Goal: Communication & Community: Connect with others

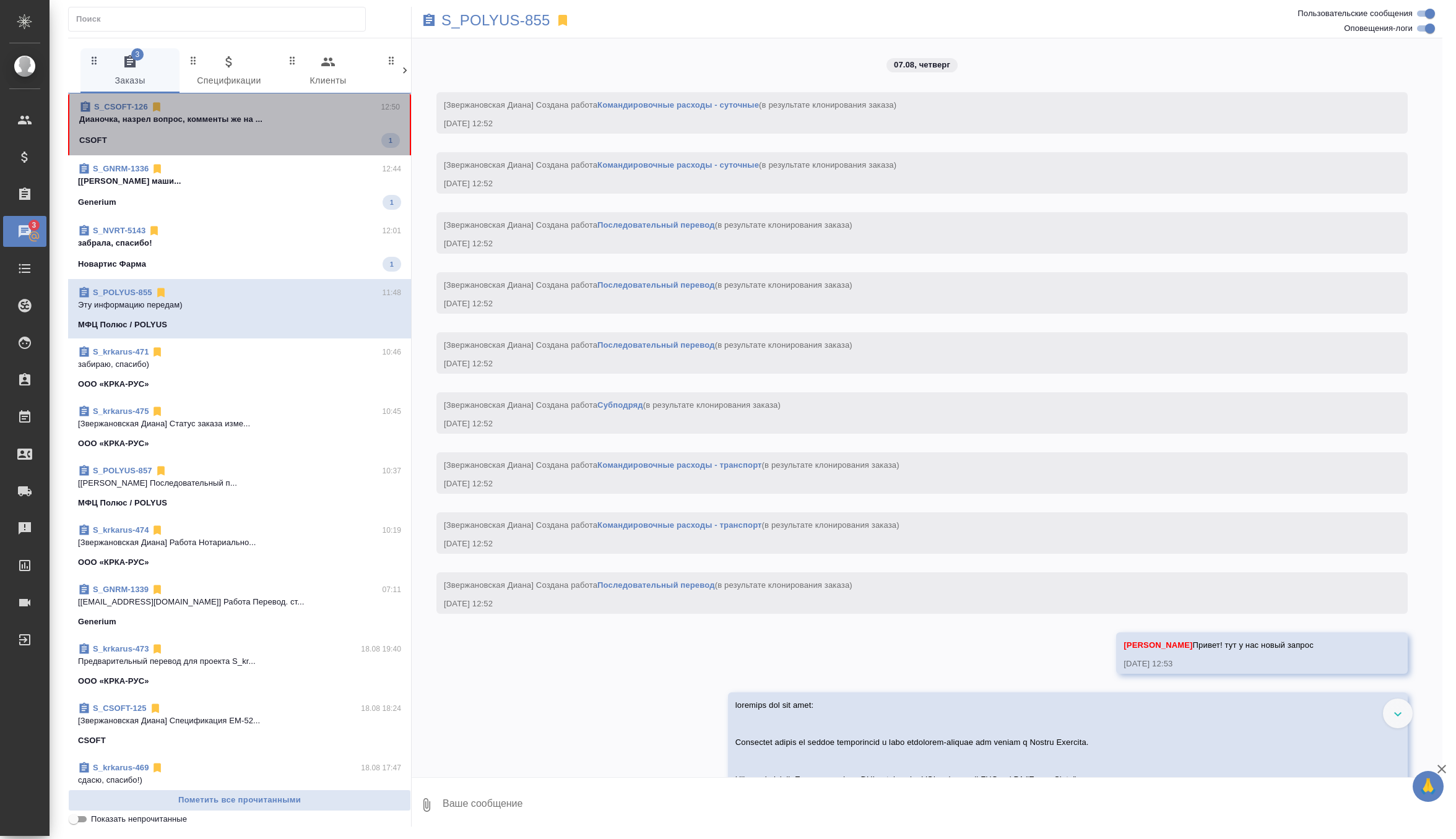
click at [346, 120] on p "Дианочка, назрел вопрос, комменты же на ..." at bounding box center [240, 119] width 321 height 13
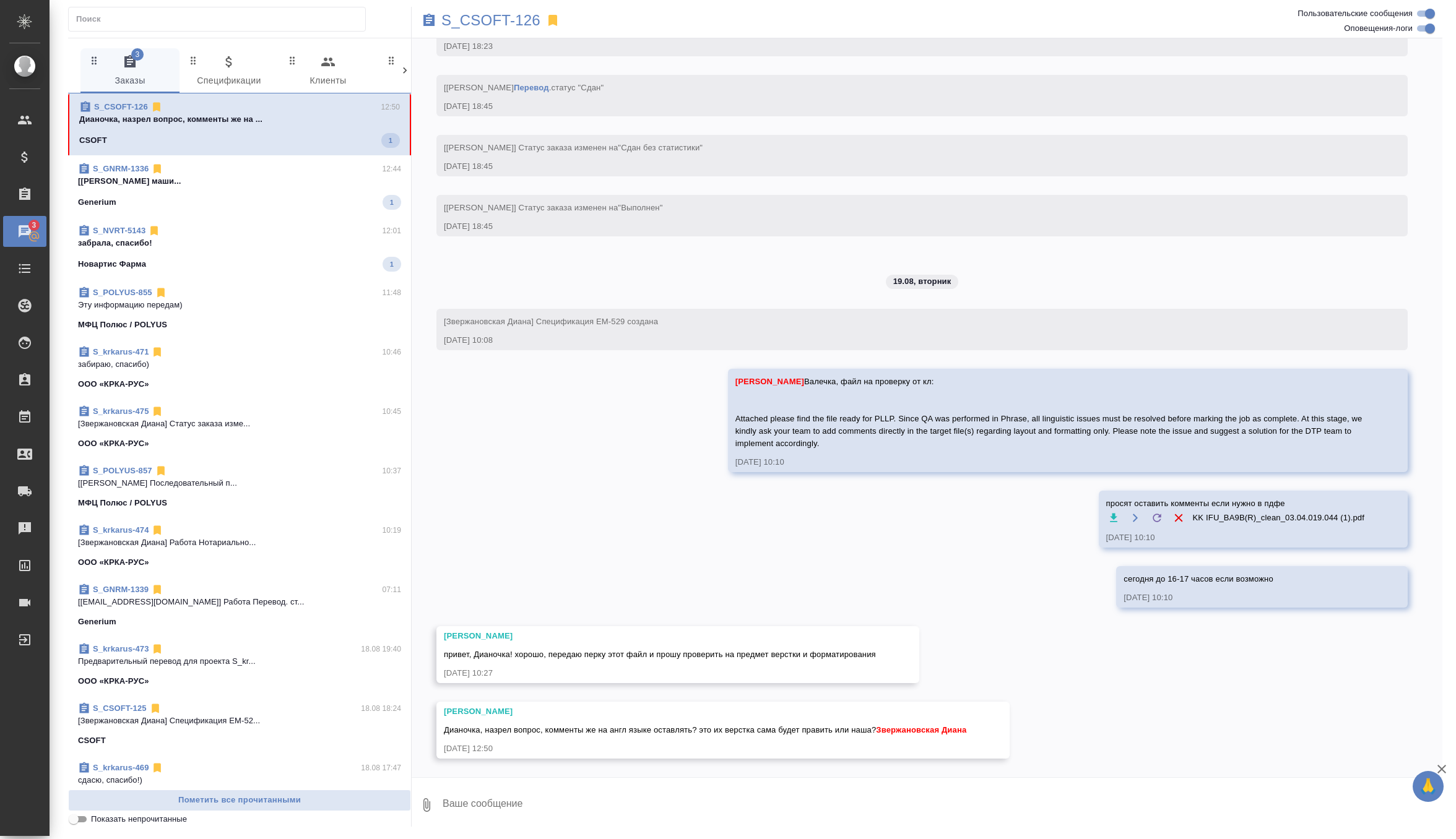
scroll to position [5035, 0]
click at [539, 790] on textarea at bounding box center [941, 805] width 1001 height 42
type textarea "их поэтому на англе"
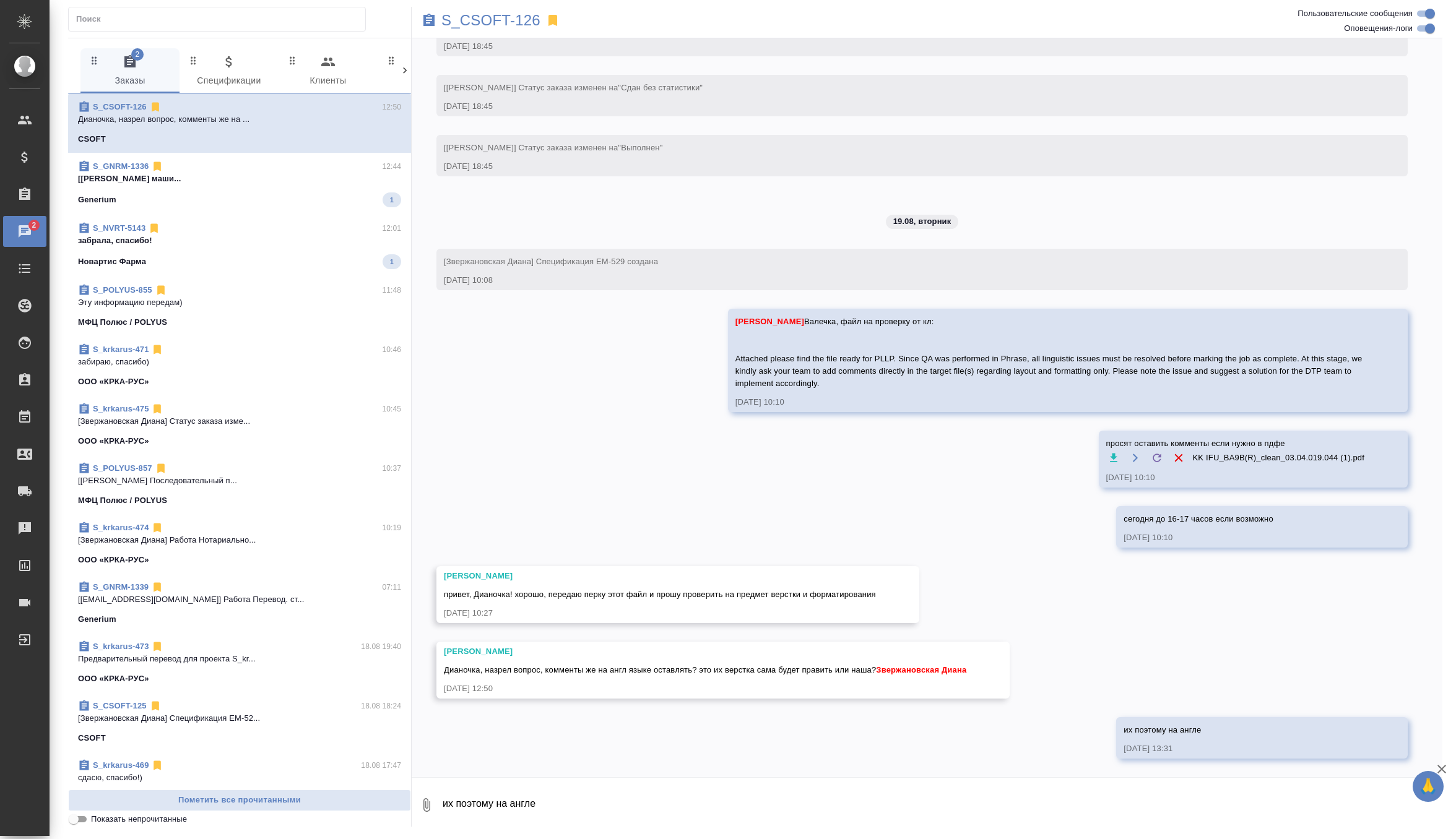
scroll to position [5095, 0]
type textarea "2"
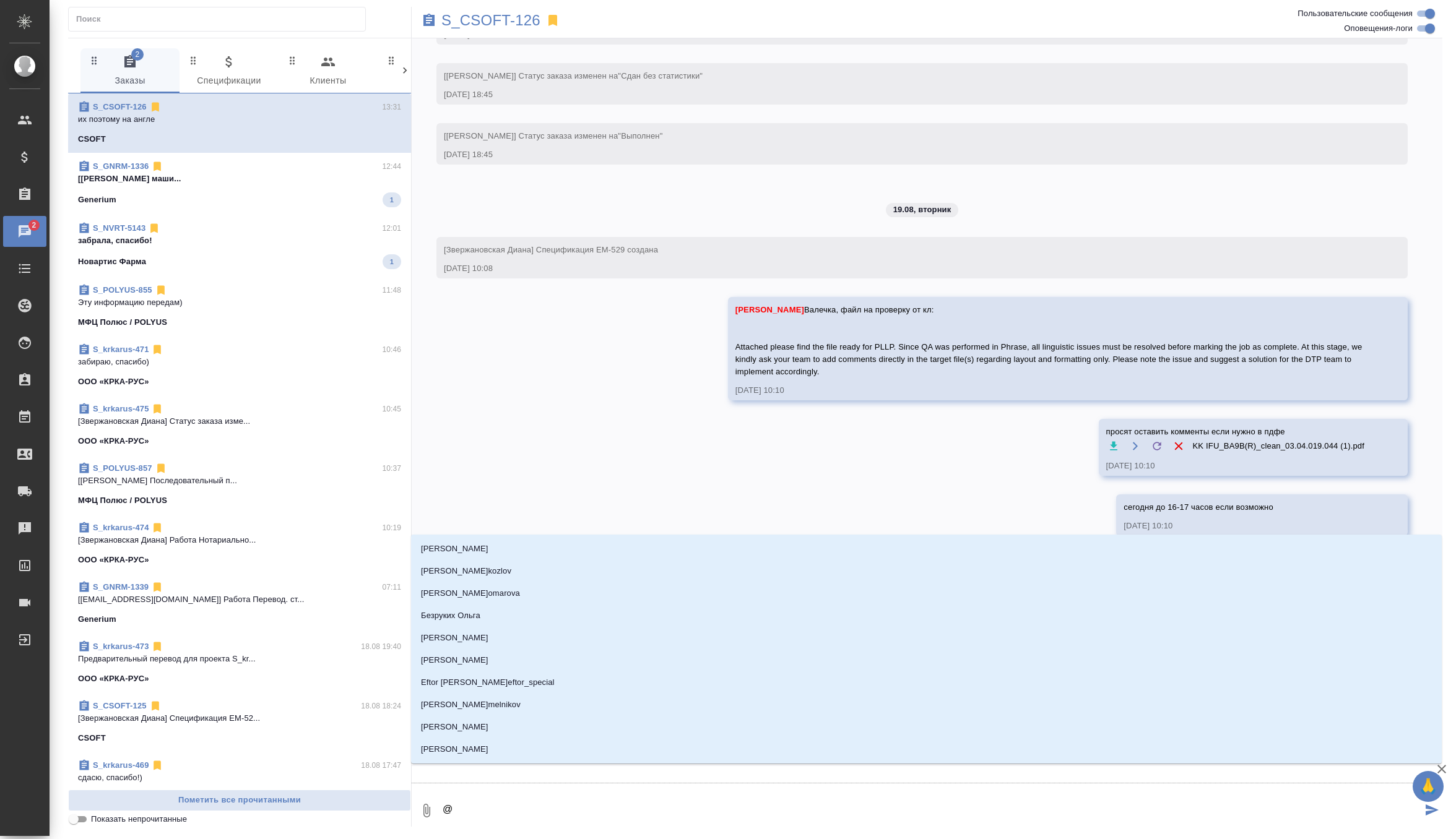
type textarea "@Г"
type input "Г"
type textarea "@Го"
type input "Го"
type textarea "@Гор"
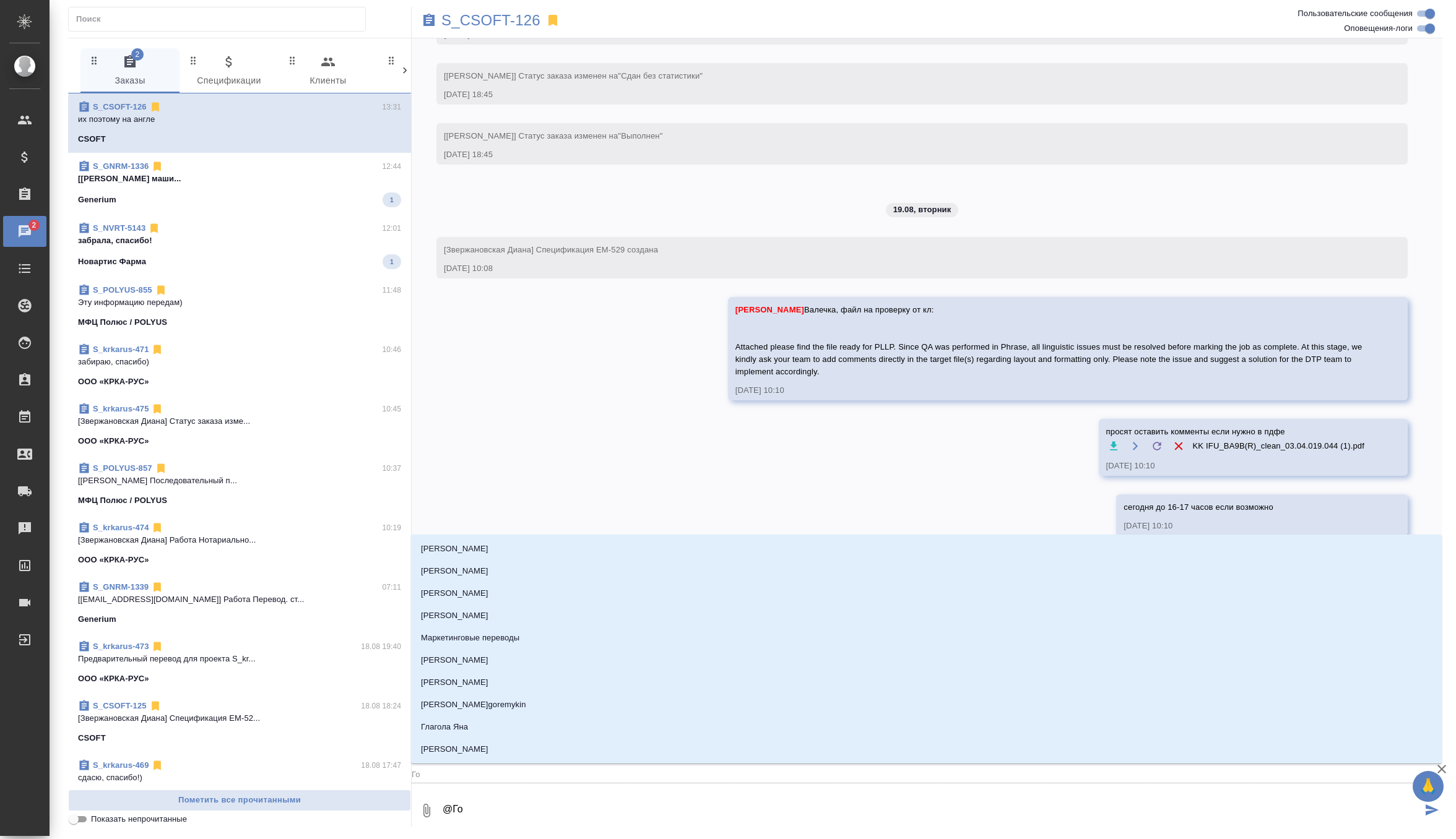
type input "Гор"
type textarea "@Горш"
type input "Горш"
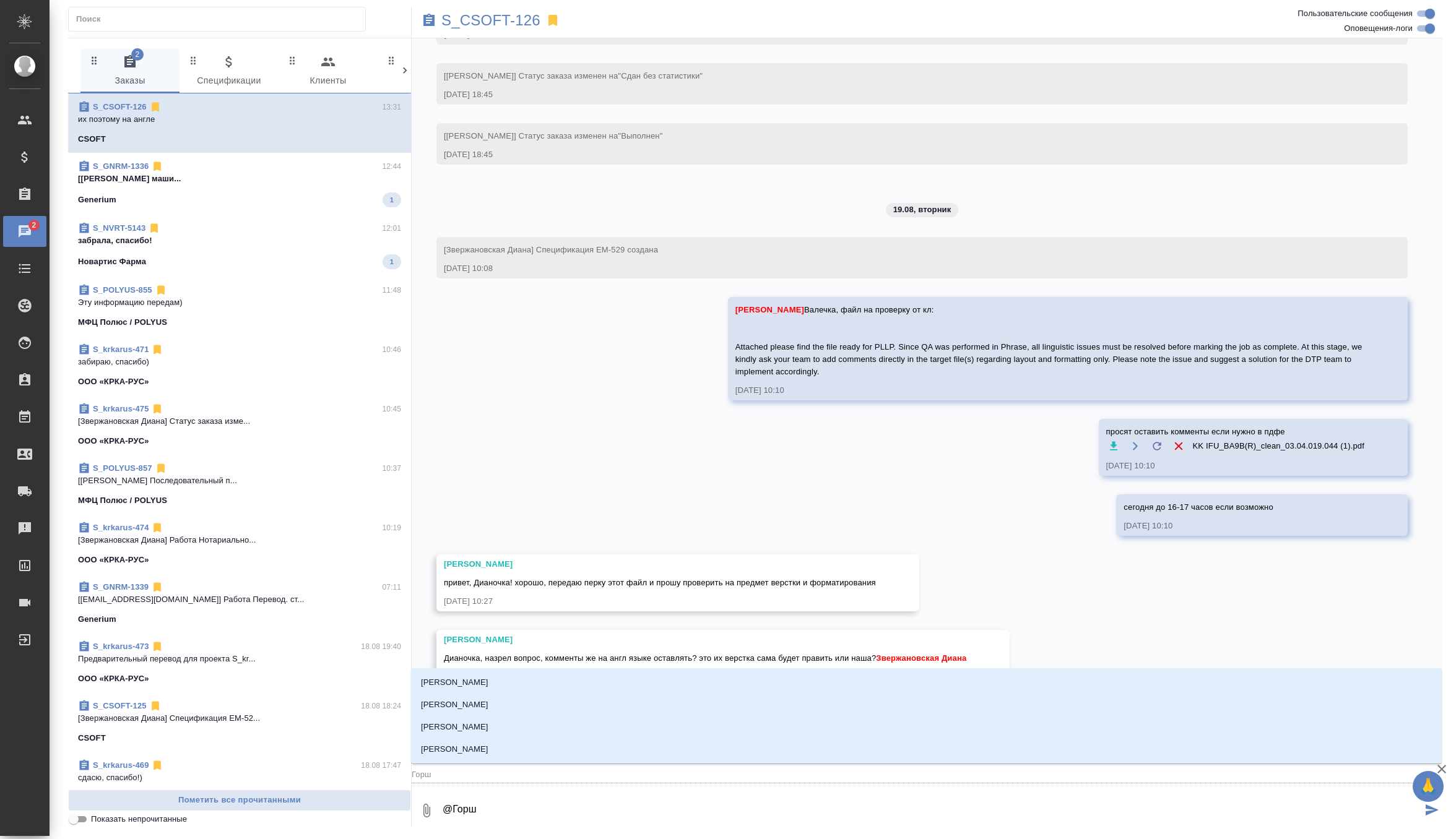
type textarea "@Горшк"
type input "Горшк"
click at [543, 756] on li "[PERSON_NAME]" at bounding box center [926, 749] width 1030 height 23
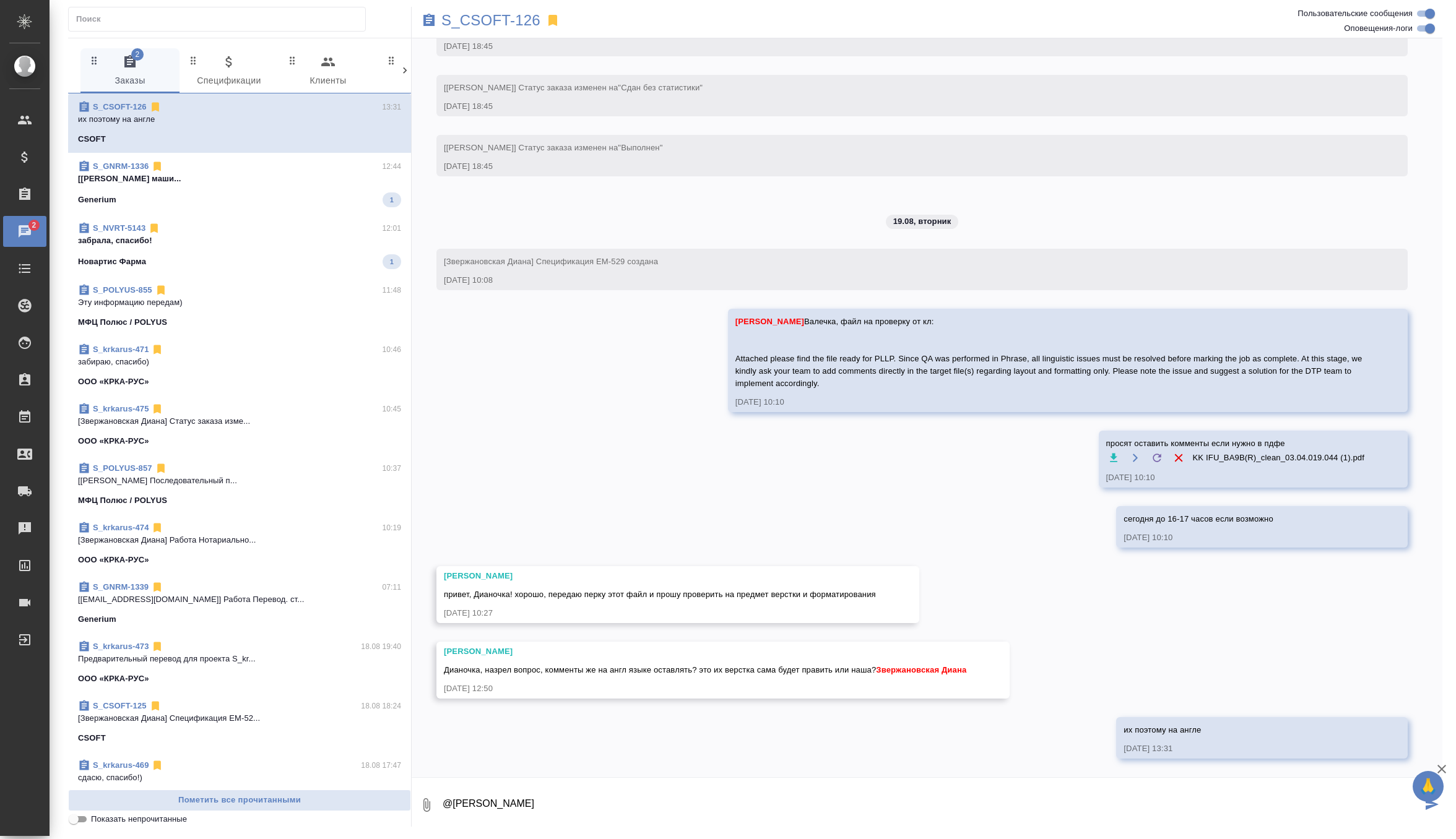
type textarea "@Горшкова Валентина"
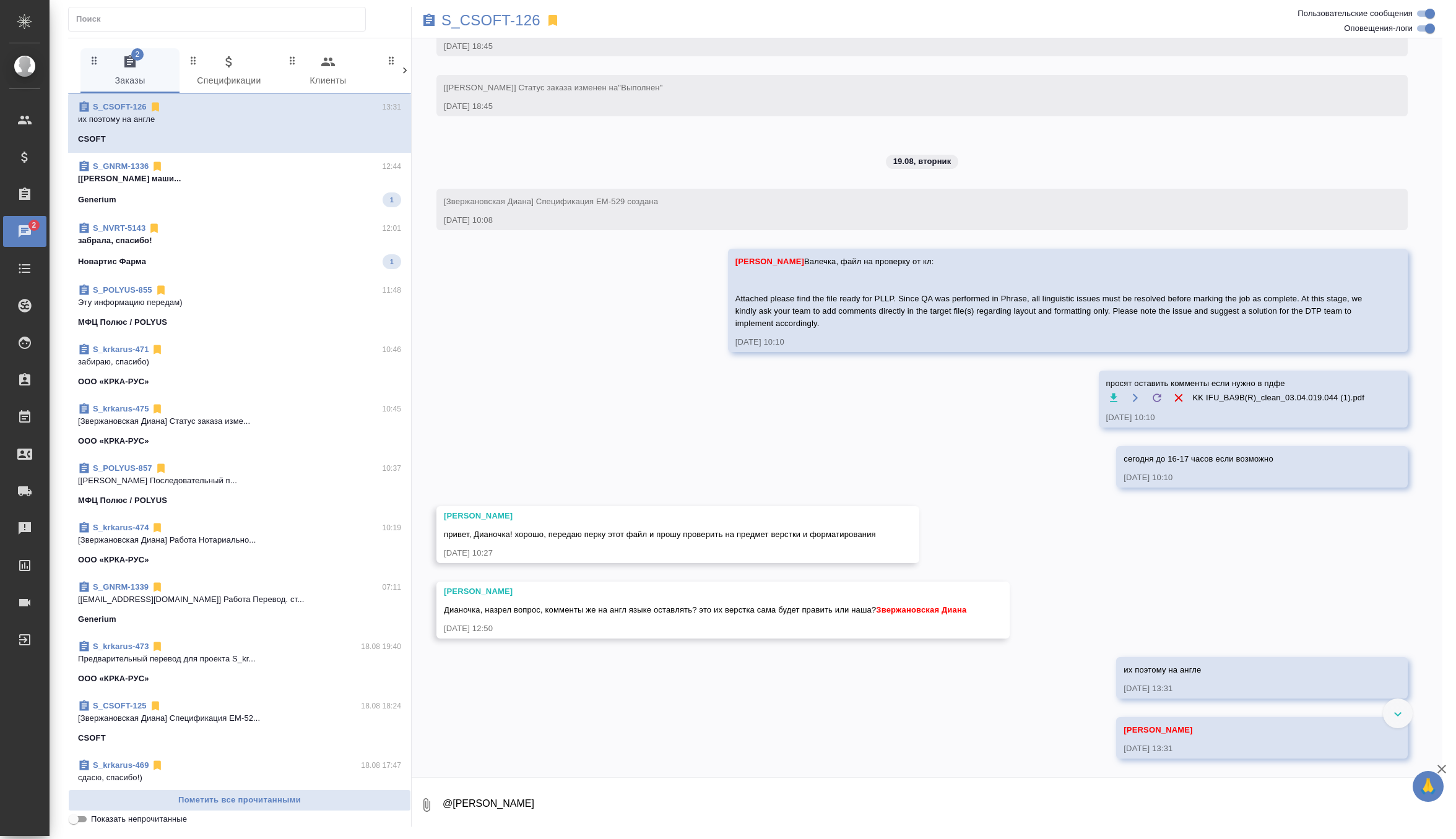
scroll to position [5154, 0]
click at [309, 255] on div "Новартис Фарма 1" at bounding box center [239, 262] width 323 height 14
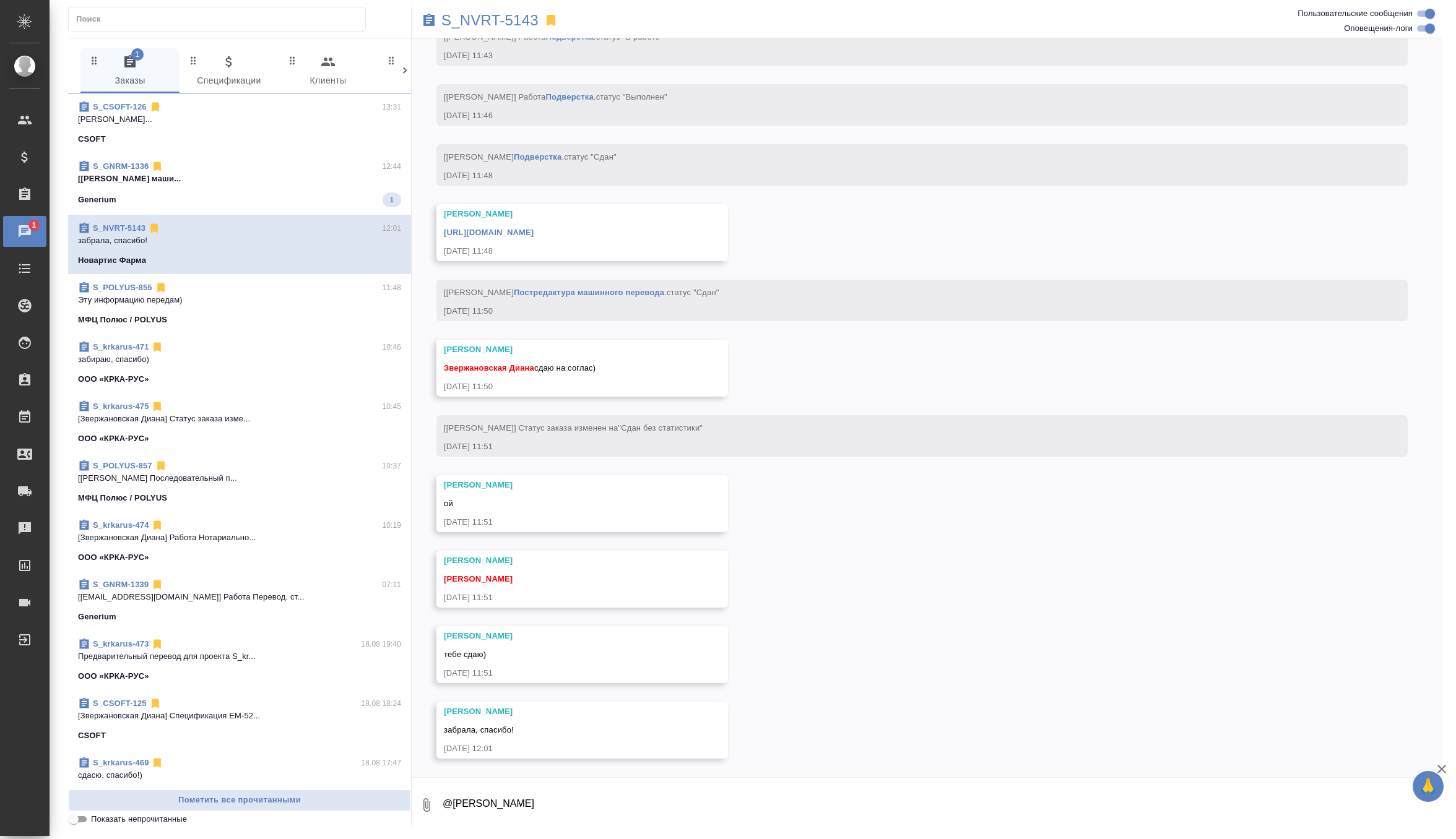
click at [312, 184] on p "[[PERSON_NAME] маши..." at bounding box center [239, 179] width 323 height 13
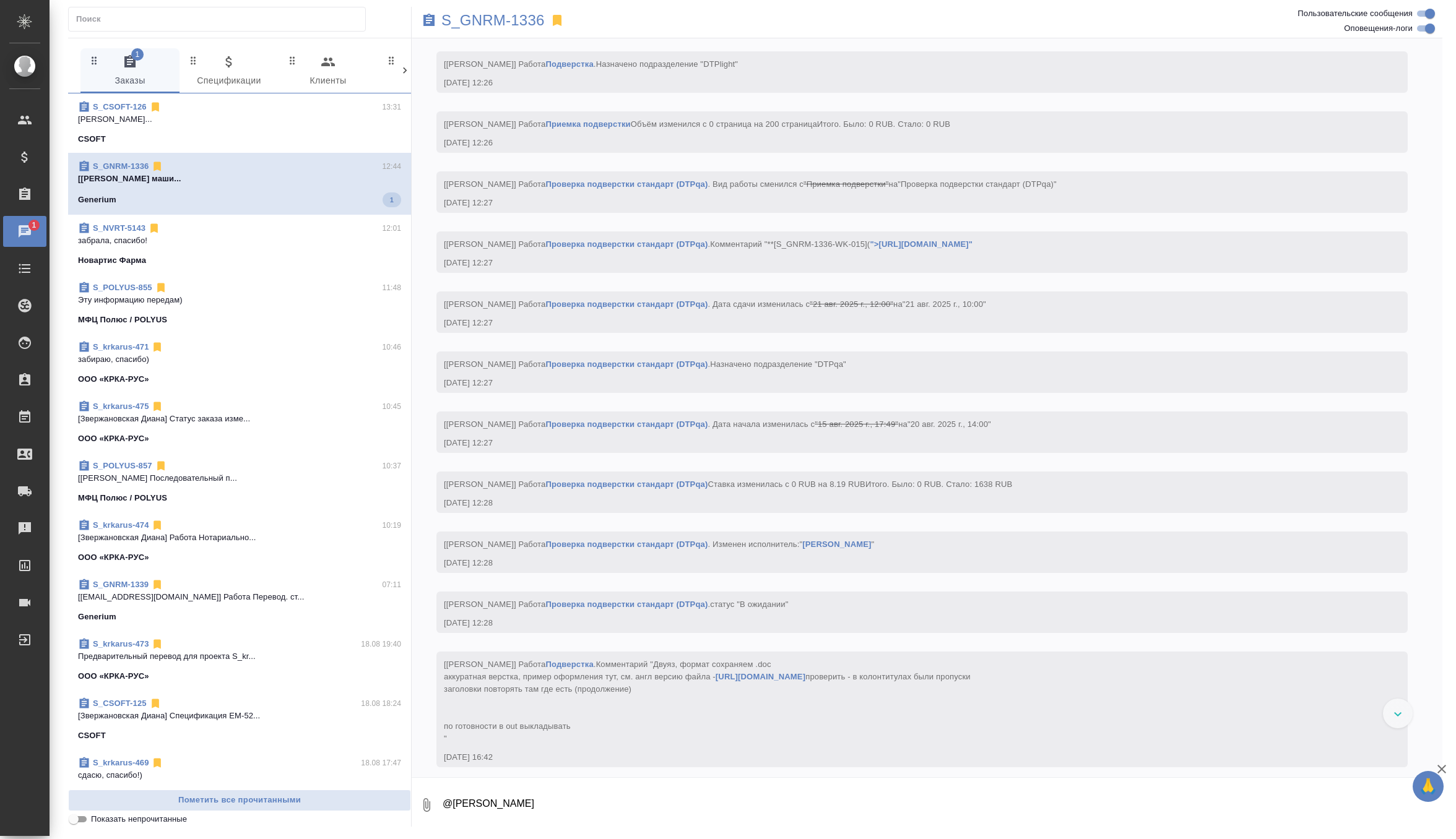
scroll to position [11798, 0]
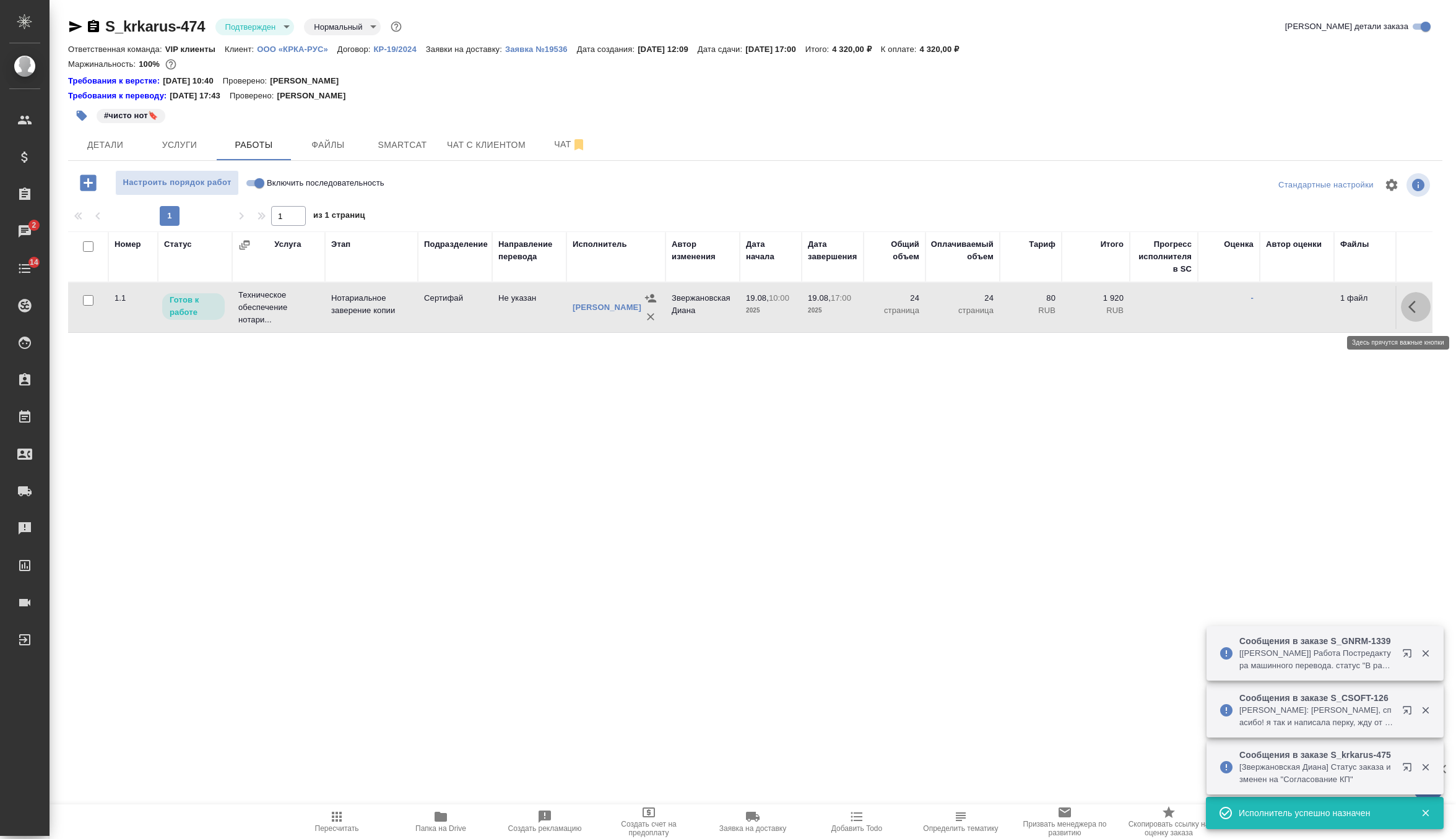
click at [1413, 312] on icon "button" at bounding box center [1415, 307] width 14 height 14
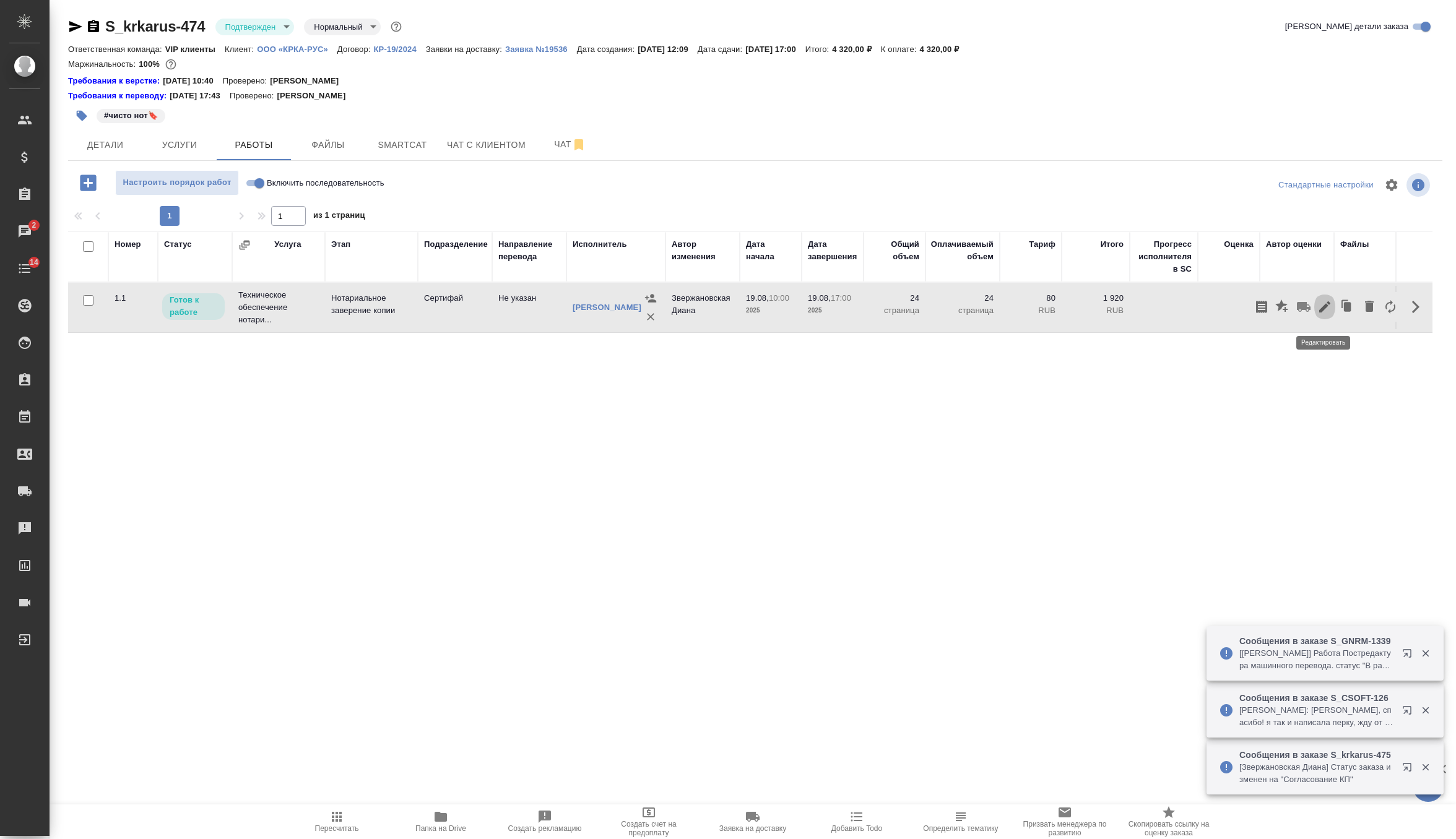
click at [1326, 314] on icon "button" at bounding box center [1325, 307] width 14 height 14
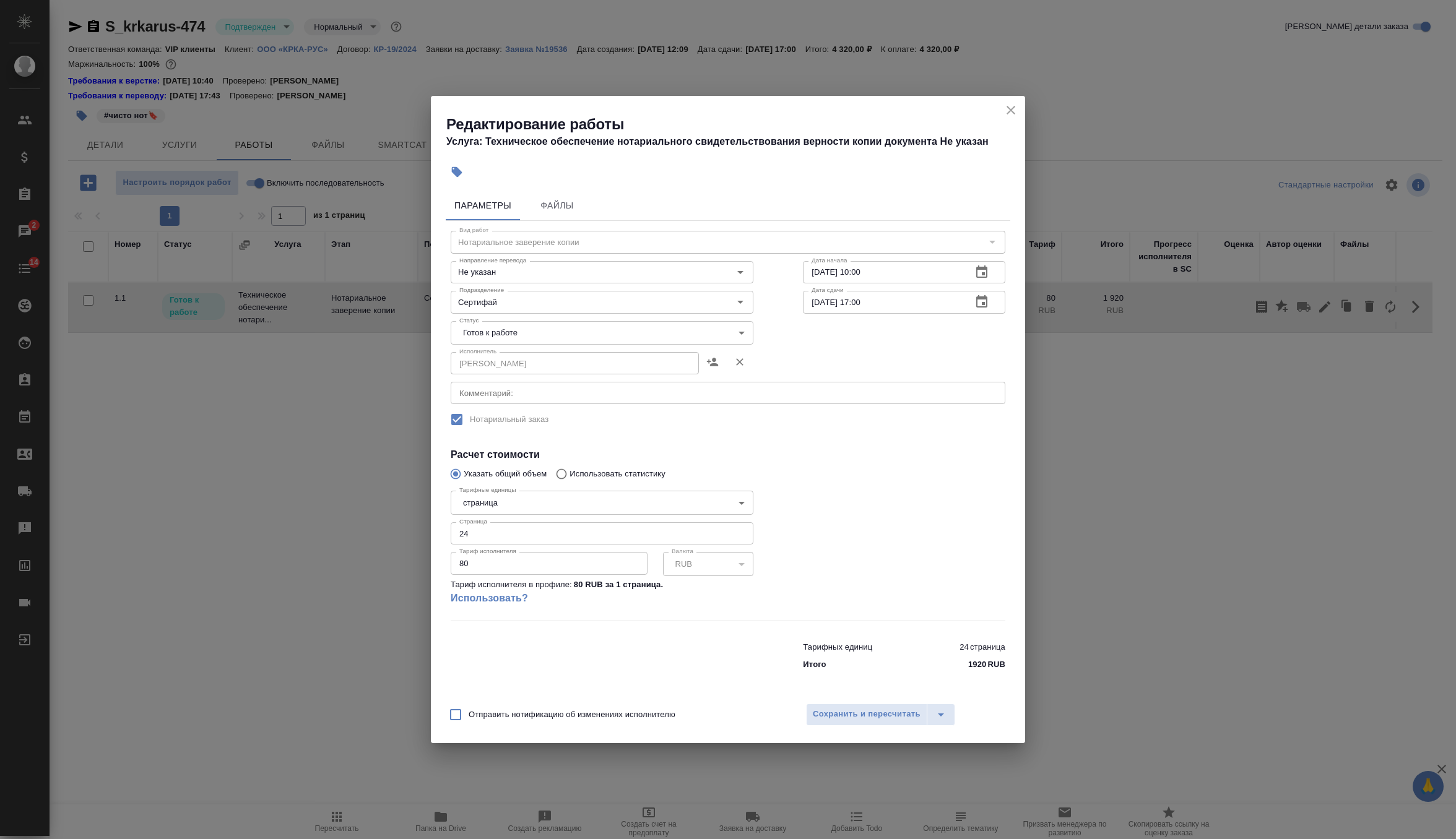
click at [866, 299] on input "19.08.2025 17:00" at bounding box center [883, 301] width 159 height 23
type input "19.08.2025 12:30"
click at [529, 597] on link "Использовать?" at bounding box center [602, 598] width 302 height 14
click at [862, 718] on span "Сохранить и пересчитать" at bounding box center [867, 714] width 108 height 14
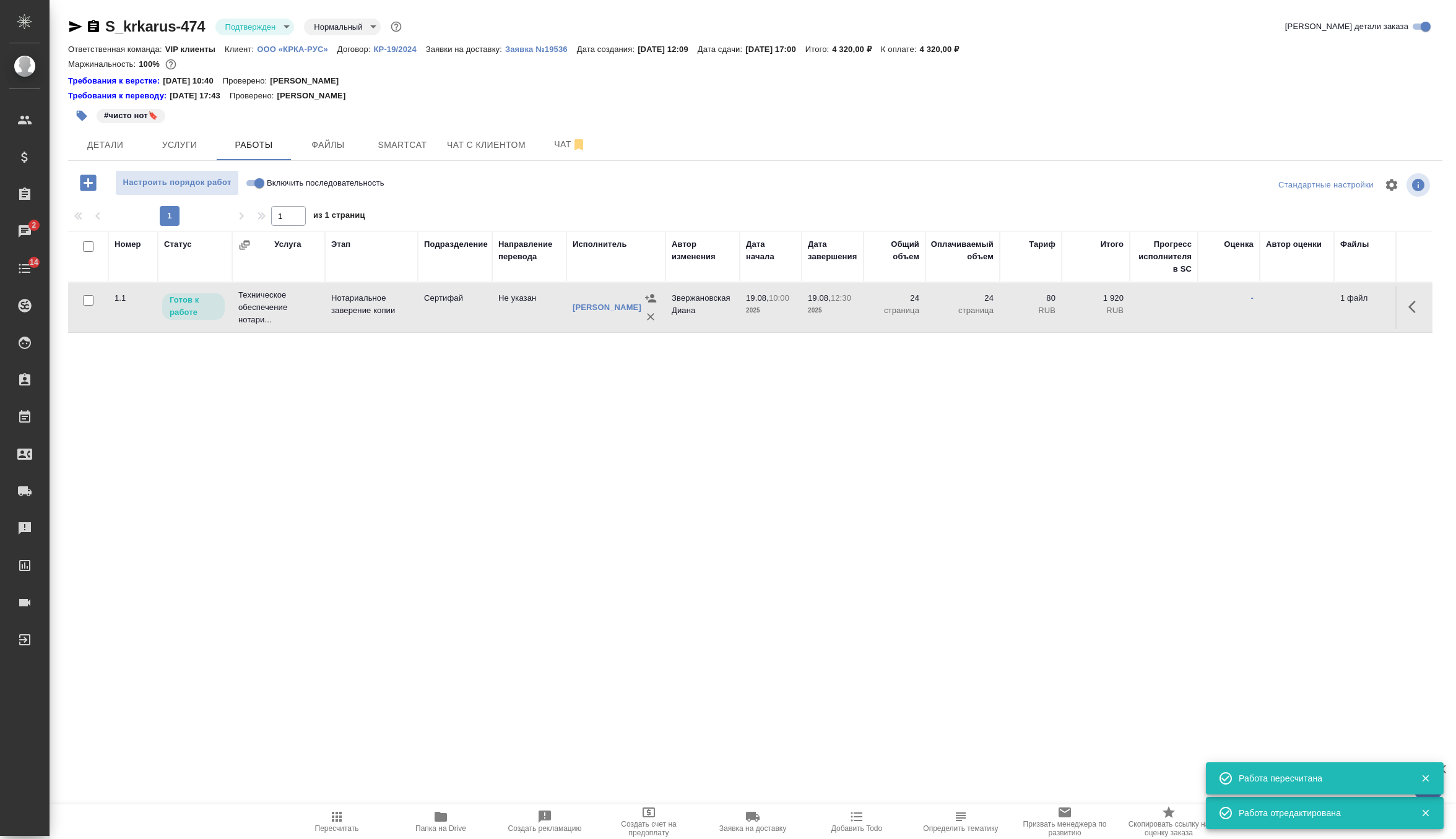
click at [321, 818] on span "Пересчитать" at bounding box center [337, 821] width 89 height 24
click at [282, 22] on body "🙏 .cls-1 fill:#fff; AWATERA Zverzhanovskaya Diana Клиенты Спецификации Заказы 2…" at bounding box center [728, 419] width 1456 height 839
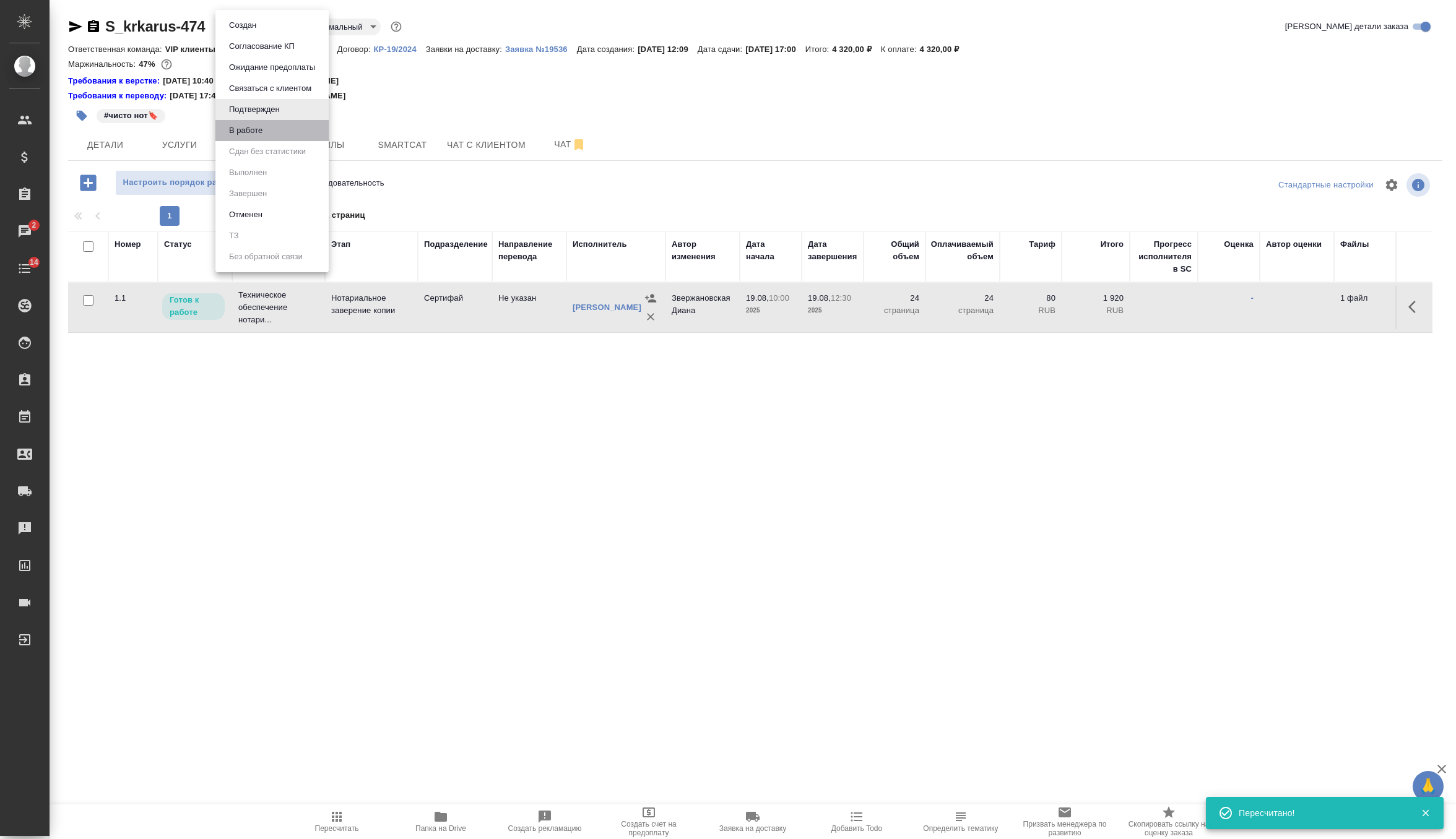
click at [277, 137] on li "В работе" at bounding box center [272, 130] width 113 height 21
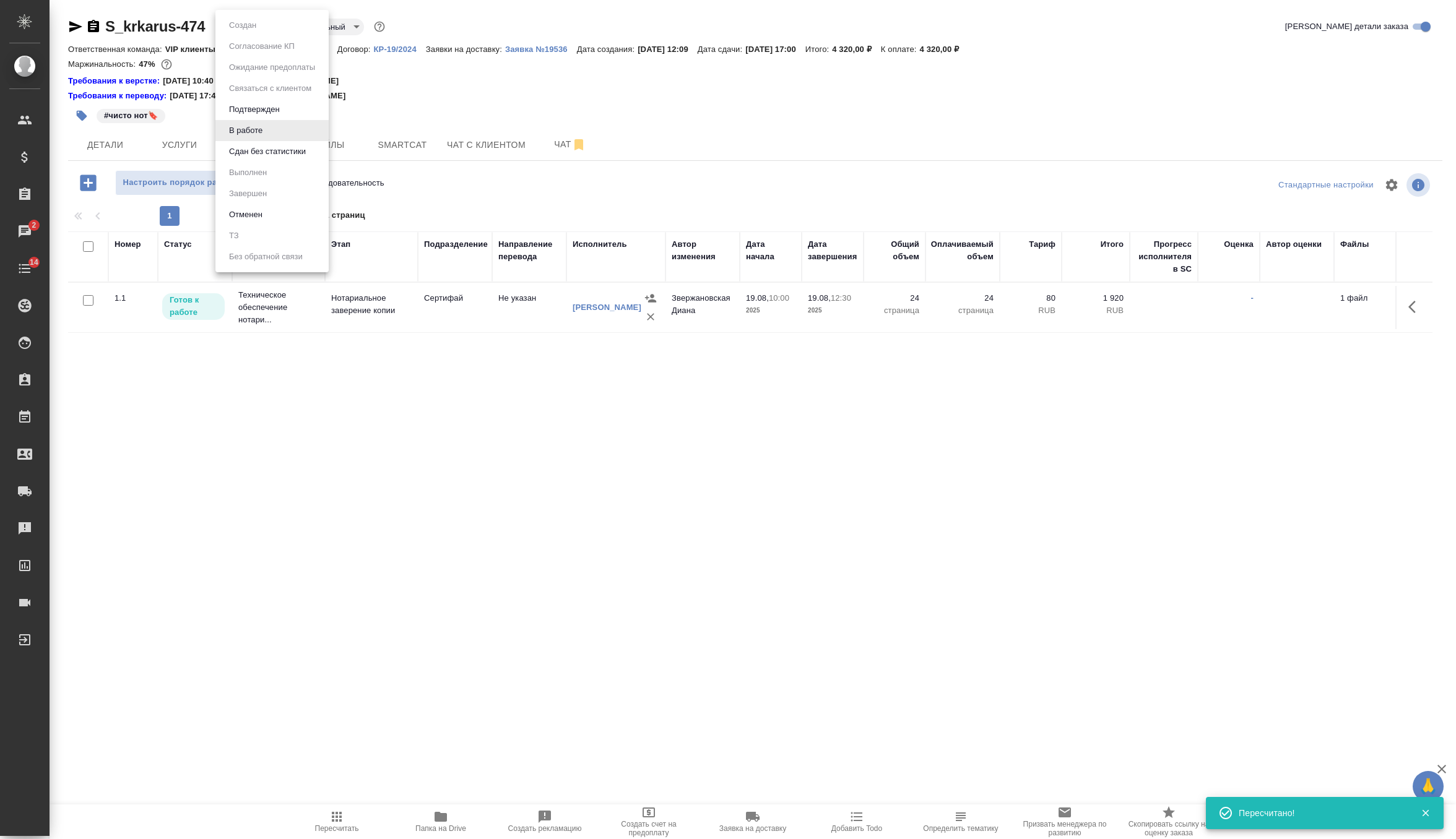
click at [273, 25] on body "🙏 .cls-1 fill:#fff; AWATERA Zverzhanovskaya Diana Клиенты Спецификации Заказы 2…" at bounding box center [728, 419] width 1456 height 839
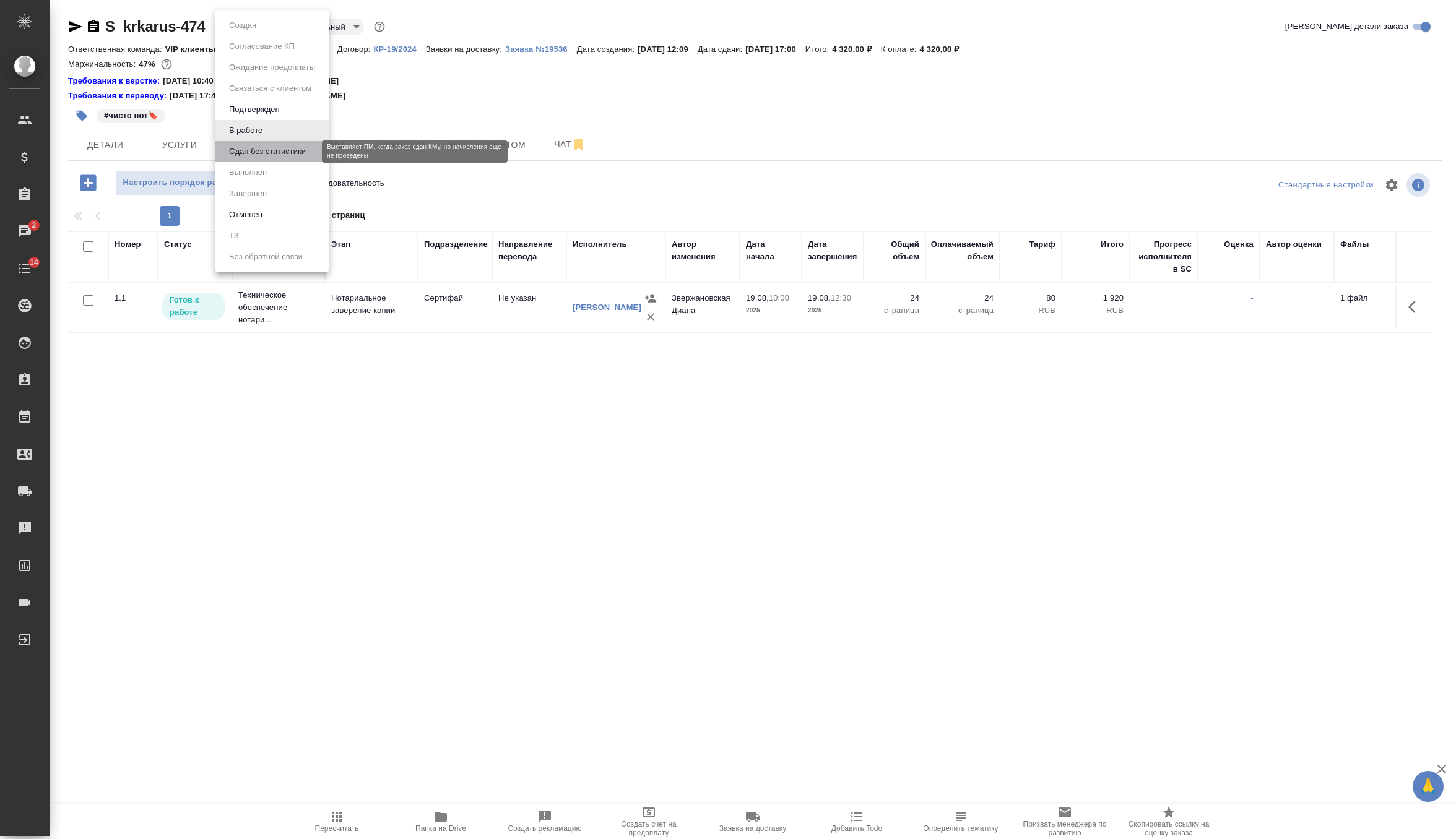
click at [279, 157] on button "Сдан без статистики" at bounding box center [267, 151] width 84 height 14
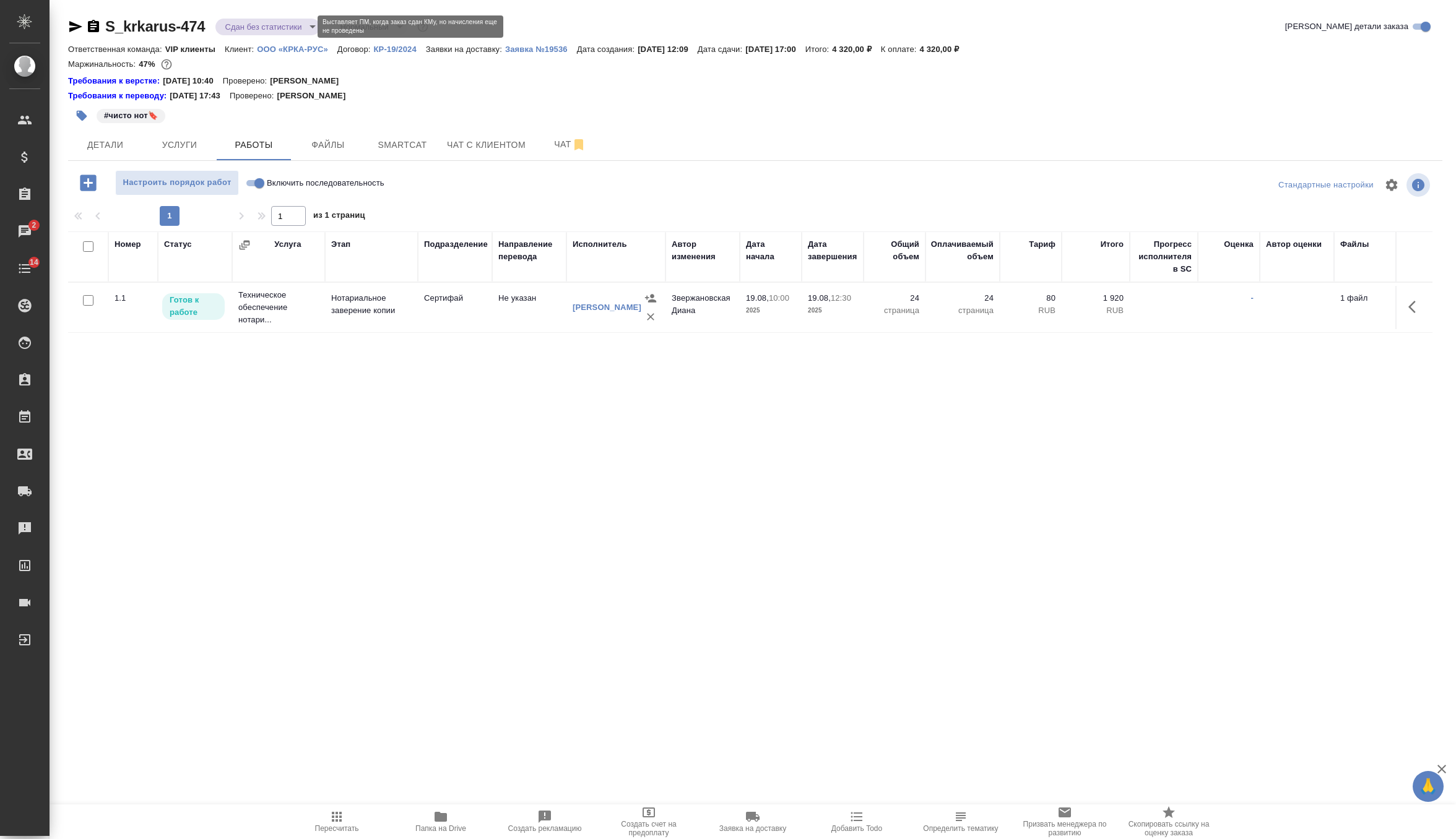
click at [256, 28] on body "🙏 .cls-1 fill:#fff; AWATERA Zverzhanovskaya Diana Клиенты Спецификации Заказы 2…" at bounding box center [728, 419] width 1456 height 839
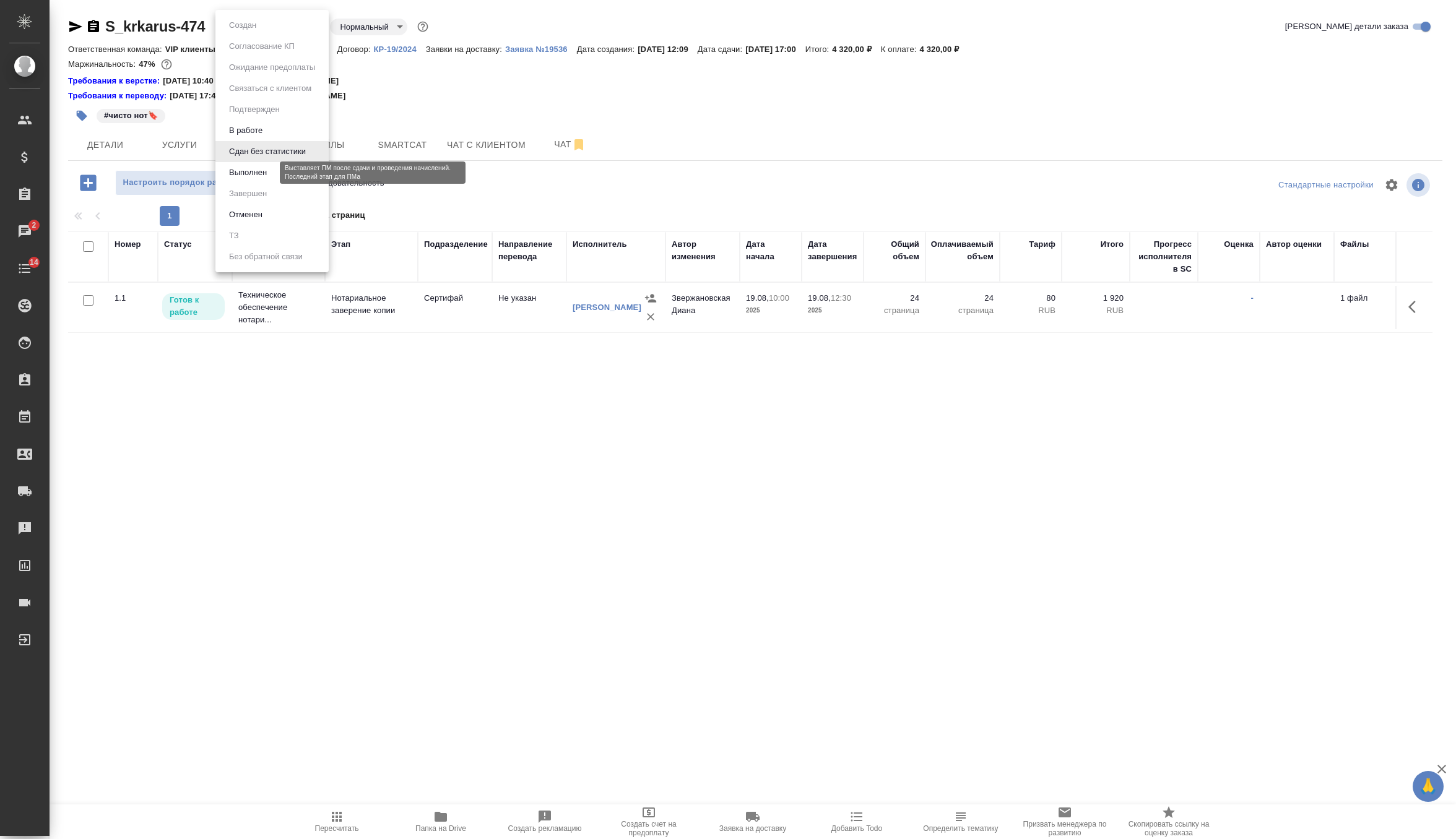
click at [263, 168] on button "Выполнен" at bounding box center [248, 172] width 45 height 14
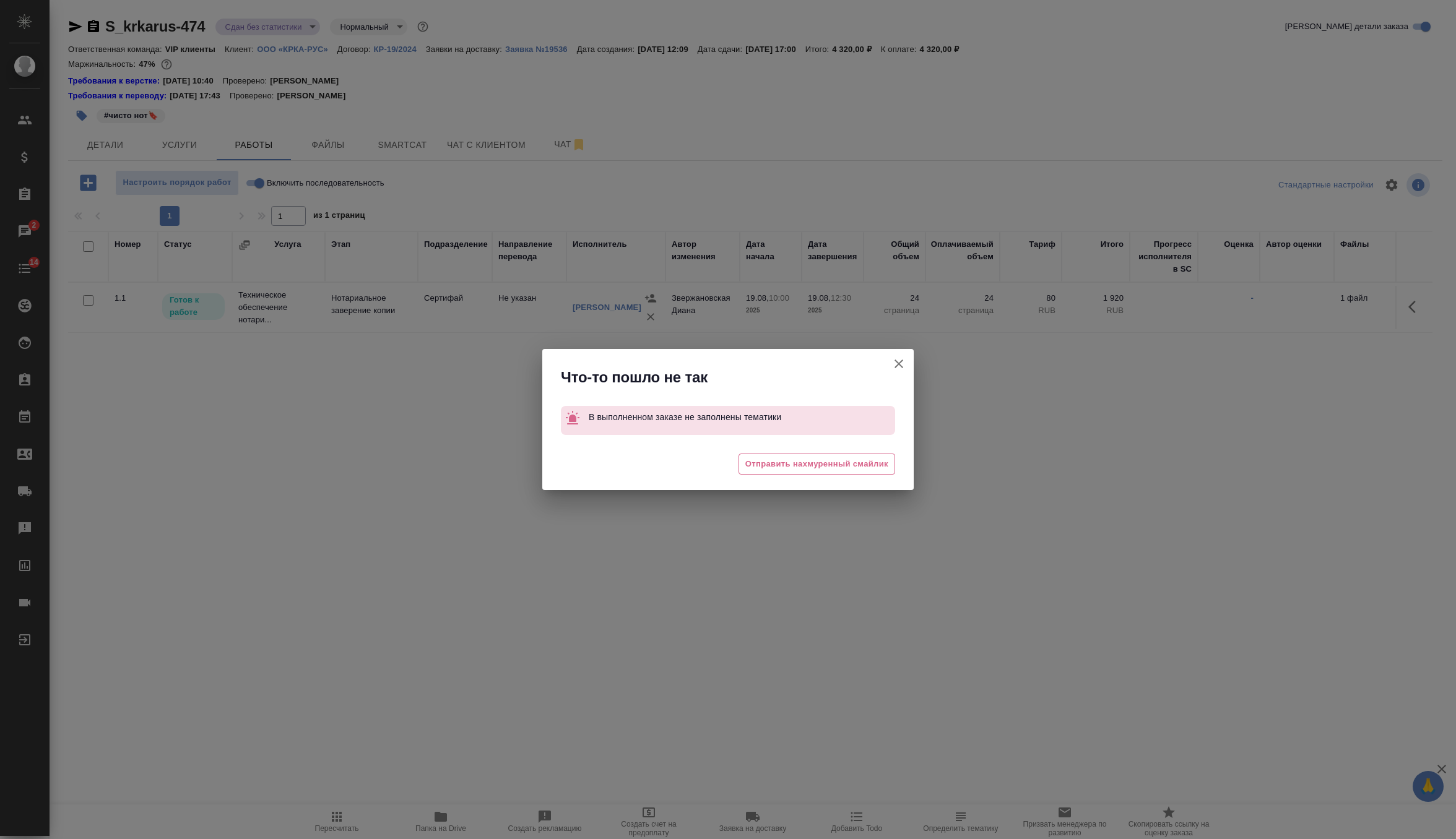
click at [899, 363] on icon "button" at bounding box center [899, 364] width 9 height 9
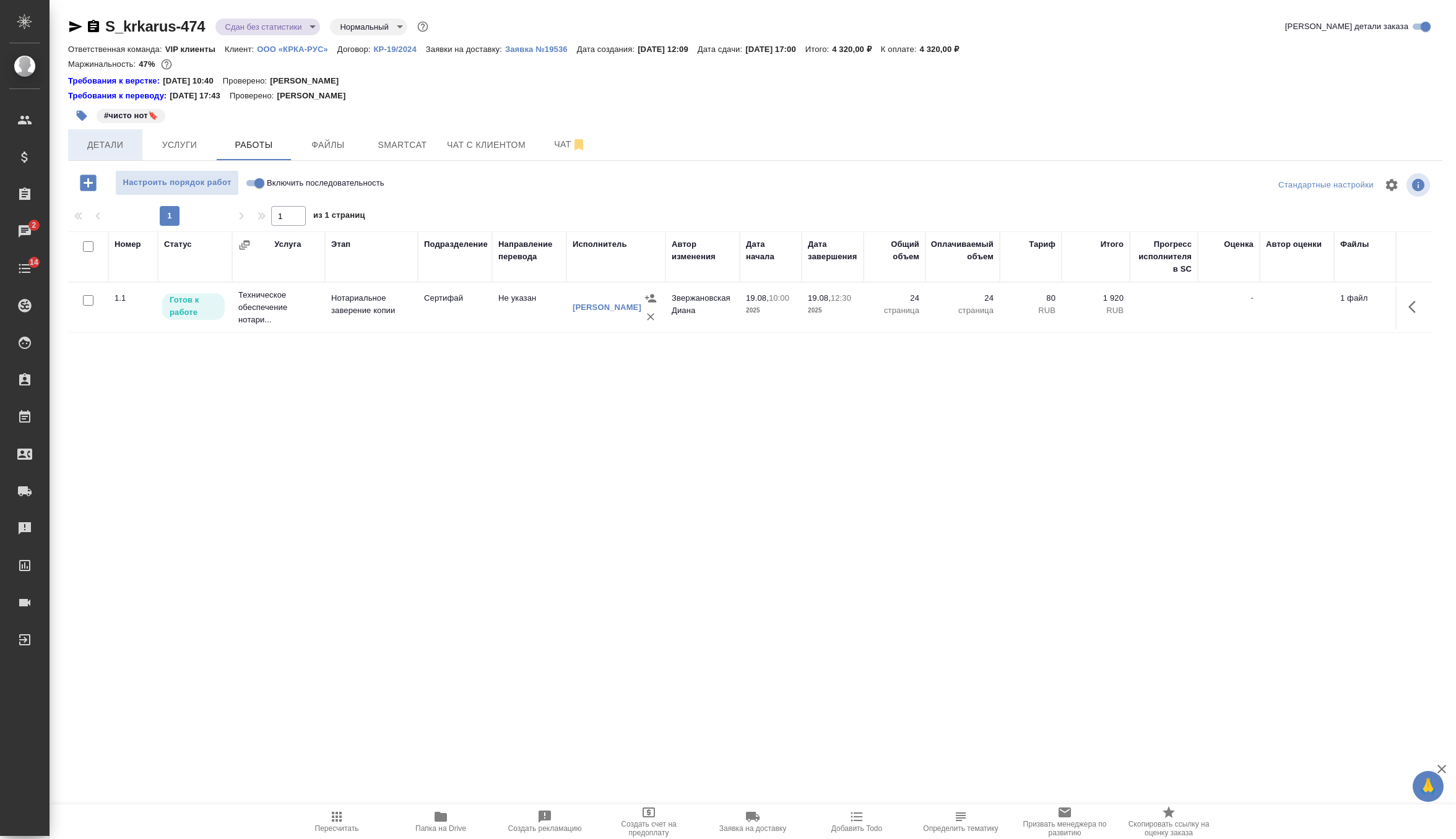
click at [129, 151] on span "Детали" at bounding box center [105, 145] width 60 height 15
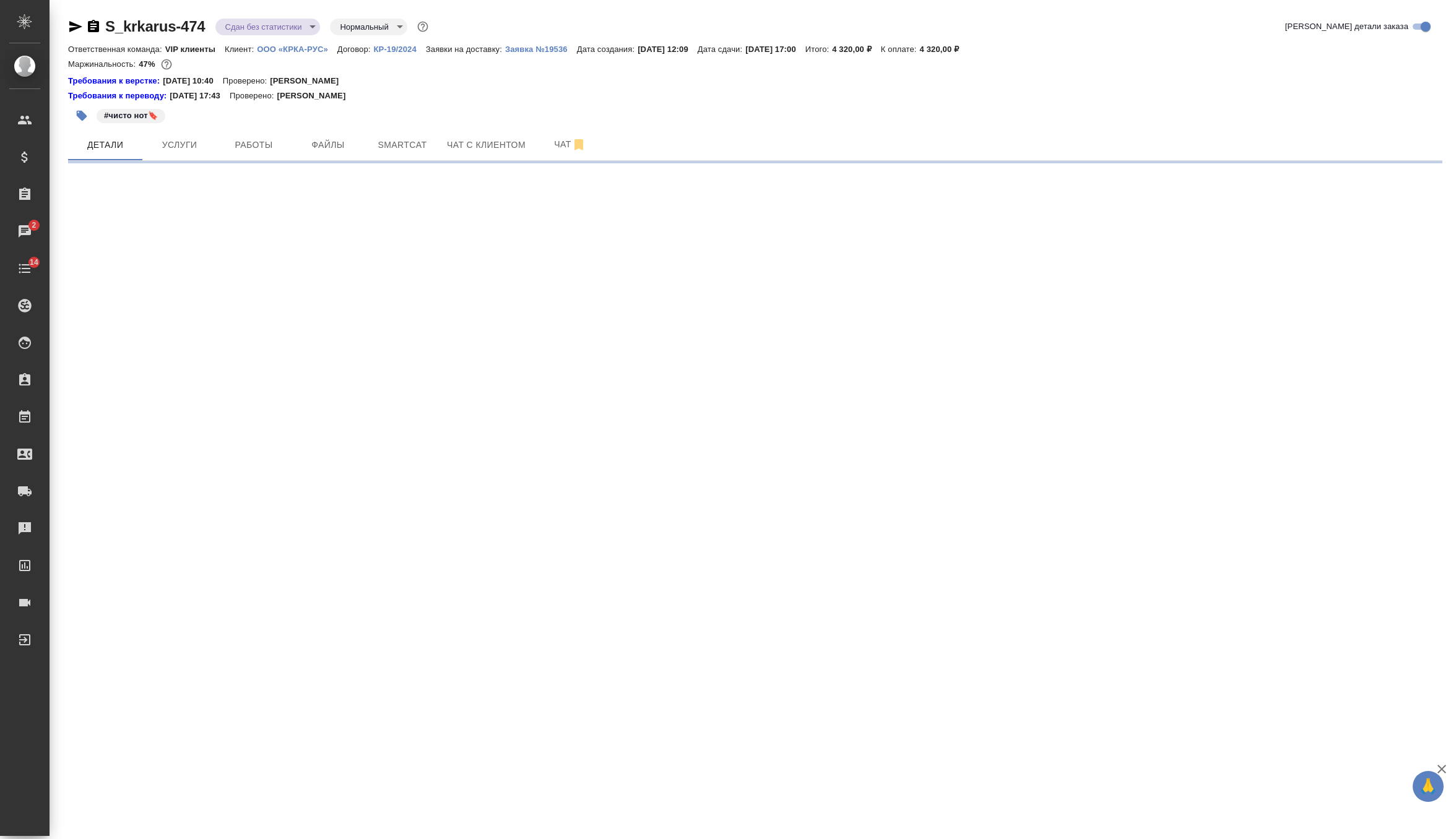
select select "RU"
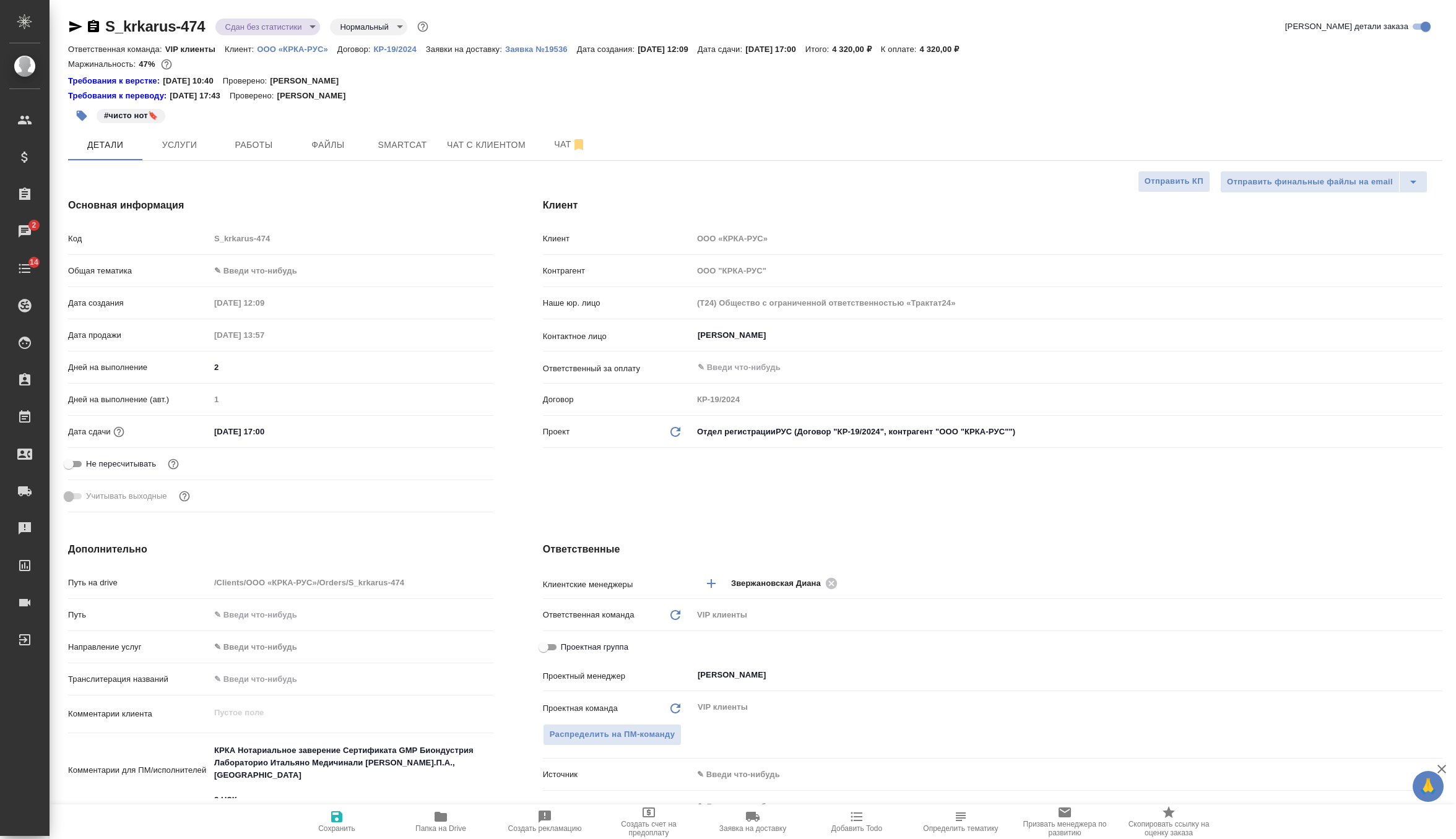
type textarea "x"
click at [241, 283] on div "Общая тематика ✎ Введи что-нибудь" at bounding box center [281, 276] width 426 height 33
click at [263, 266] on body "🙏 .cls-1 fill:#fff; AWATERA Zverzhanovskaya Diana Клиенты Спецификации Заказы 2…" at bounding box center [728, 419] width 1456 height 839
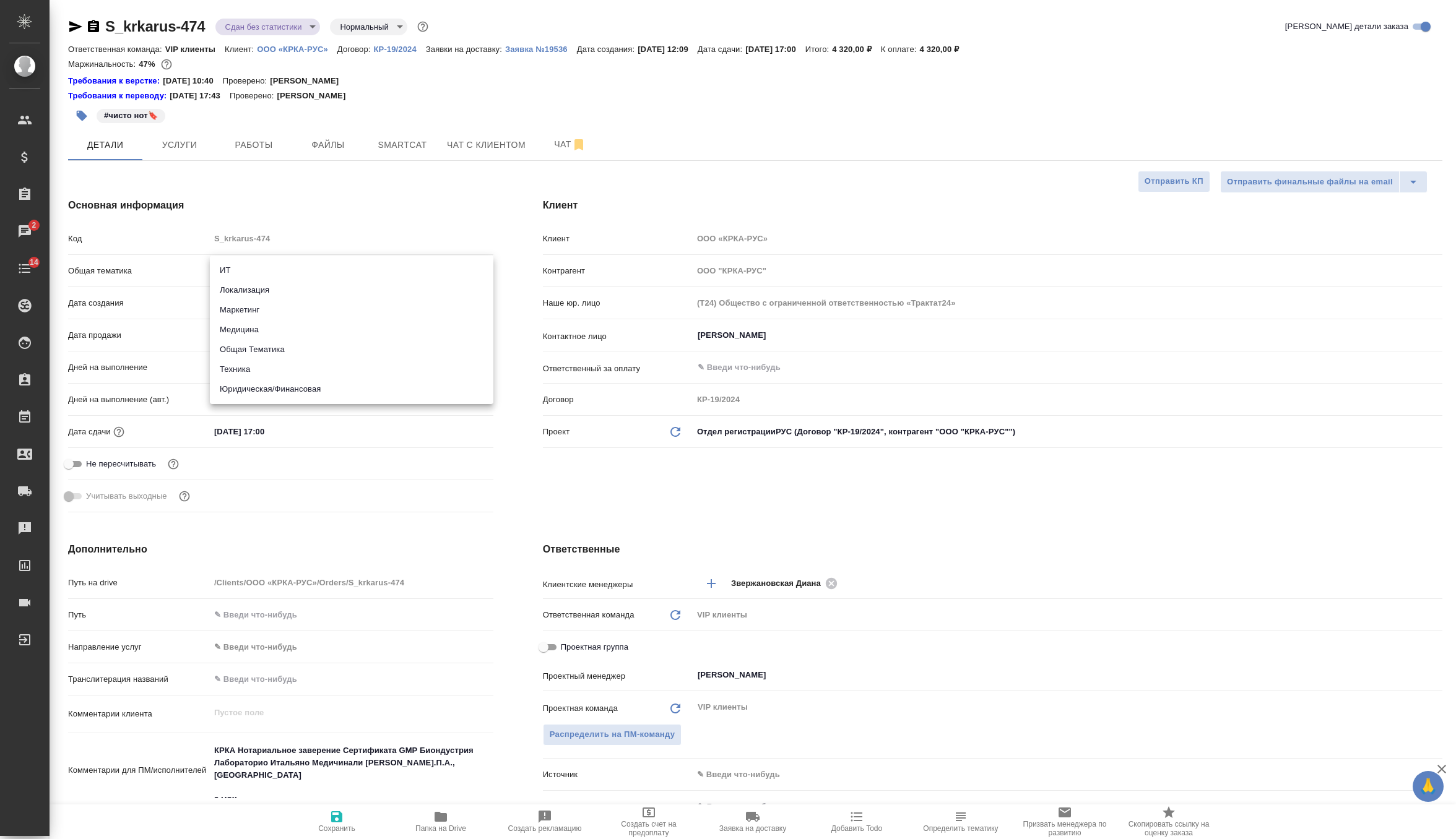
click at [281, 336] on li "Медицина" at bounding box center [351, 329] width 283 height 20
type input "med"
type textarea "x"
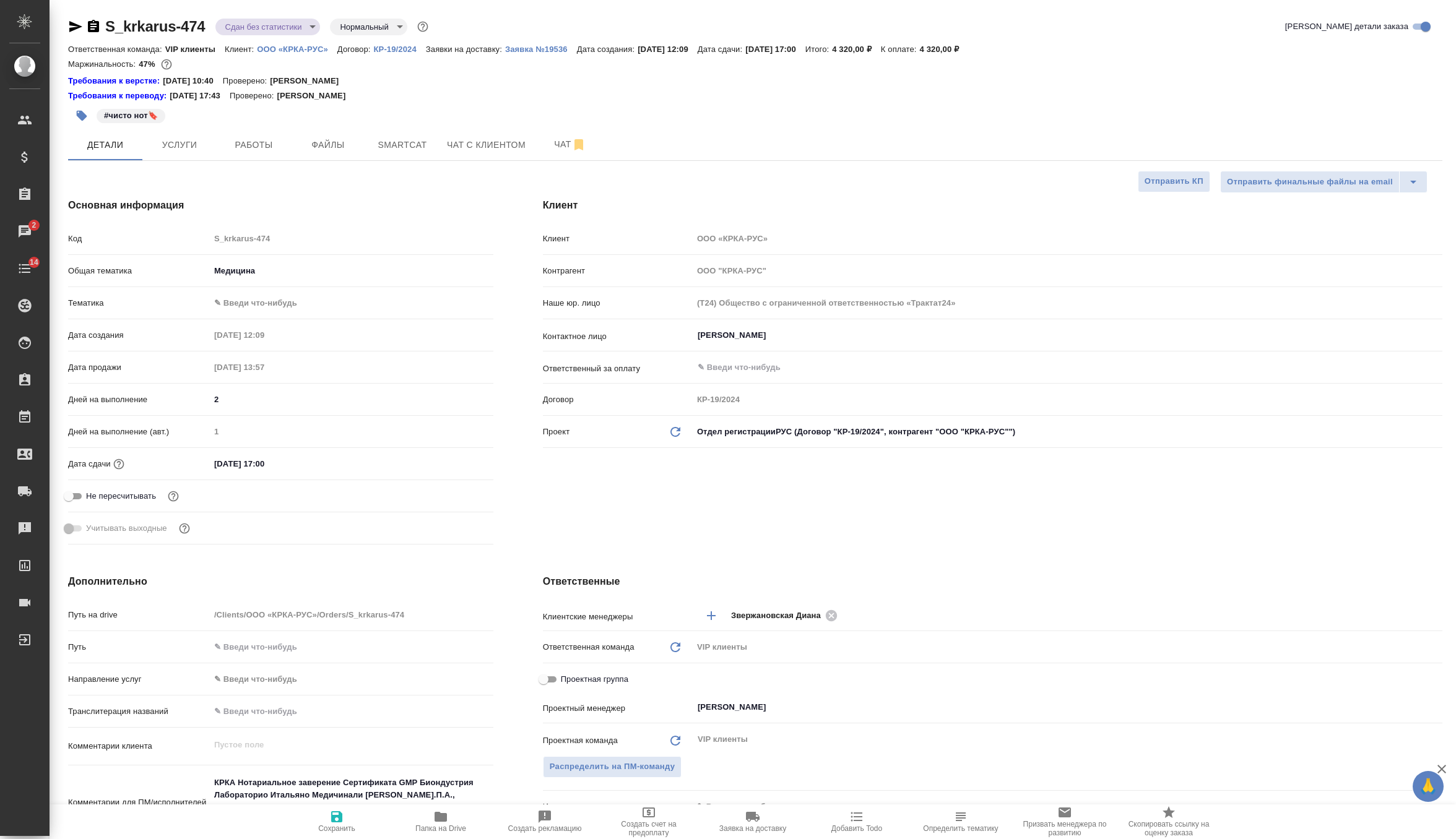
click at [294, 312] on body "🙏 .cls-1 fill:#fff; AWATERA Zverzhanovskaya Diana Клиенты Спецификации Заказы 2…" at bounding box center [728, 419] width 1456 height 839
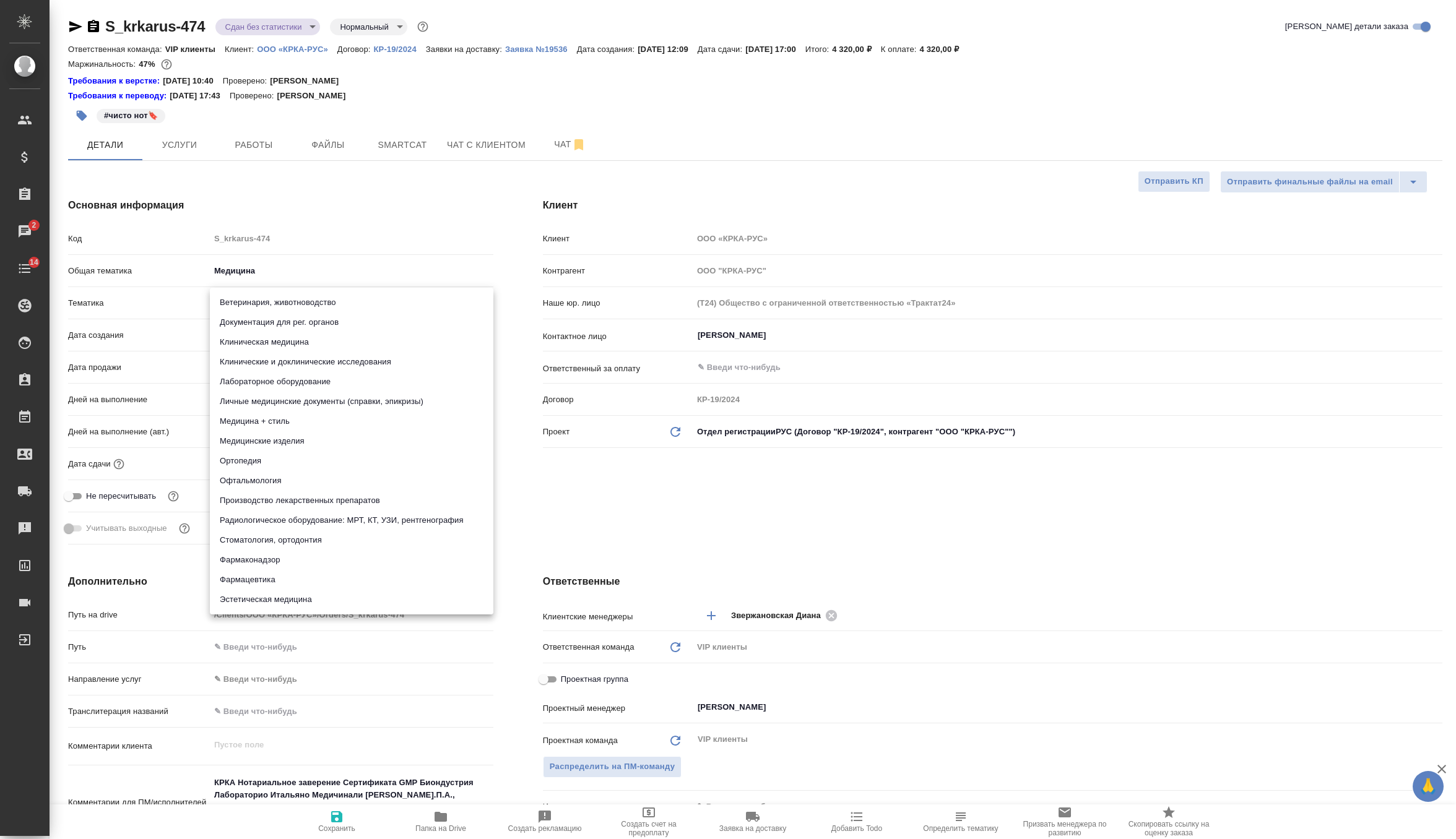
click at [296, 329] on li "Документация для рег. органов" at bounding box center [351, 322] width 283 height 20
type textarea "x"
type input "5f647205b73bc97568ca66c6"
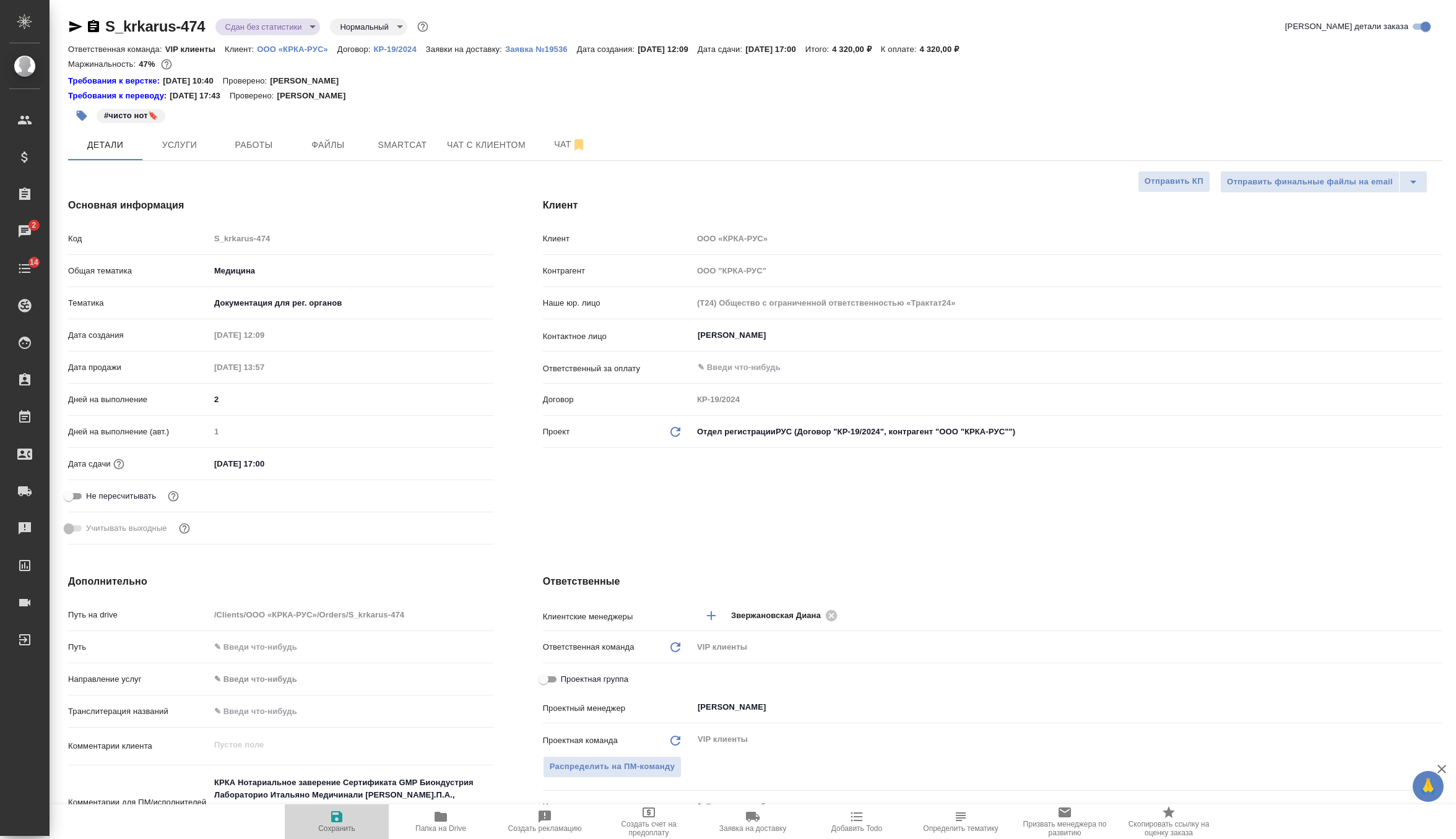
click at [343, 820] on icon "button" at bounding box center [337, 816] width 14 height 14
type textarea "x"
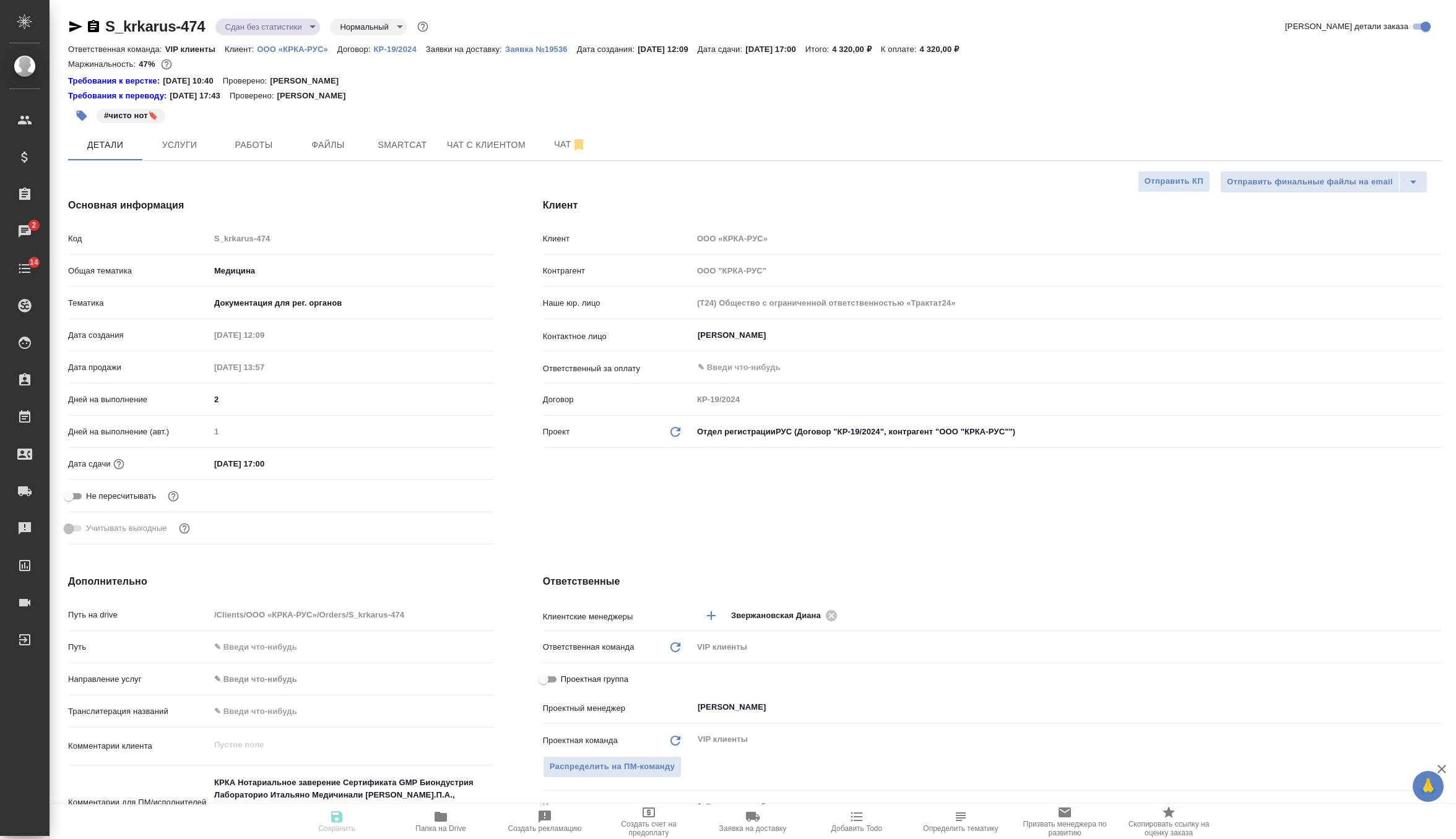
type textarea "x"
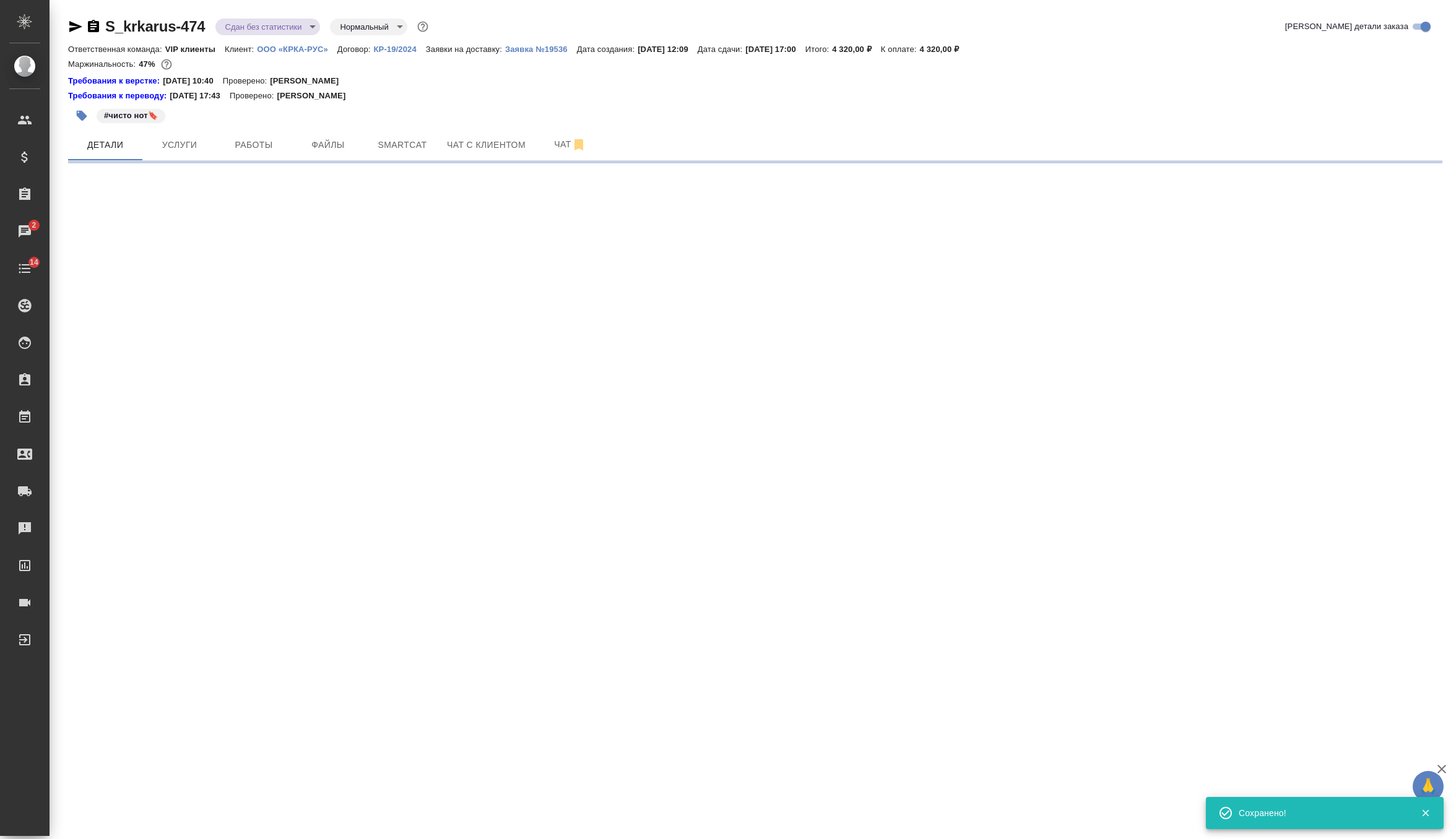
select select "RU"
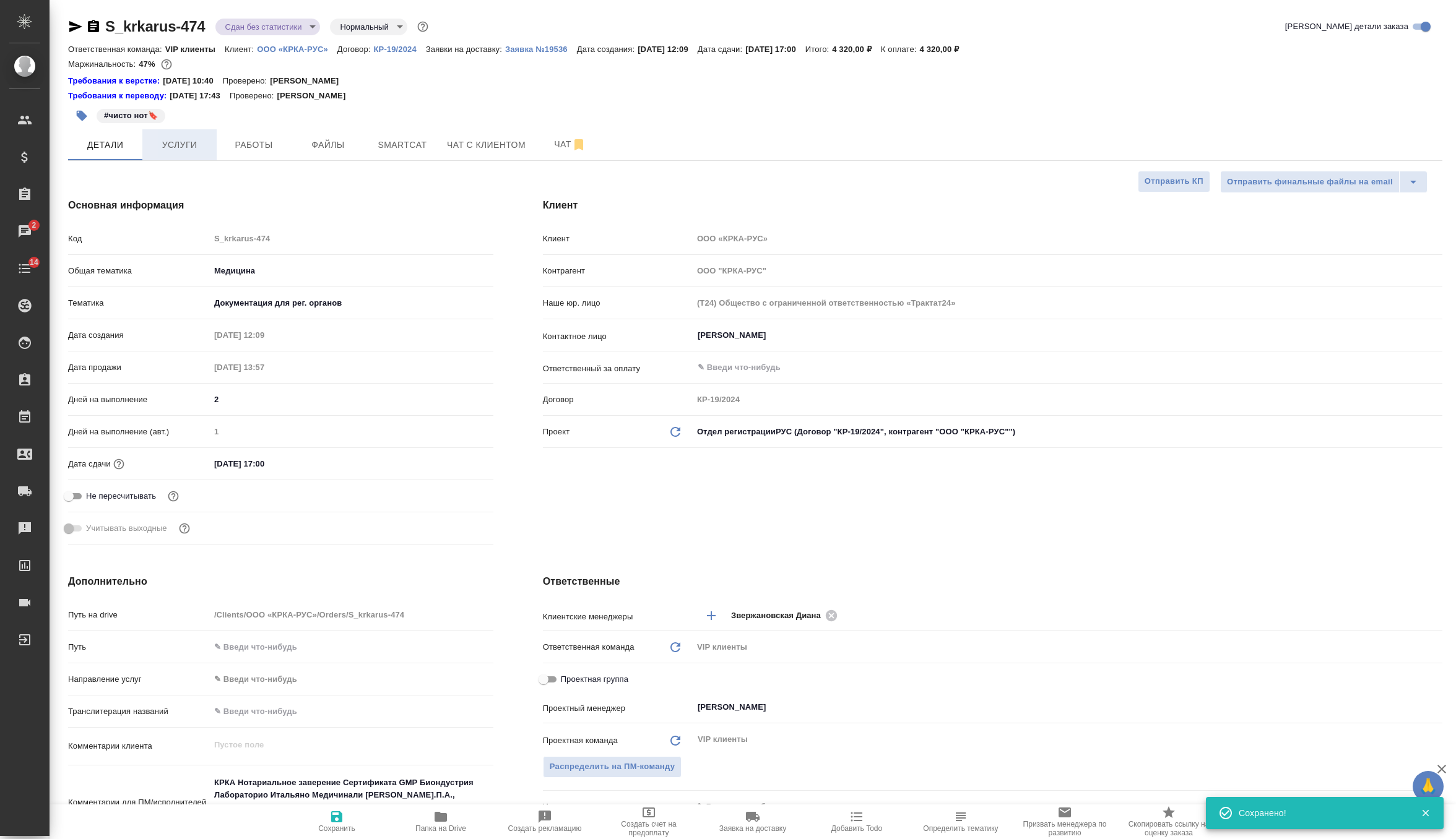
type textarea "x"
click at [751, 816] on icon "button" at bounding box center [752, 816] width 14 height 10
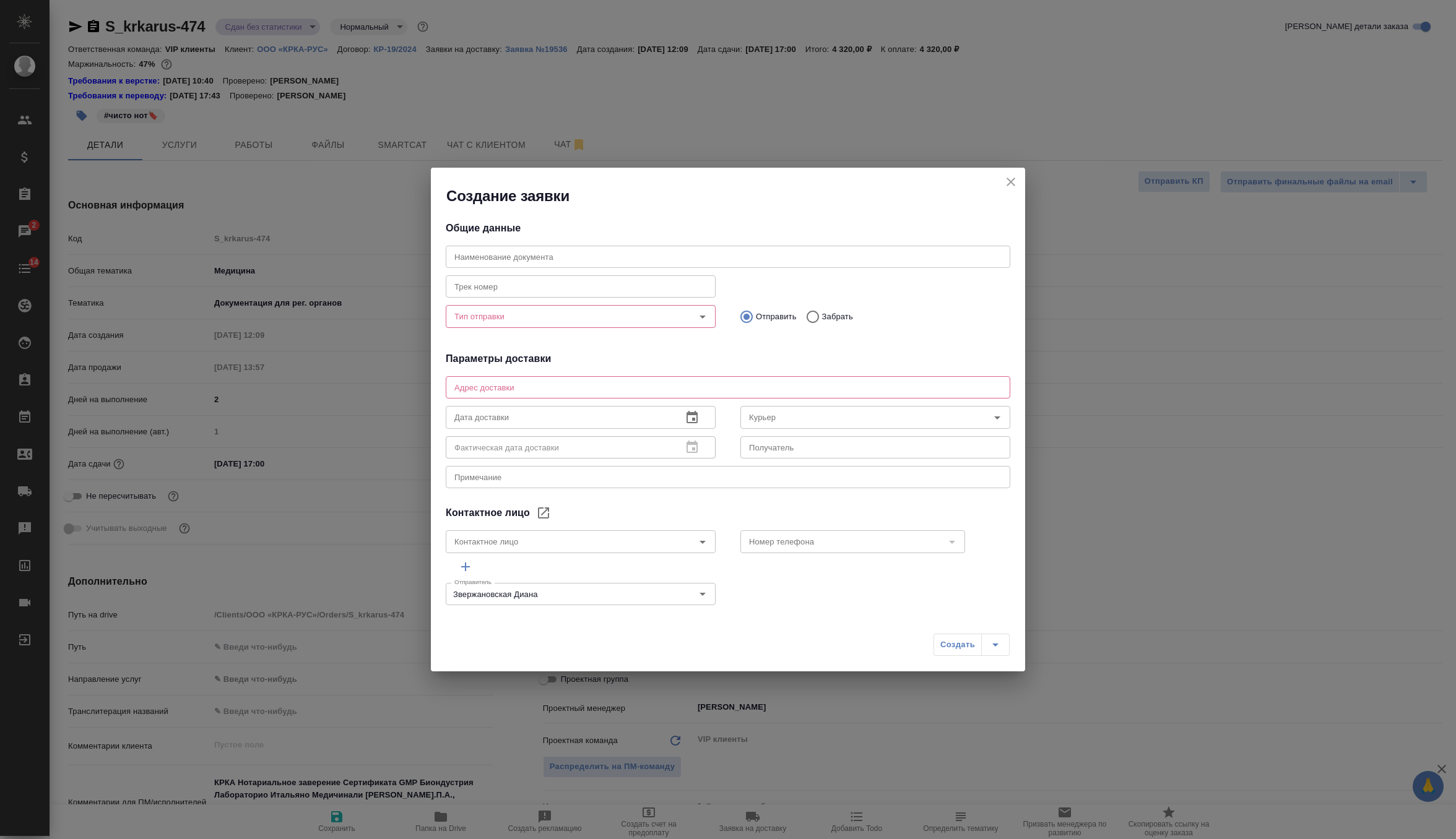
type input "Валеева Анна"
click at [699, 318] on icon "Open" at bounding box center [703, 317] width 14 height 14
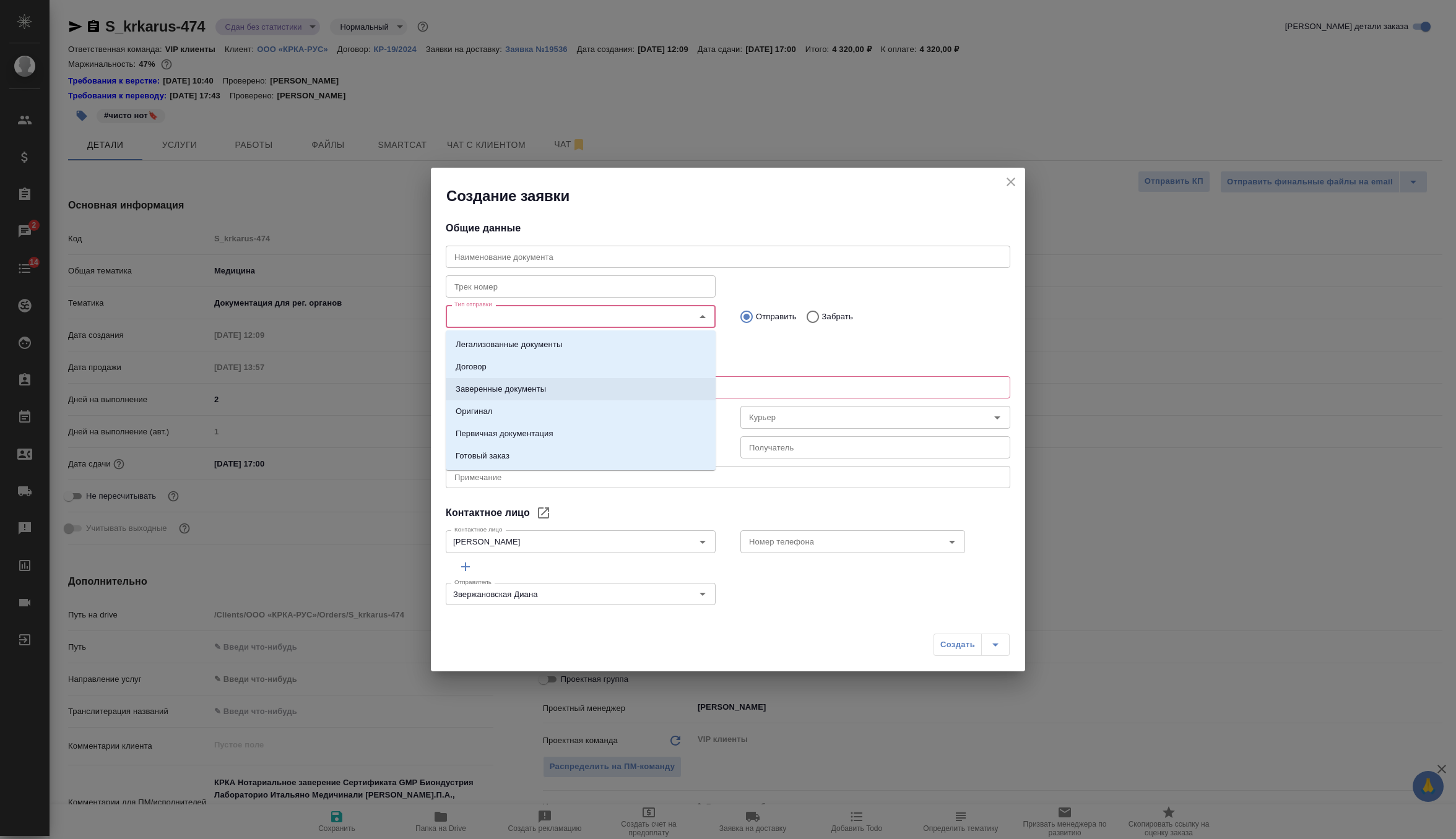
click at [572, 387] on li "Заверенные документы" at bounding box center [580, 389] width 270 height 23
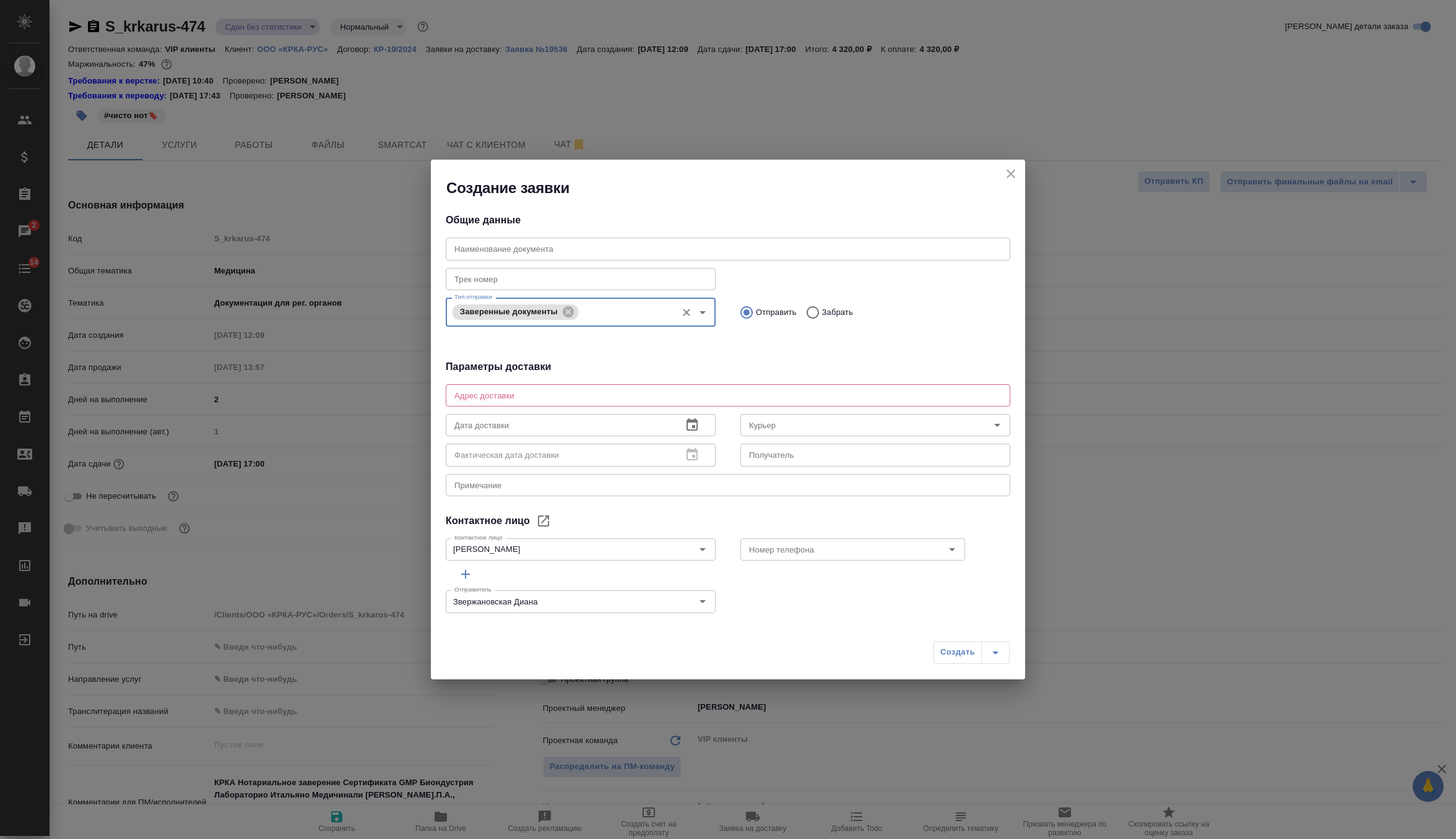
click at [645, 313] on input "Тип отправки" at bounding box center [626, 312] width 89 height 14
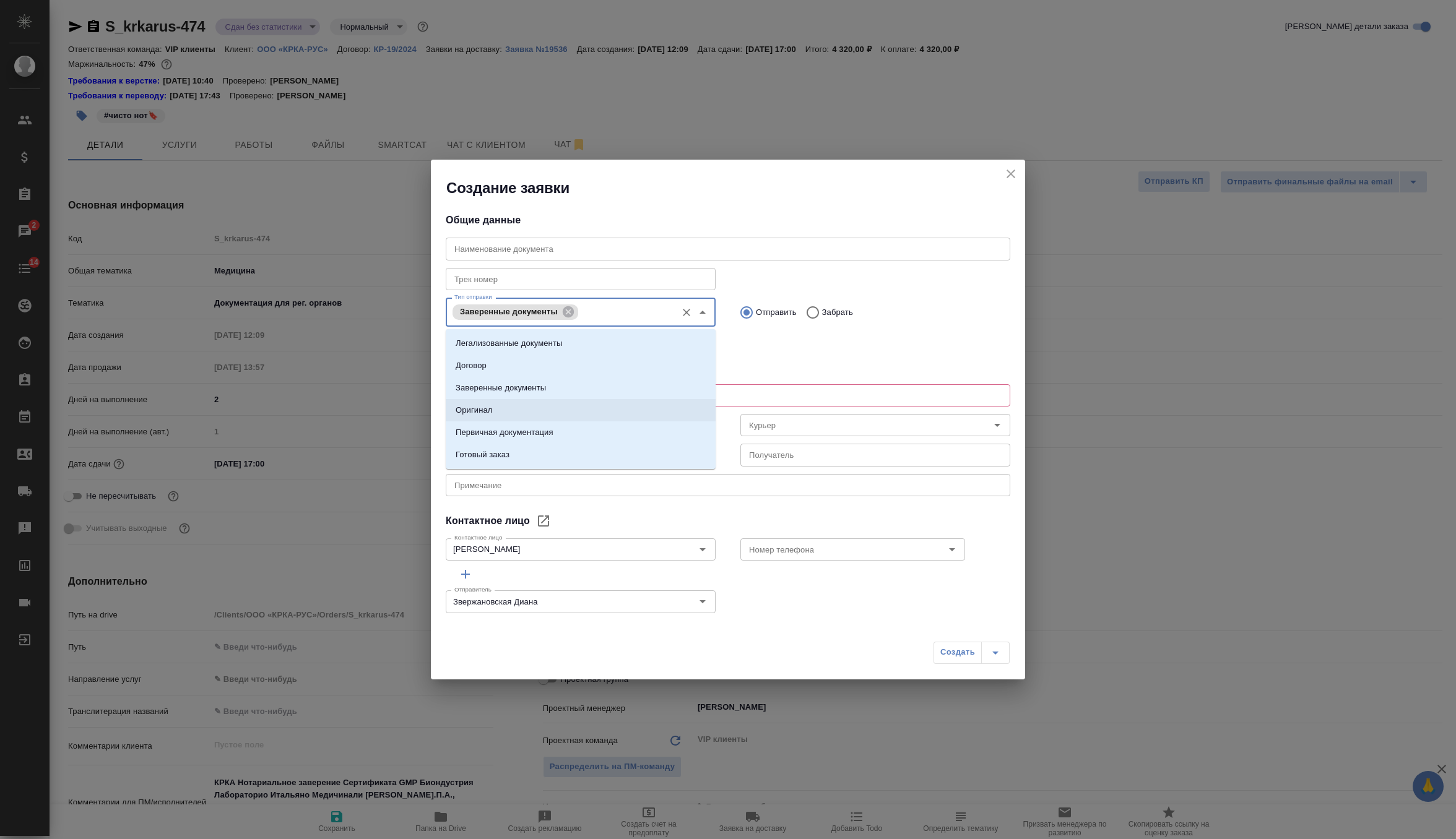
click at [573, 412] on li "Оригинал" at bounding box center [580, 410] width 270 height 23
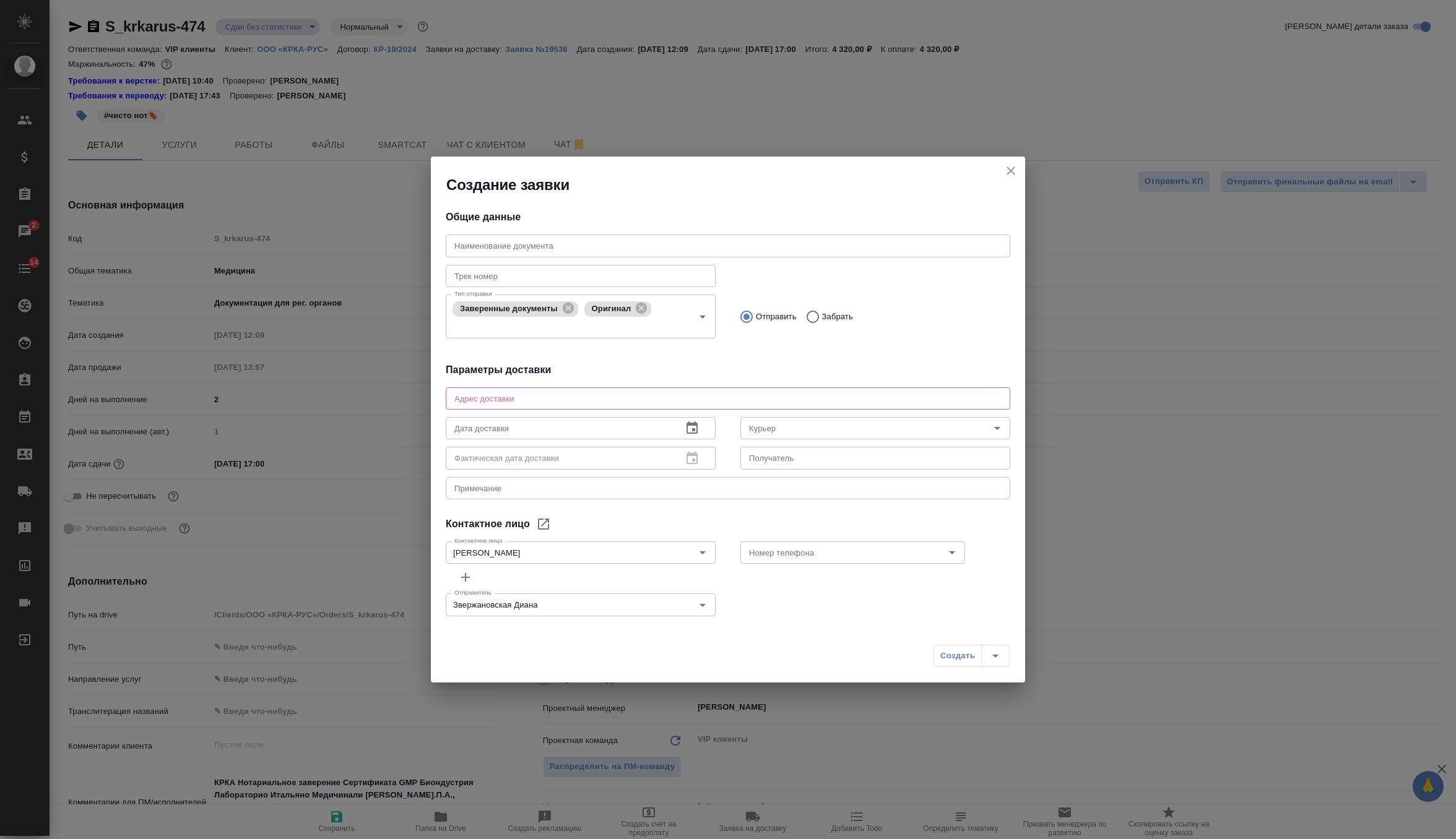
type textarea "x"
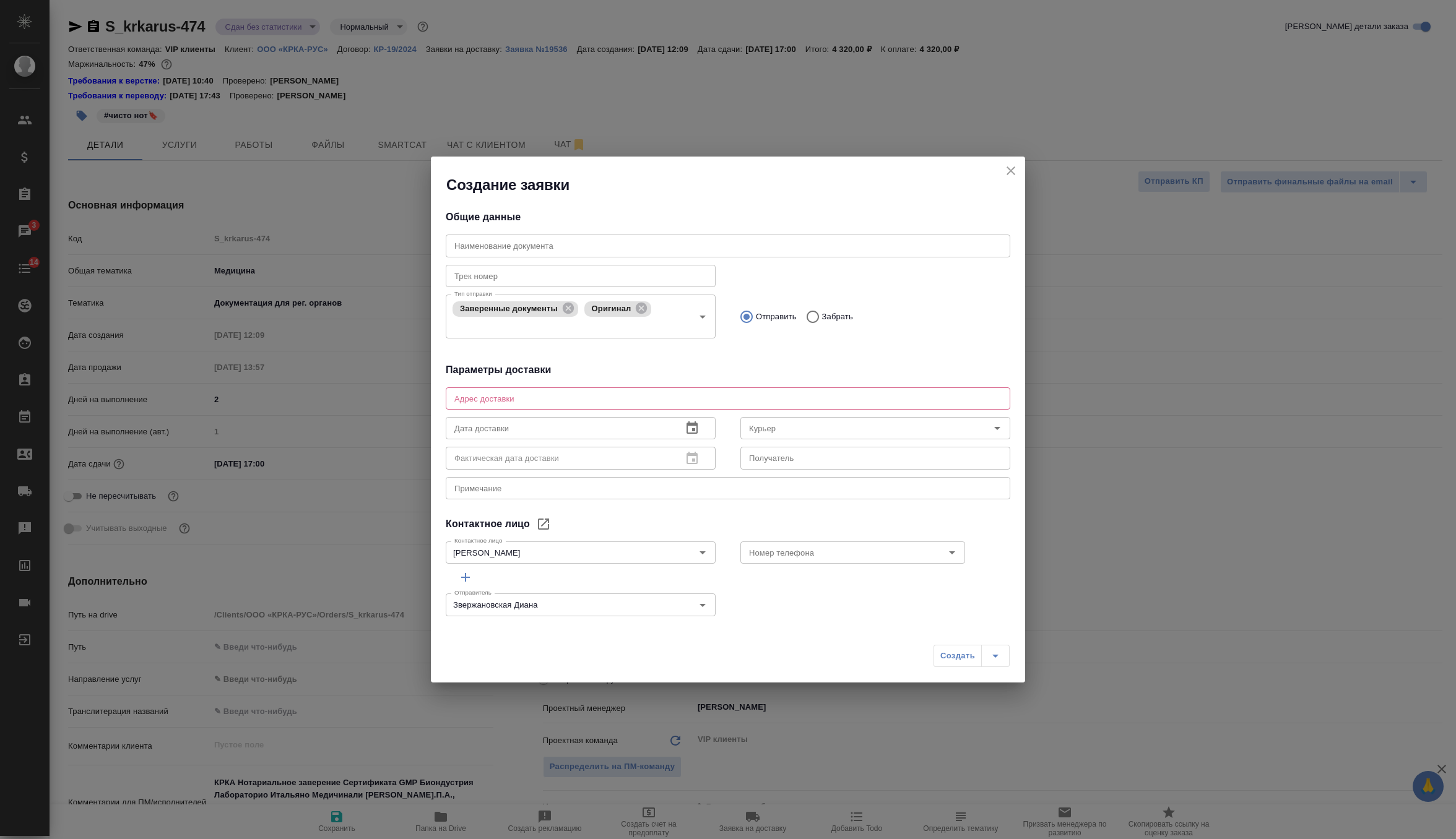
type textarea "x"
click at [474, 404] on div "x Адрес доставки" at bounding box center [727, 398] width 564 height 23
paste textarea "Москва Головинское шоссе, дом 5, корпус 1, эт 22, БЦ Водный"
type textarea "Москва Головинское шоссе, дом 5, корпус 1, эт 22, БЦ Водный"
click at [591, 432] on input "text" at bounding box center [559, 428] width 226 height 23
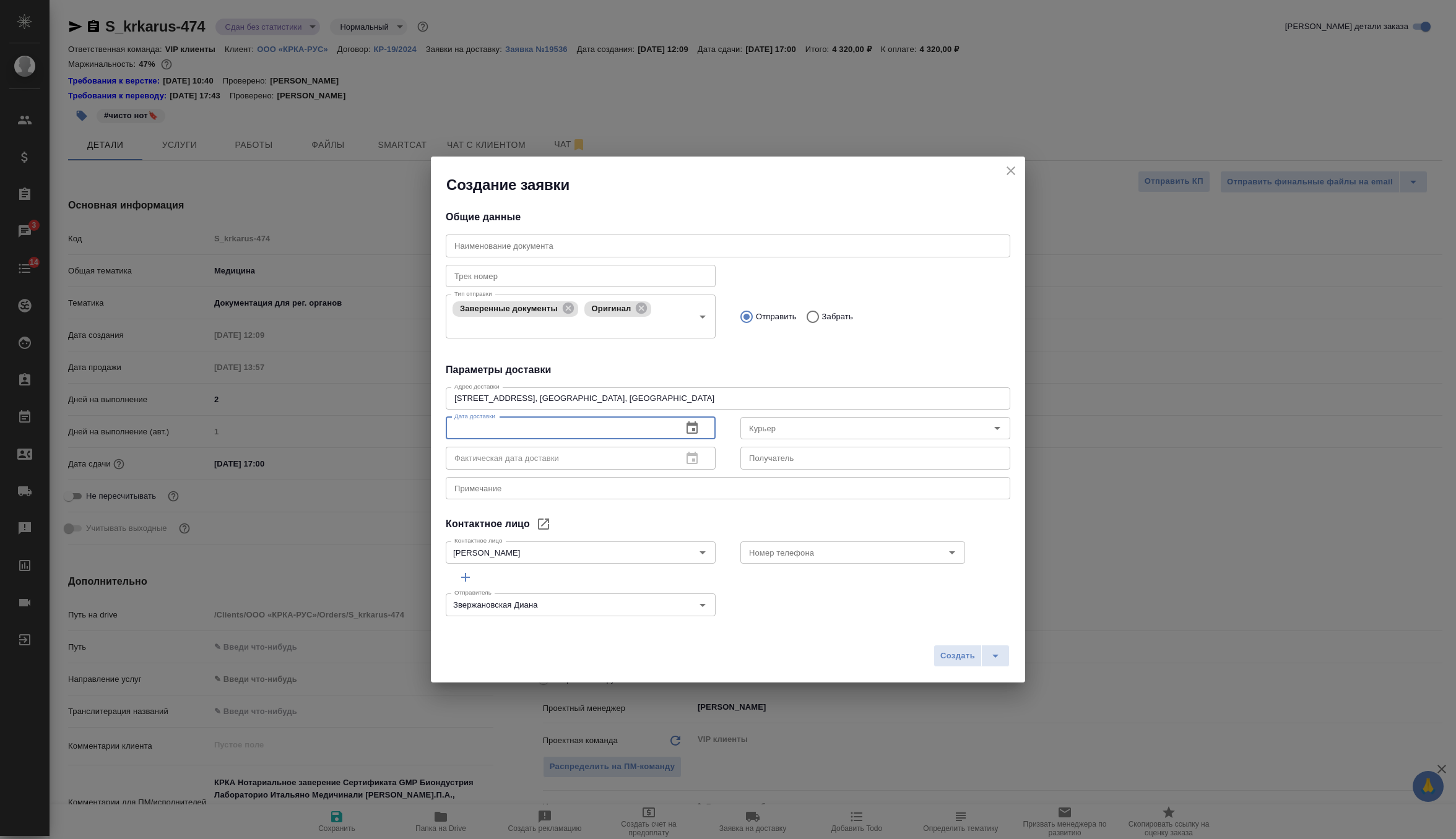
click at [685, 429] on icon "button" at bounding box center [692, 428] width 14 height 14
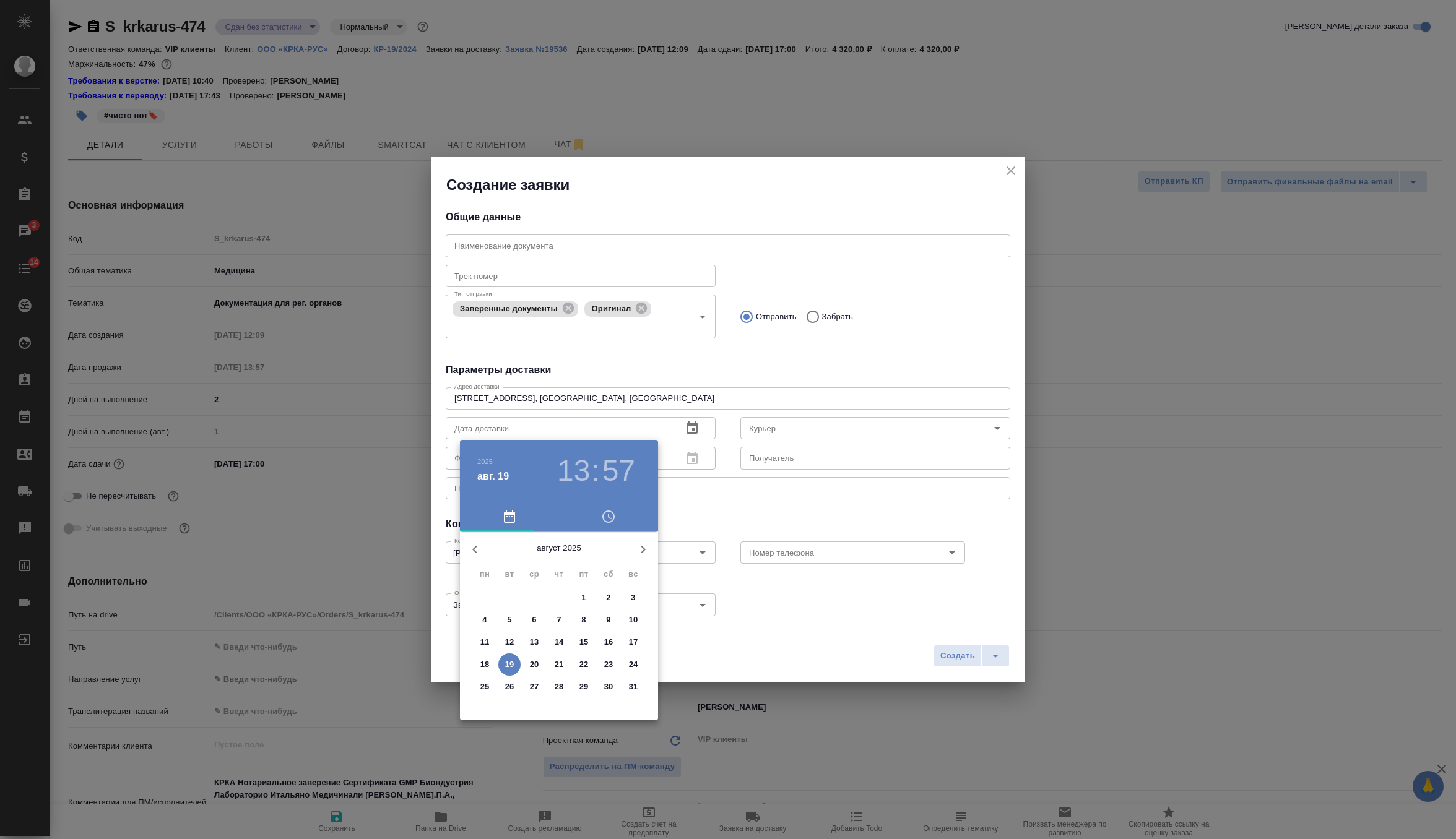
click at [513, 664] on span "19" at bounding box center [509, 664] width 23 height 13
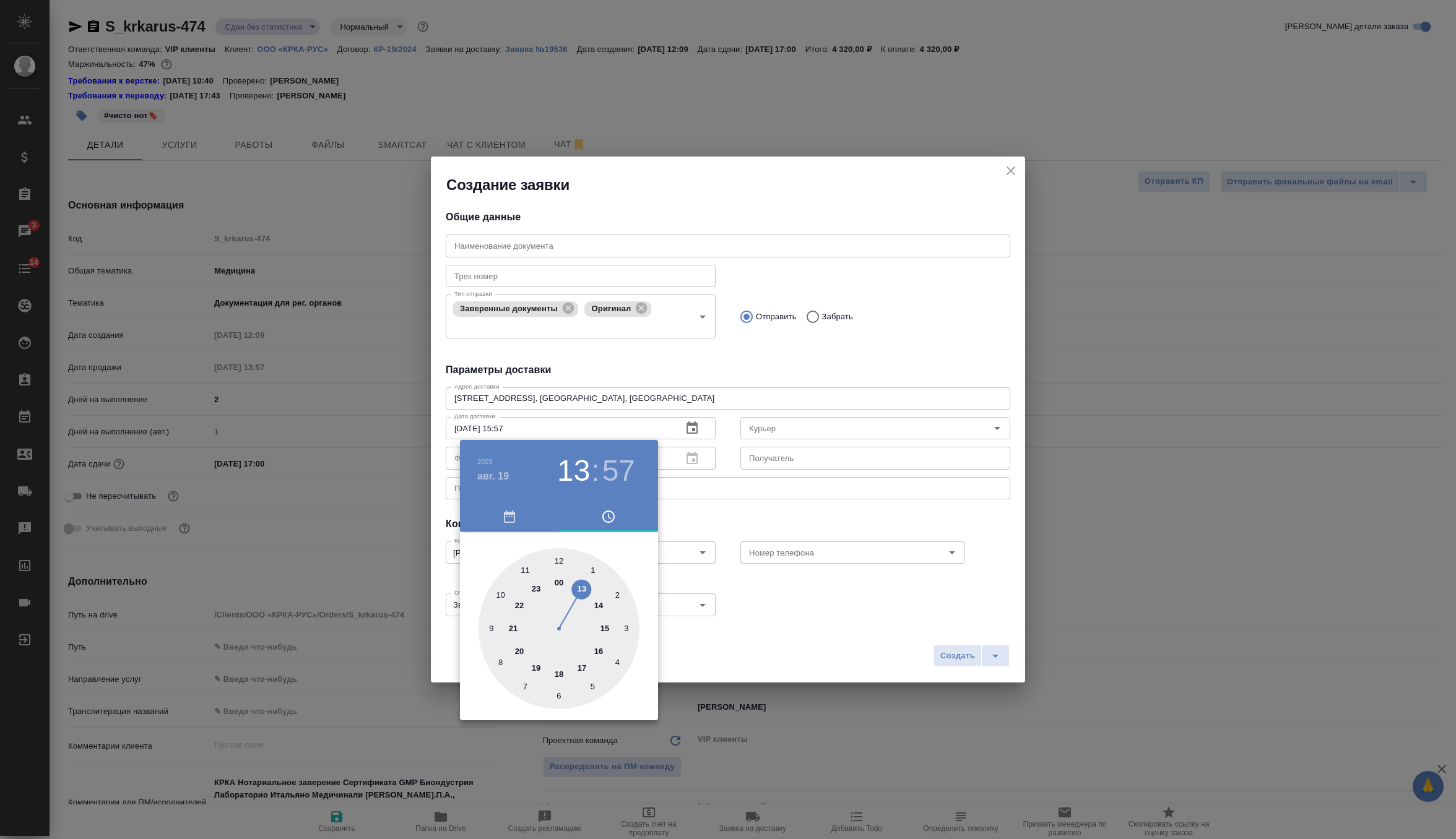
click at [606, 627] on div at bounding box center [559, 629] width 161 height 161
type input "19.08.2025 15:00"
click at [560, 558] on div at bounding box center [559, 629] width 161 height 161
click at [756, 524] on div at bounding box center [728, 419] width 1456 height 839
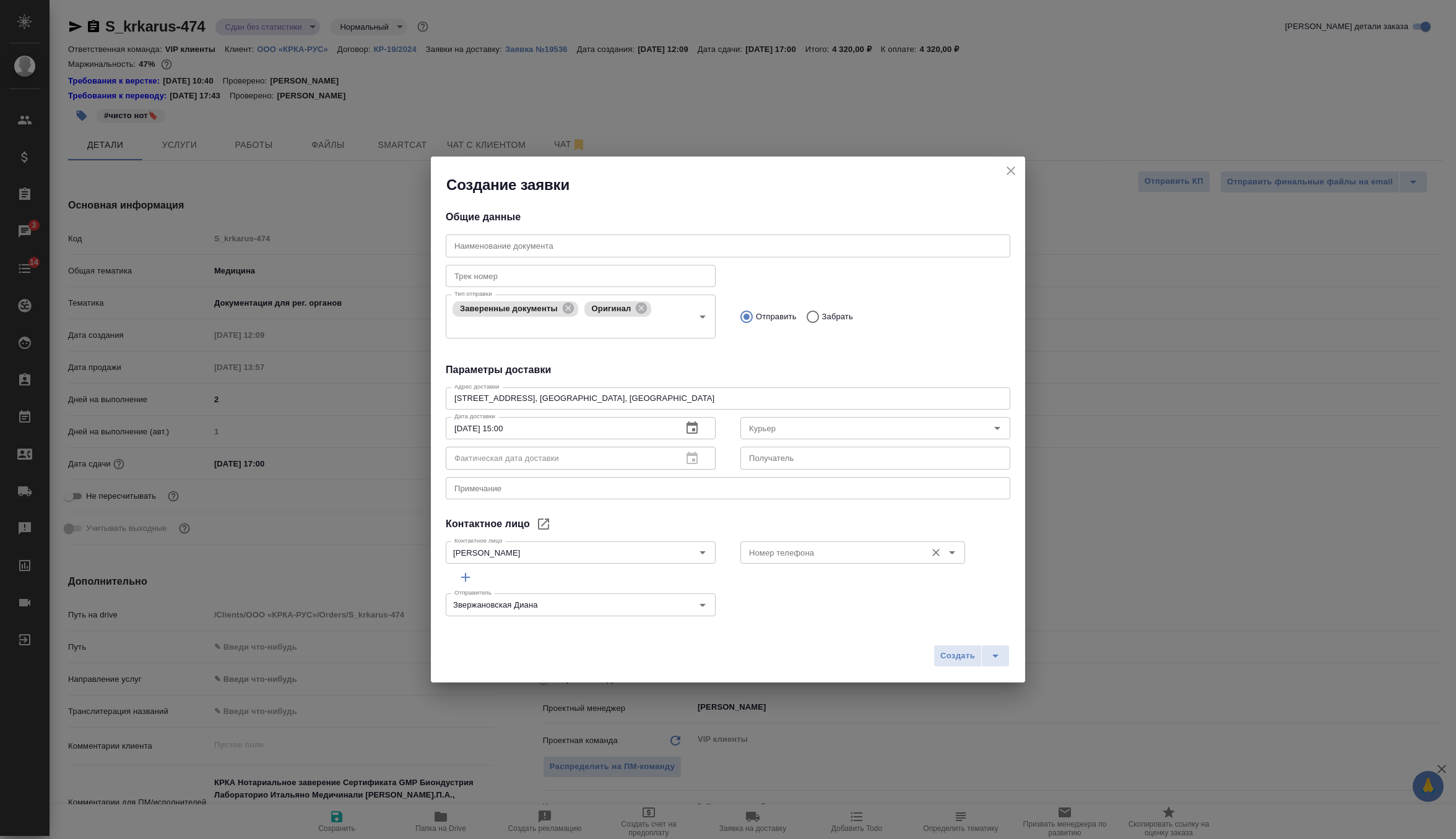
click at [808, 547] on input "Номер телефона" at bounding box center [832, 552] width 176 height 14
click at [802, 571] on li "+7-903-516-44-16" at bounding box center [852, 580] width 225 height 23
type input "+7-903-516-44-16"
click at [1002, 651] on icon "split button" at bounding box center [995, 655] width 14 height 14
click at [988, 625] on li "Создать и скачать" at bounding box center [972, 630] width 89 height 20
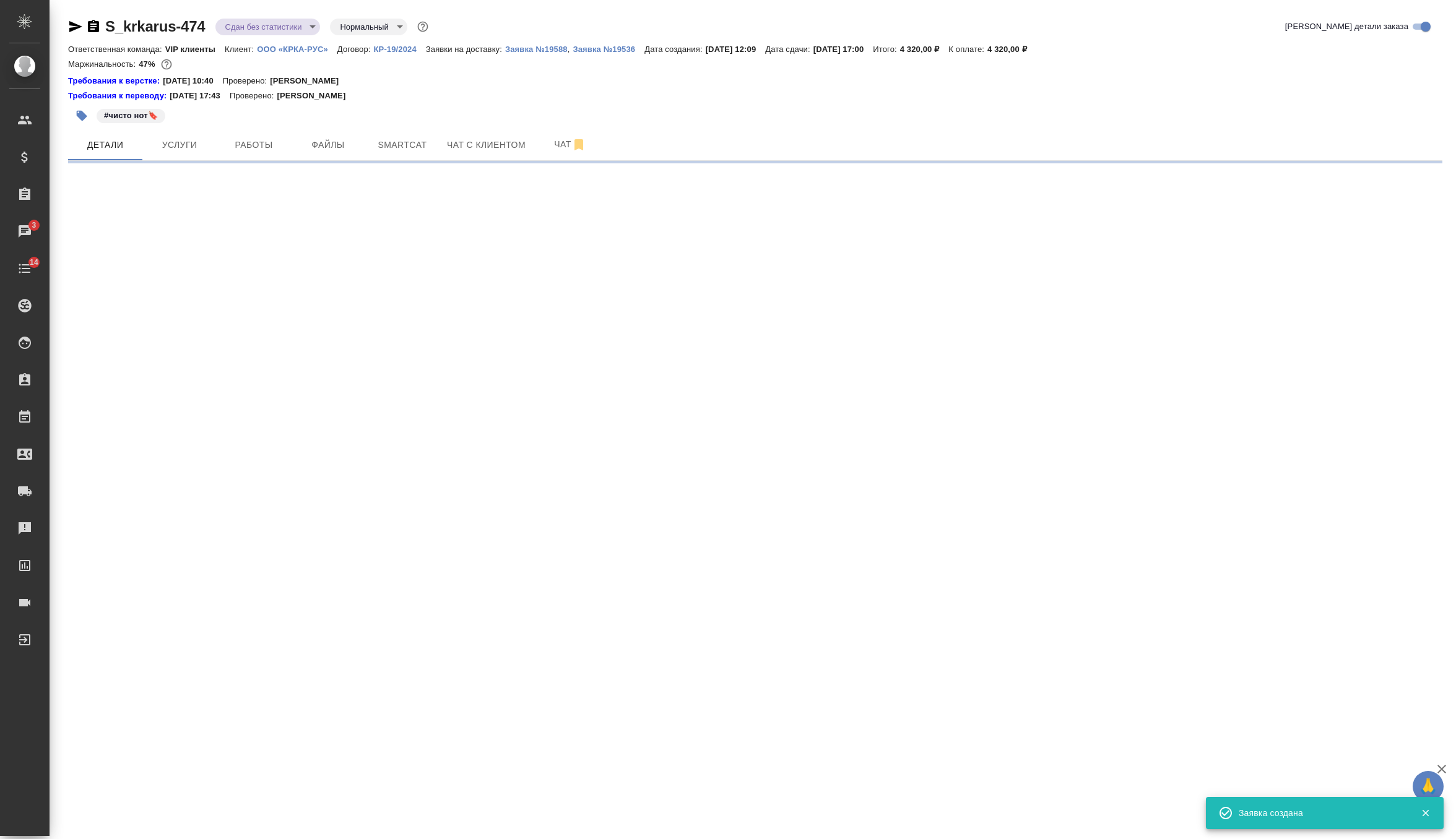
select select "RU"
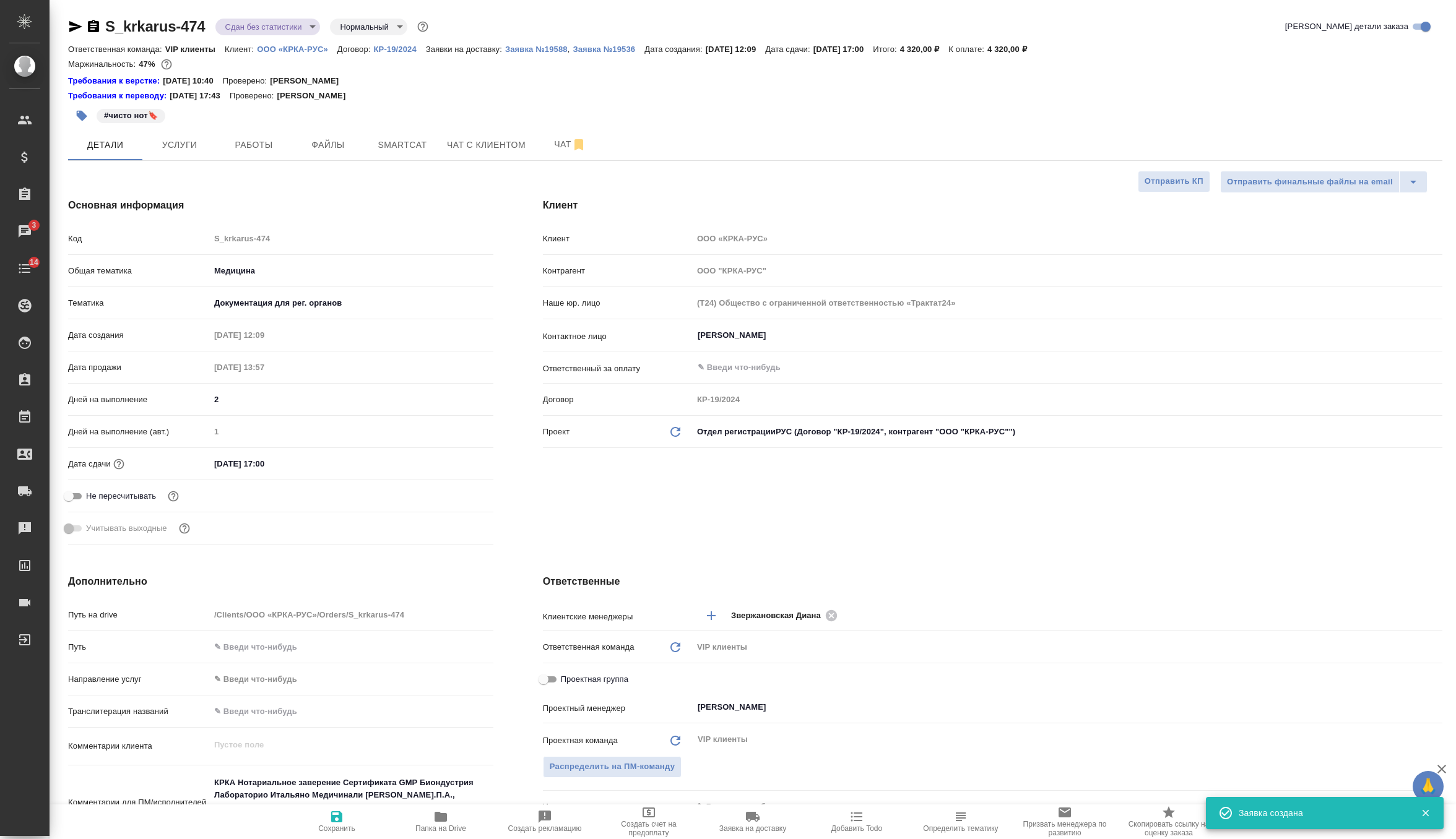
type textarea "x"
click at [568, 47] on p "Заявка №19588" at bounding box center [536, 49] width 62 height 9
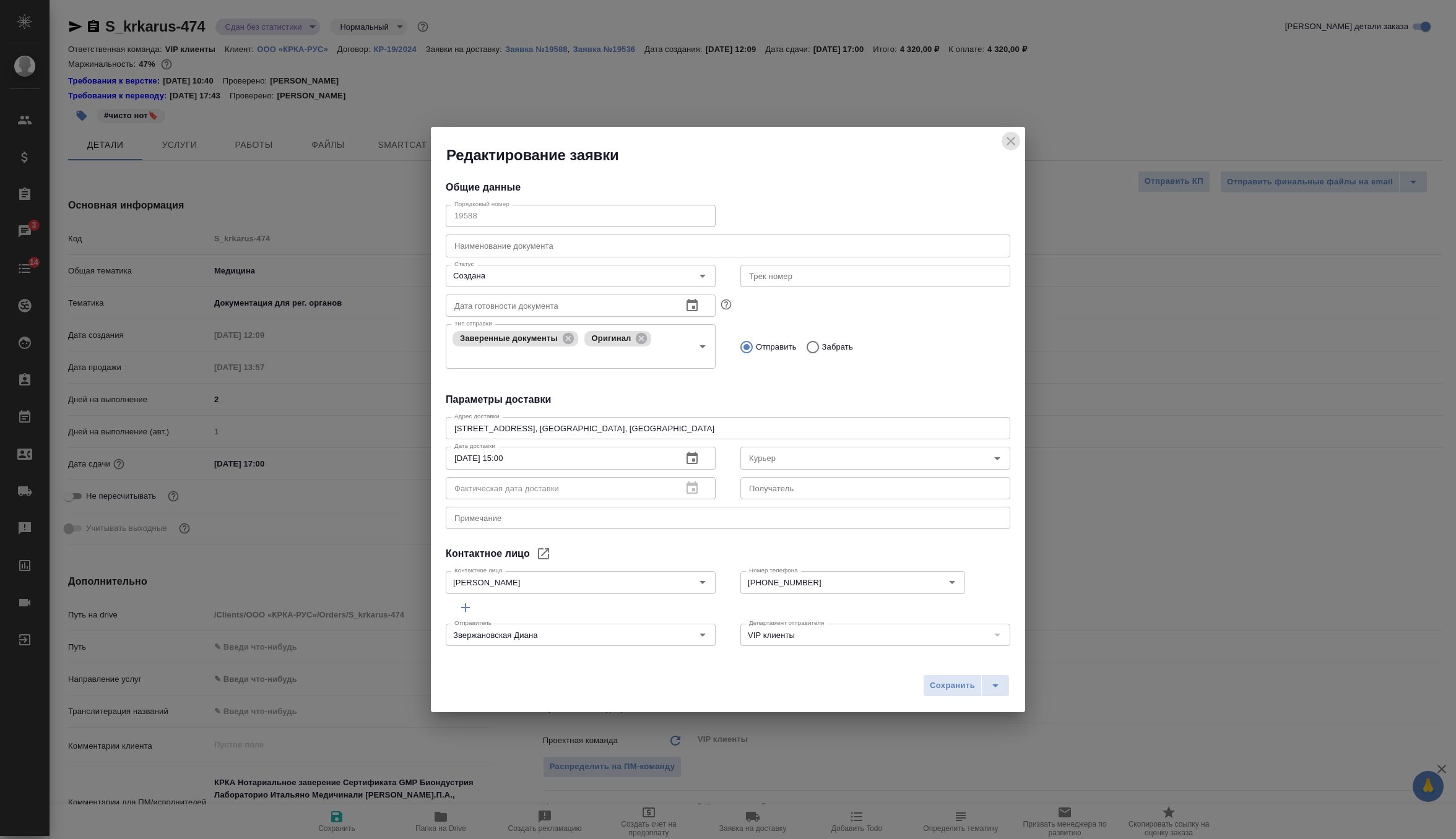
click at [1010, 132] on button "close" at bounding box center [1011, 141] width 19 height 19
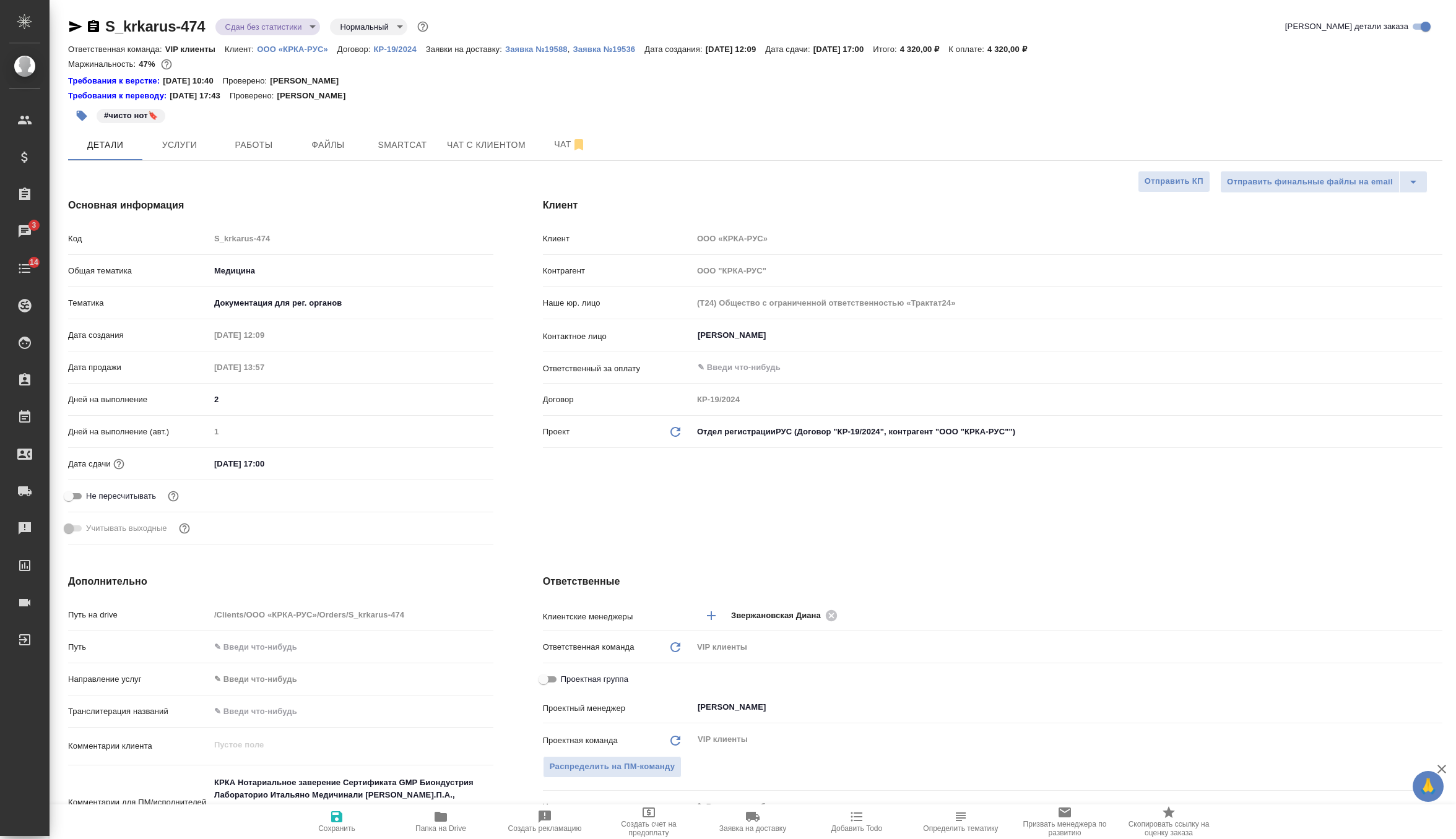
type textarea "x"
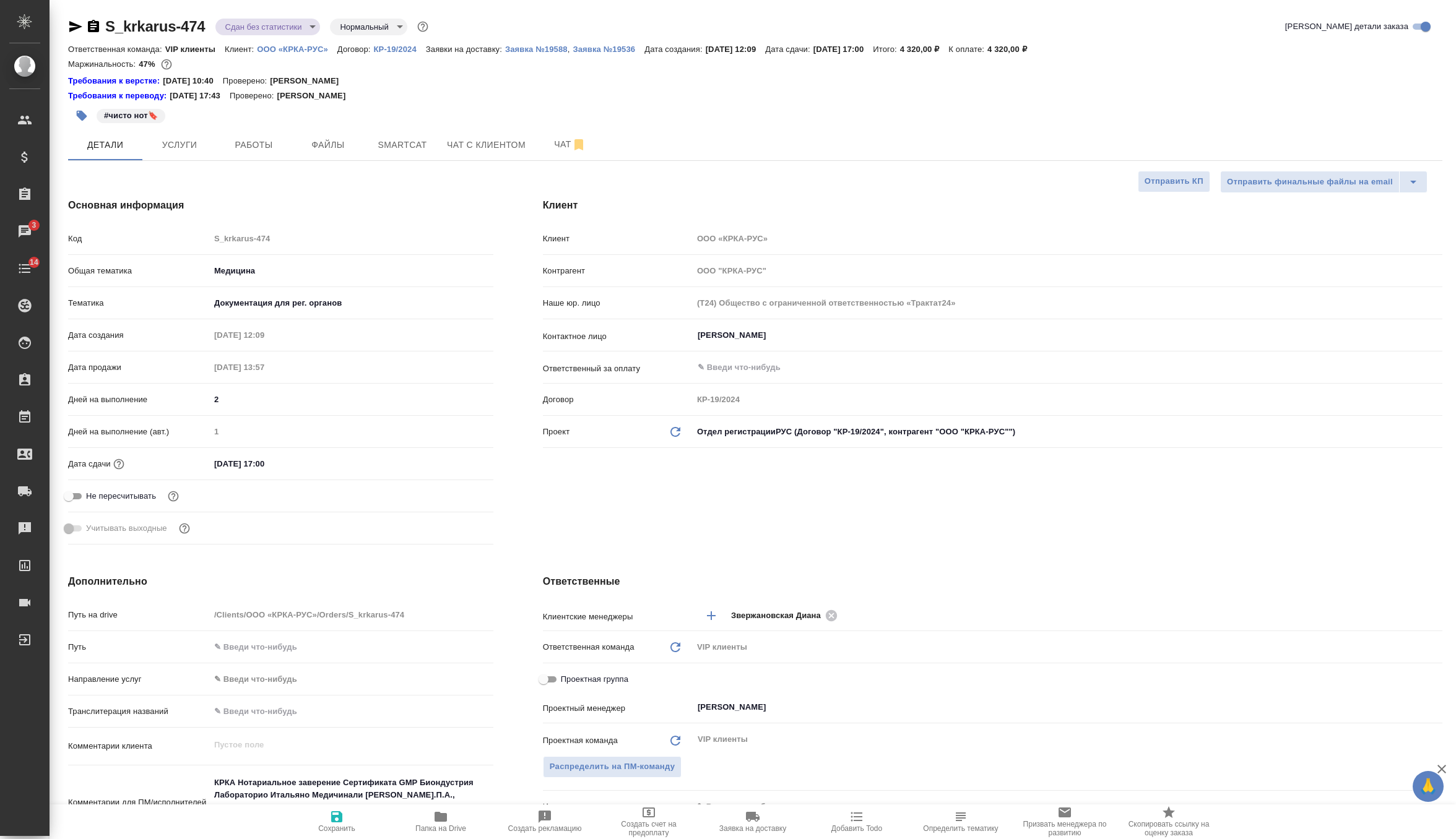
type textarea "x"
click at [271, 134] on button "Работы" at bounding box center [254, 145] width 74 height 31
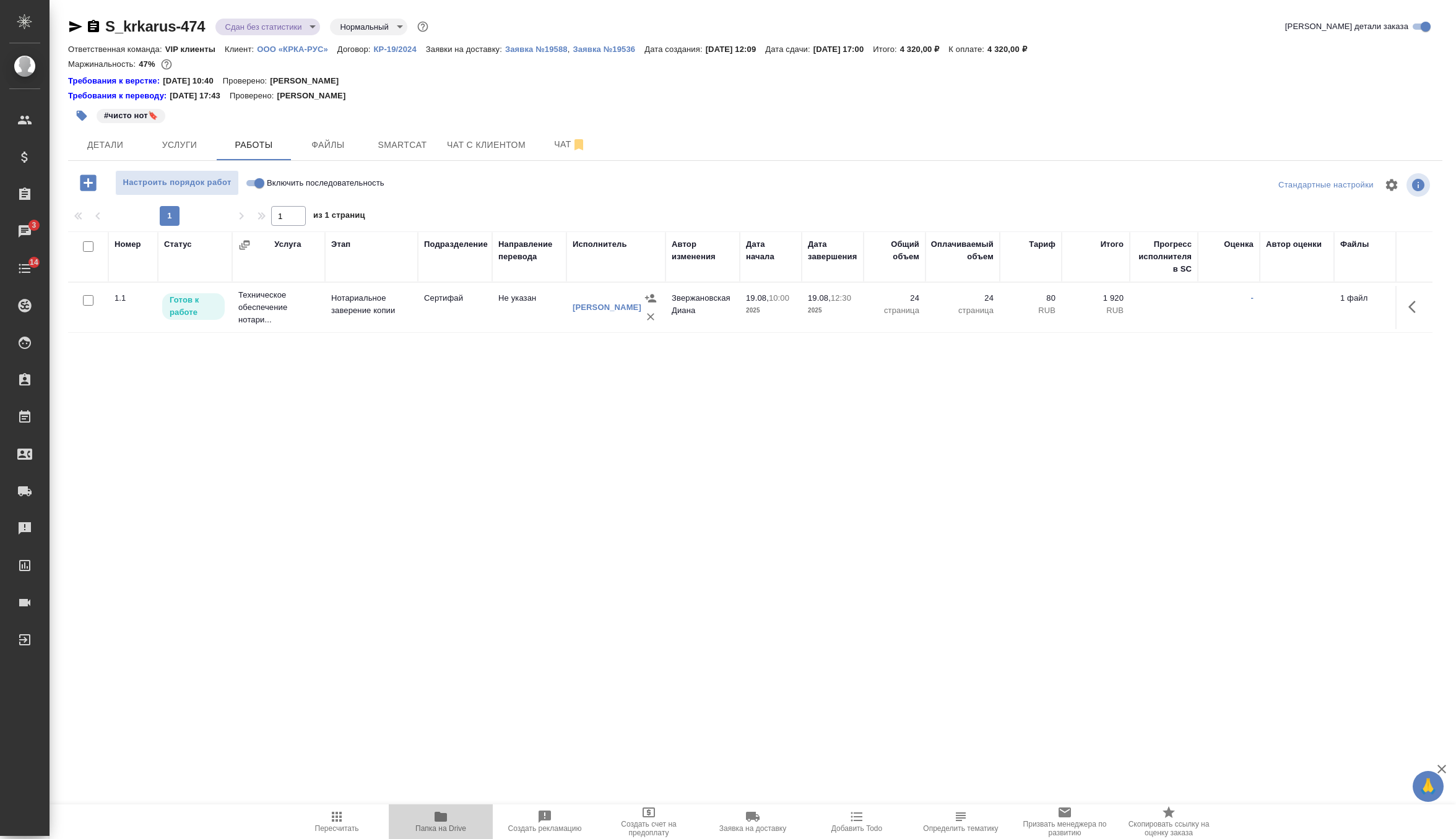
click at [446, 816] on icon "button" at bounding box center [441, 816] width 13 height 10
click at [310, 24] on body "🙏 .cls-1 fill:#fff; AWATERA Zverzhanovskaya Diana Клиенты Спецификации Заказы 3…" at bounding box center [728, 419] width 1456 height 839
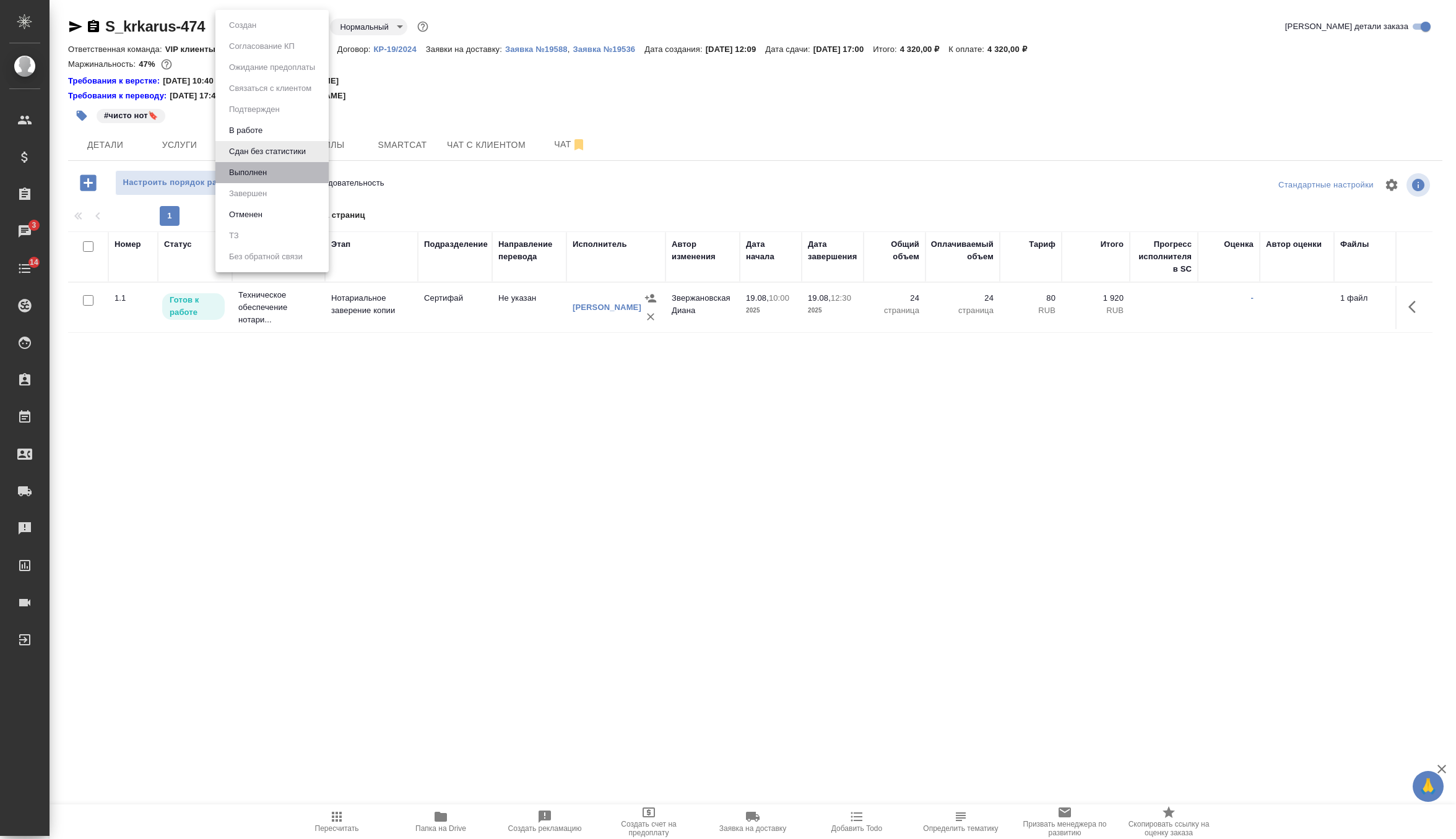
click at [283, 173] on li "Выполнен" at bounding box center [272, 172] width 113 height 21
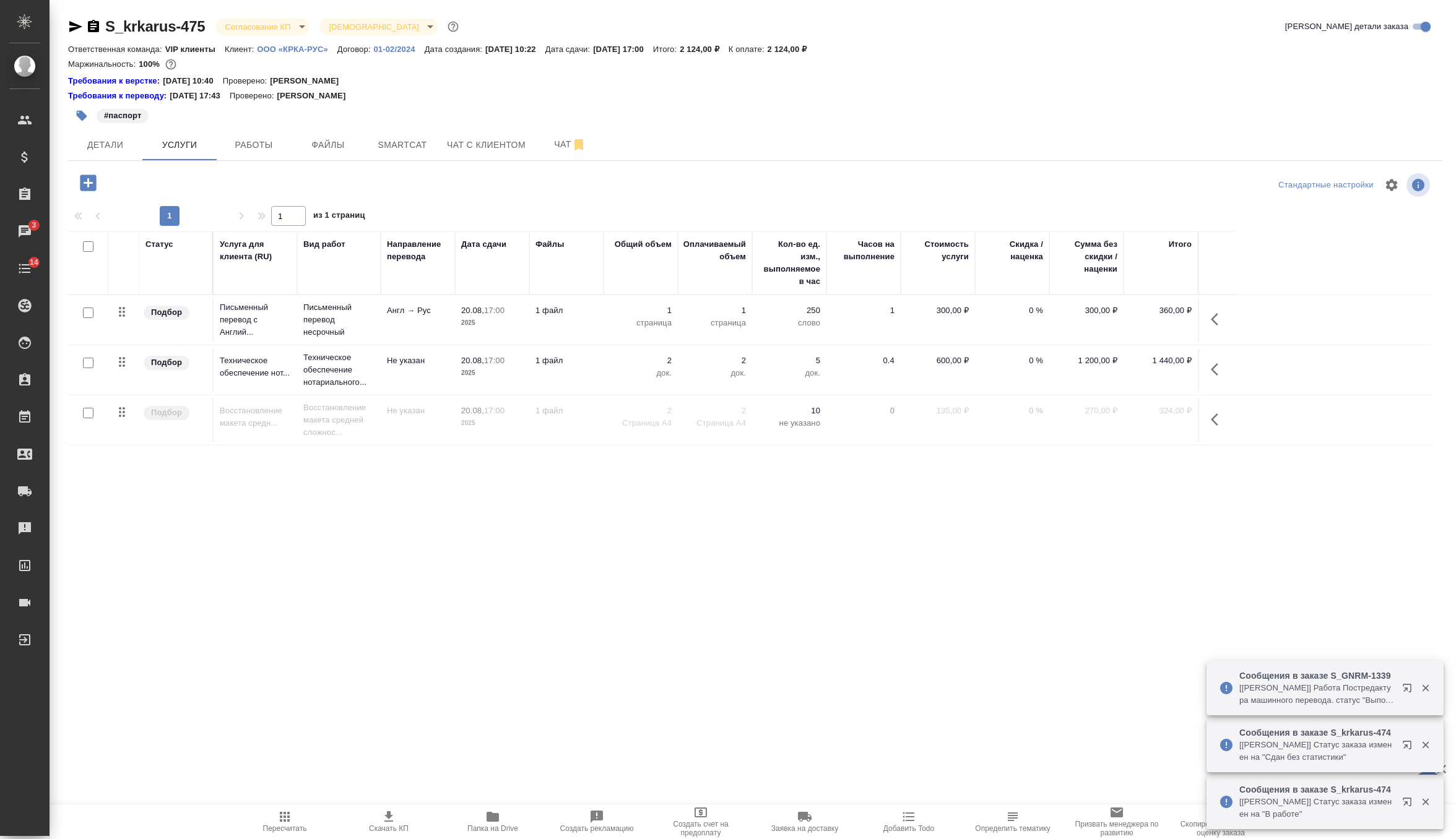
click at [302, 53] on p "ООО «КРКА-РУС»" at bounding box center [297, 49] width 81 height 9
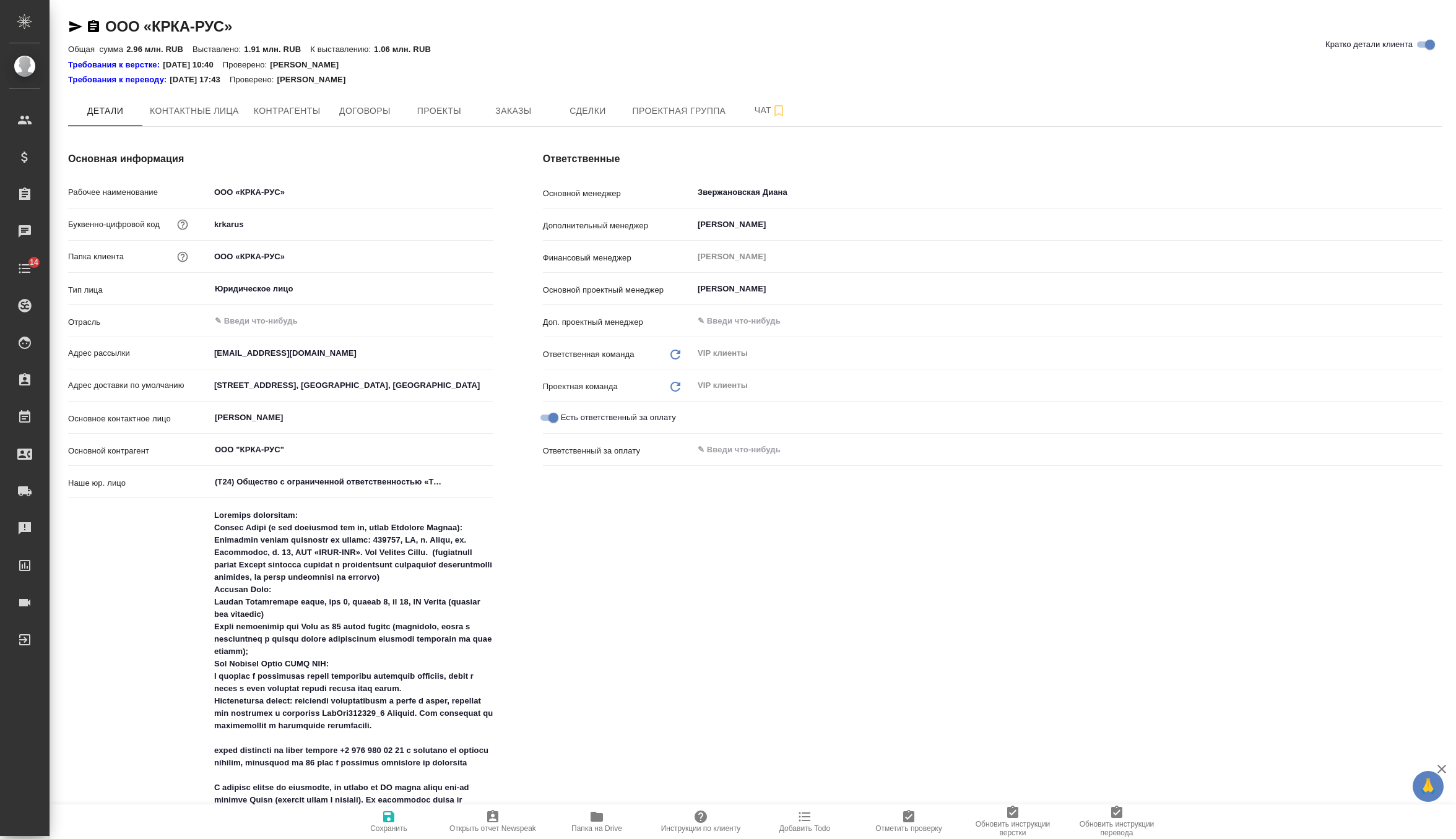
scroll to position [253, 0]
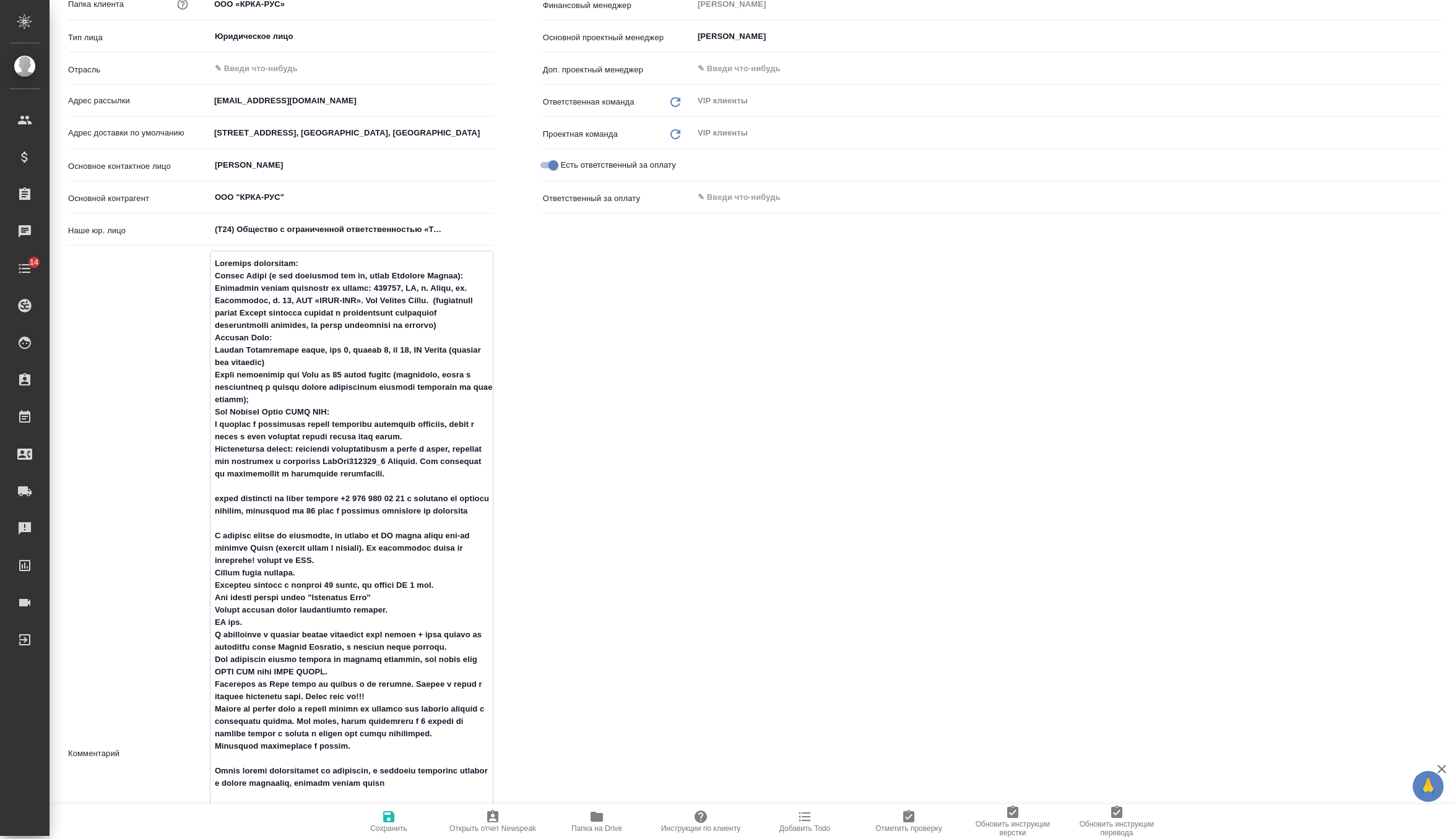
drag, startPoint x: 214, startPoint y: 363, endPoint x: 499, endPoint y: 360, distance: 285.0
click at [499, 360] on div "Основная информация Рабочее наименование ООО «КРКА-РУС» Буквенно-цифровой код k…" at bounding box center [281, 617] width 474 height 1487
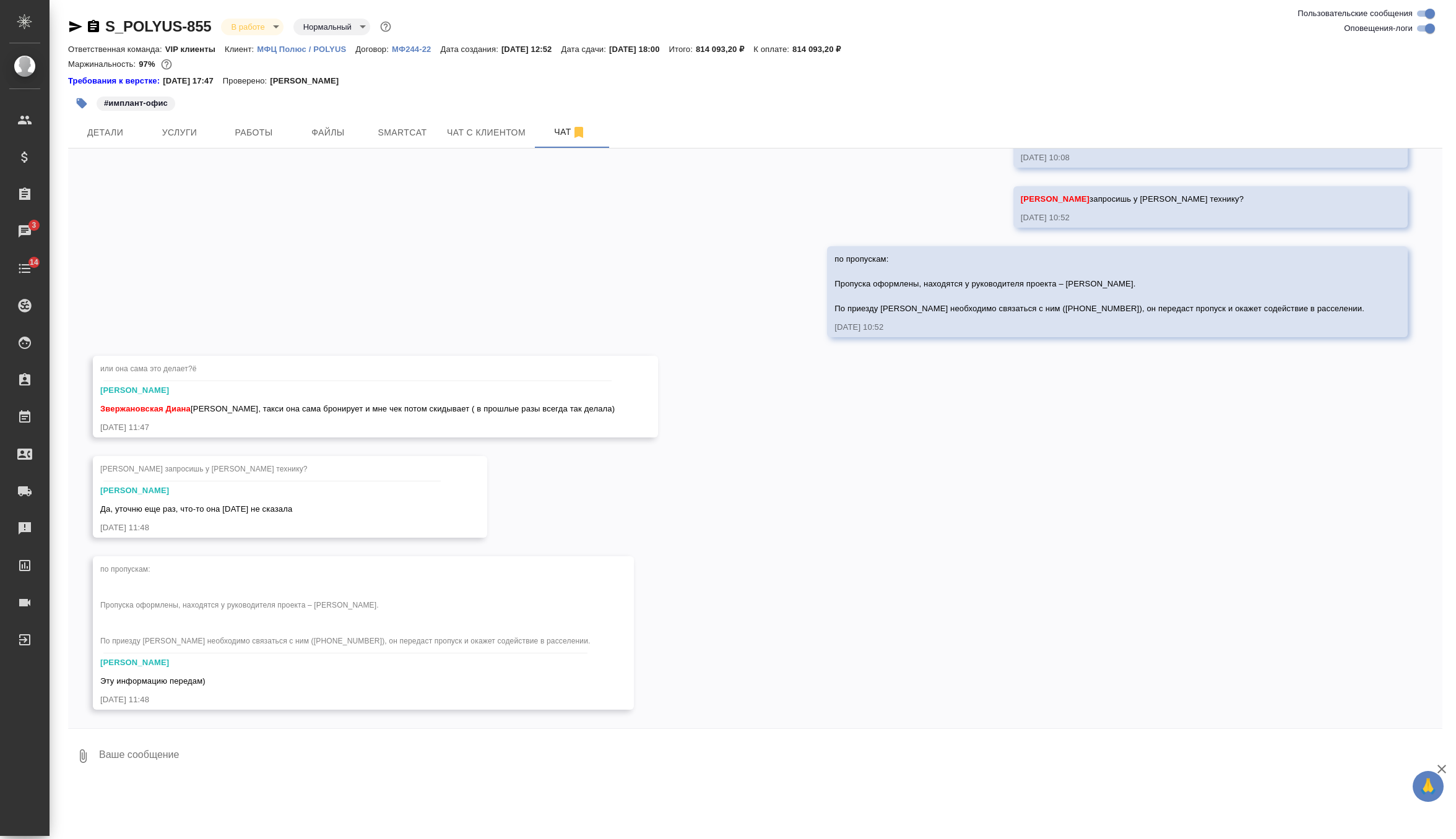
scroll to position [8439, 0]
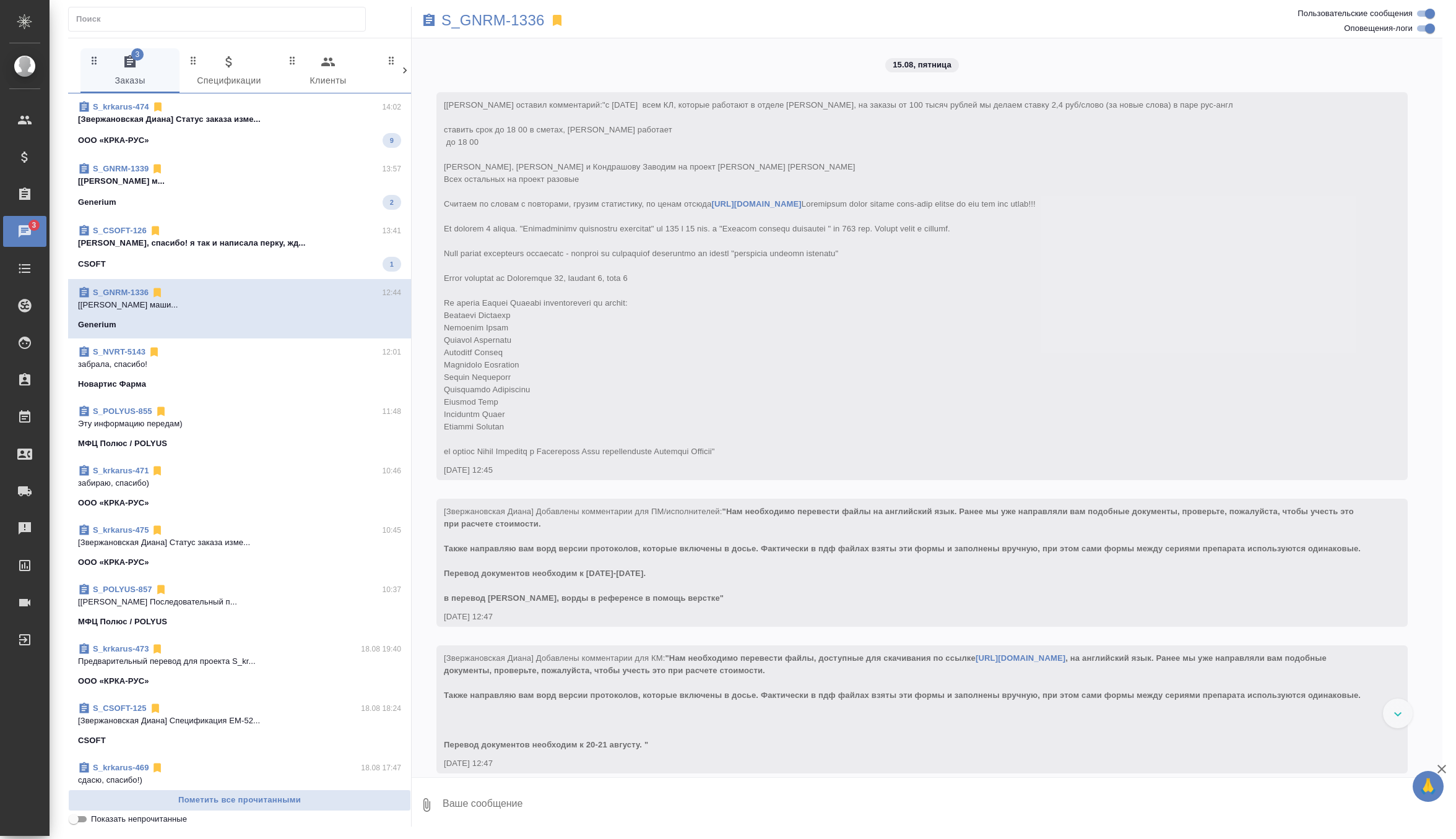
scroll to position [11798, 0]
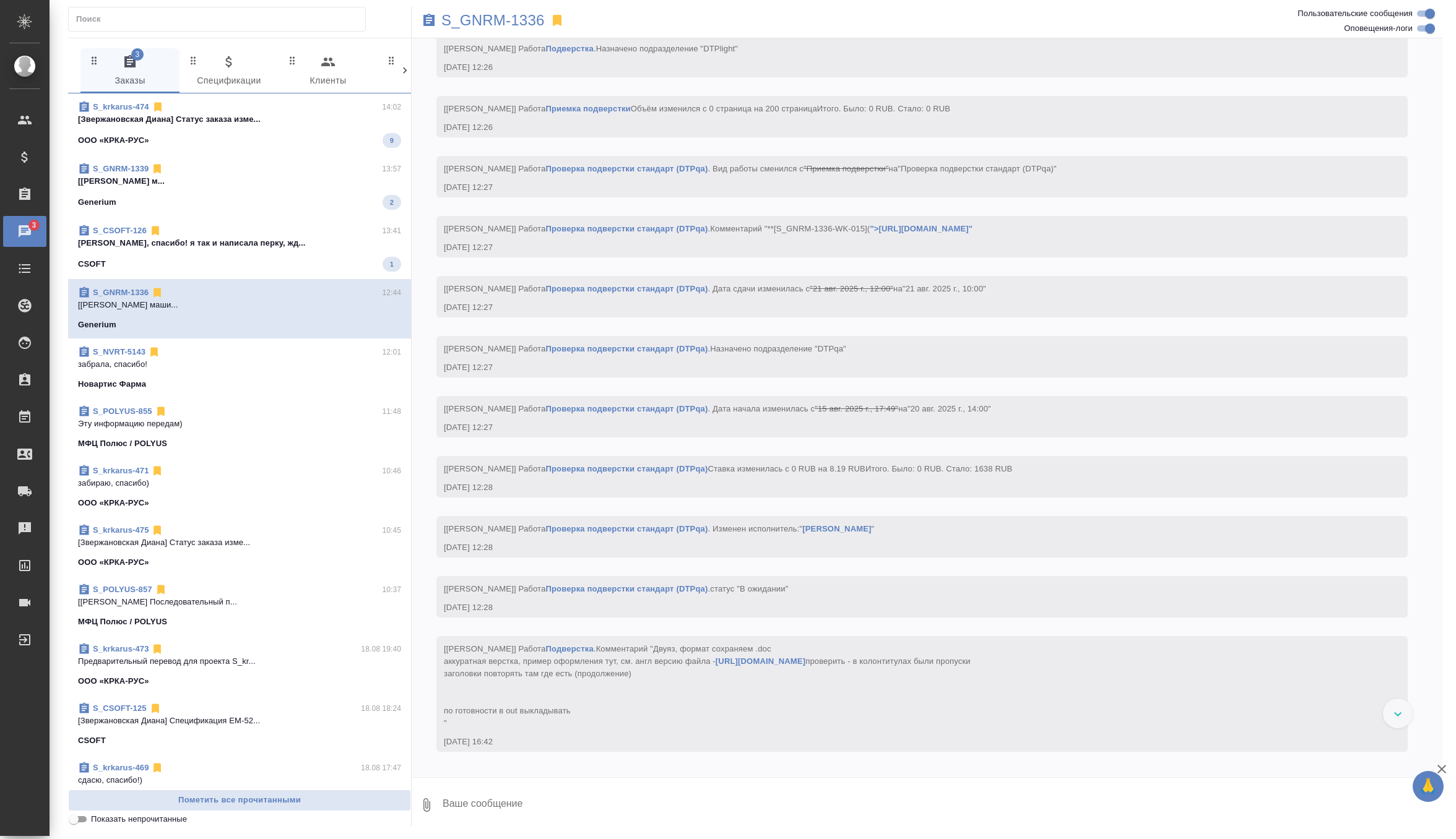
click at [323, 129] on span "S_krkarus-474 14:02 [[PERSON_NAME]] Статус заказа изме... ООО «КРКА-РУС» 9" at bounding box center [239, 124] width 323 height 47
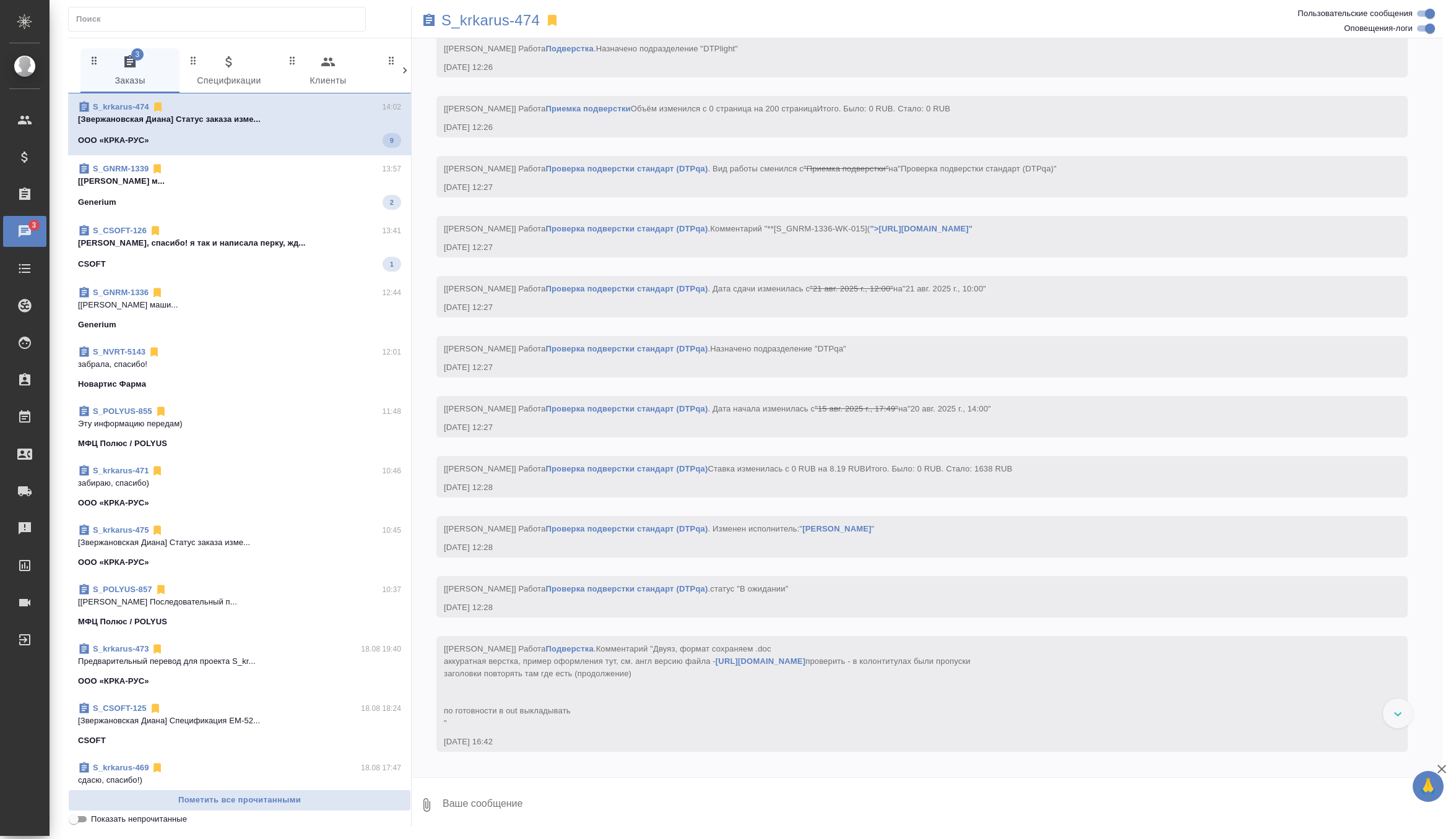
scroll to position [3504, 0]
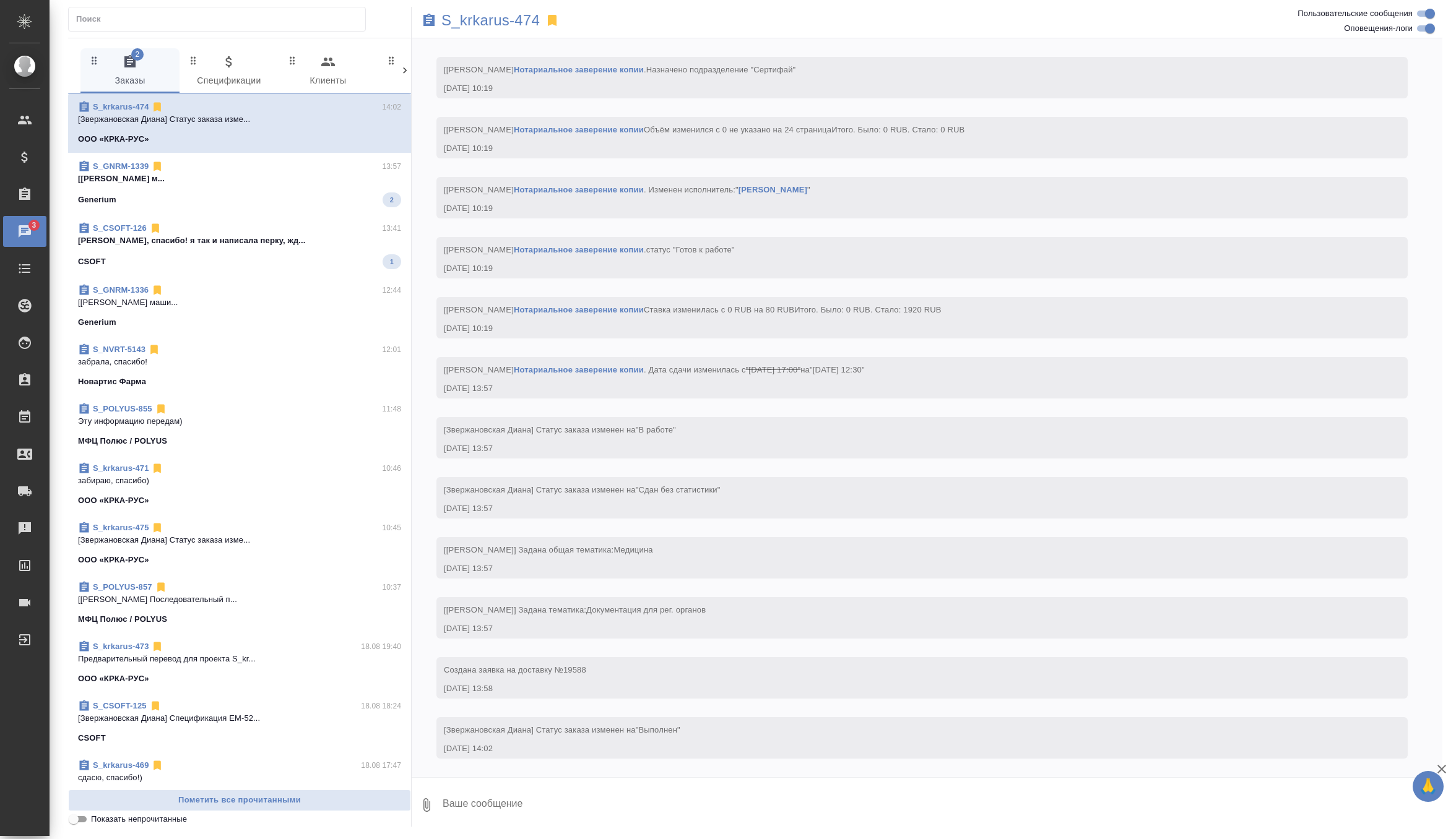
click at [308, 194] on div "Generium 2" at bounding box center [239, 200] width 323 height 14
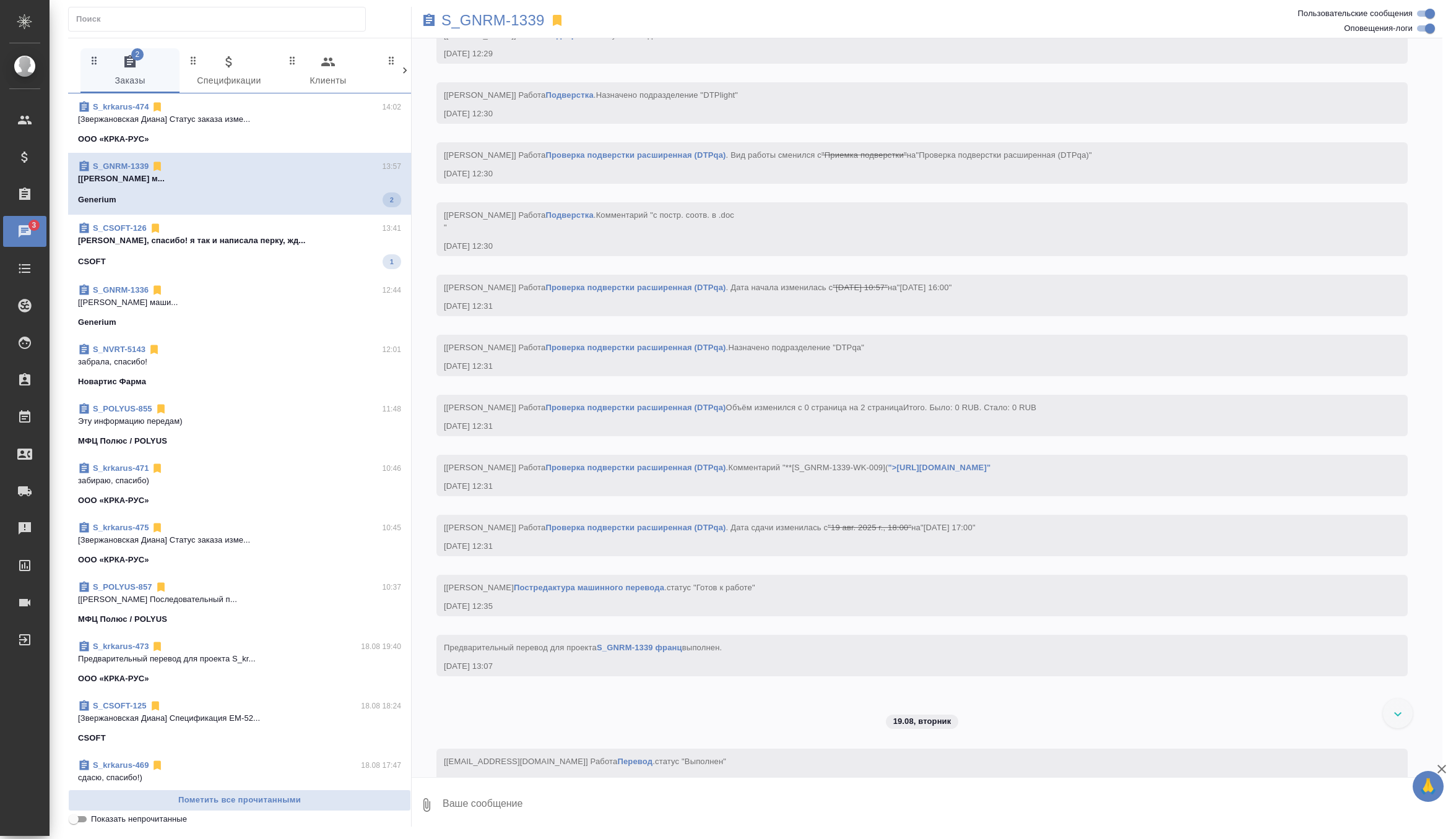
click at [297, 249] on span "S_CSOFT-126 13:41 ага, спасибо! я так и написала перку, жд... CSOFT 1" at bounding box center [239, 245] width 323 height 47
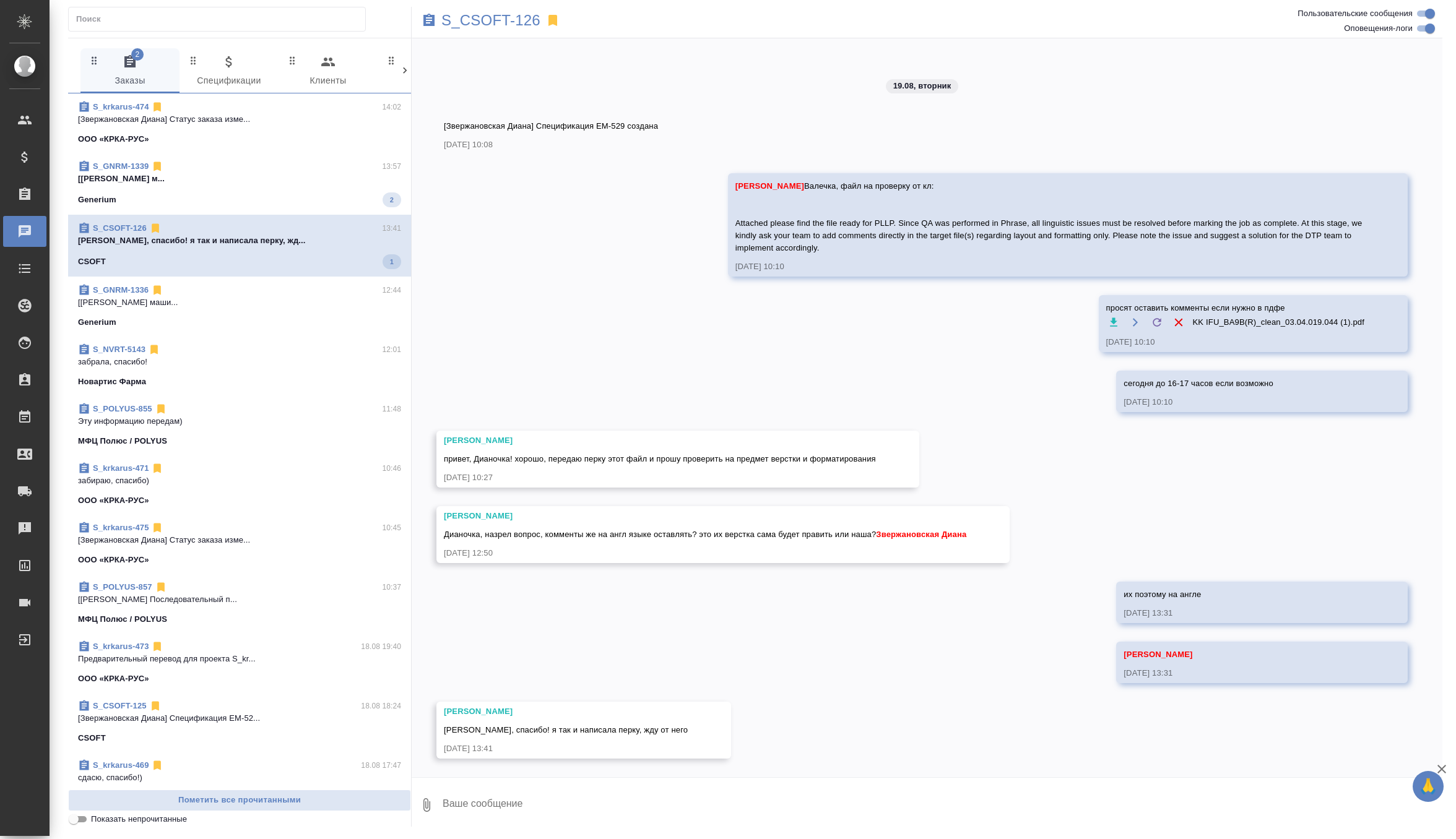
scroll to position [5230, 0]
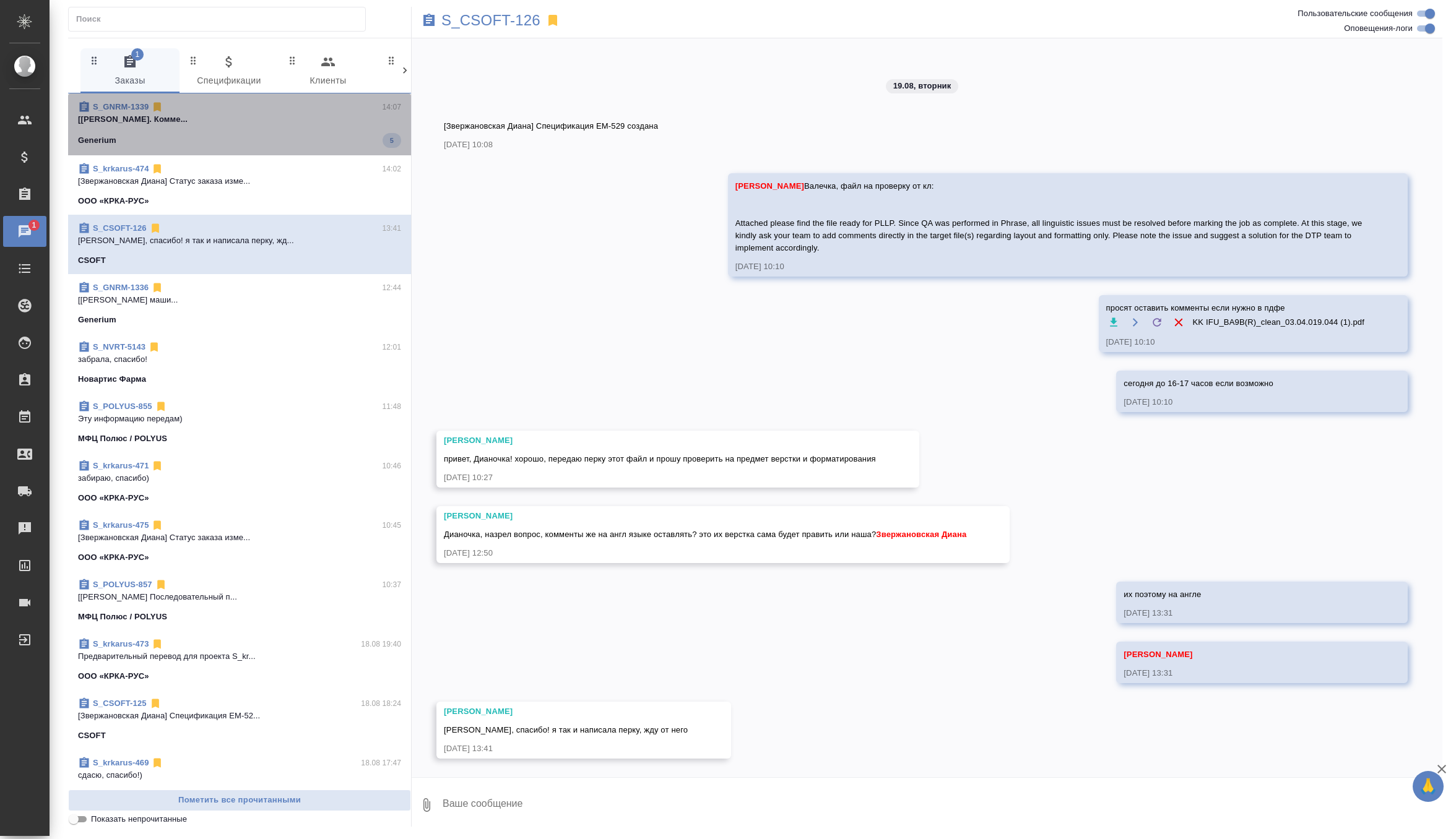
click at [334, 128] on span "S_GNRM-1339 14:07 [Грабко Мария] Работа Подверстка. Комме... Generium 5" at bounding box center [239, 124] width 323 height 47
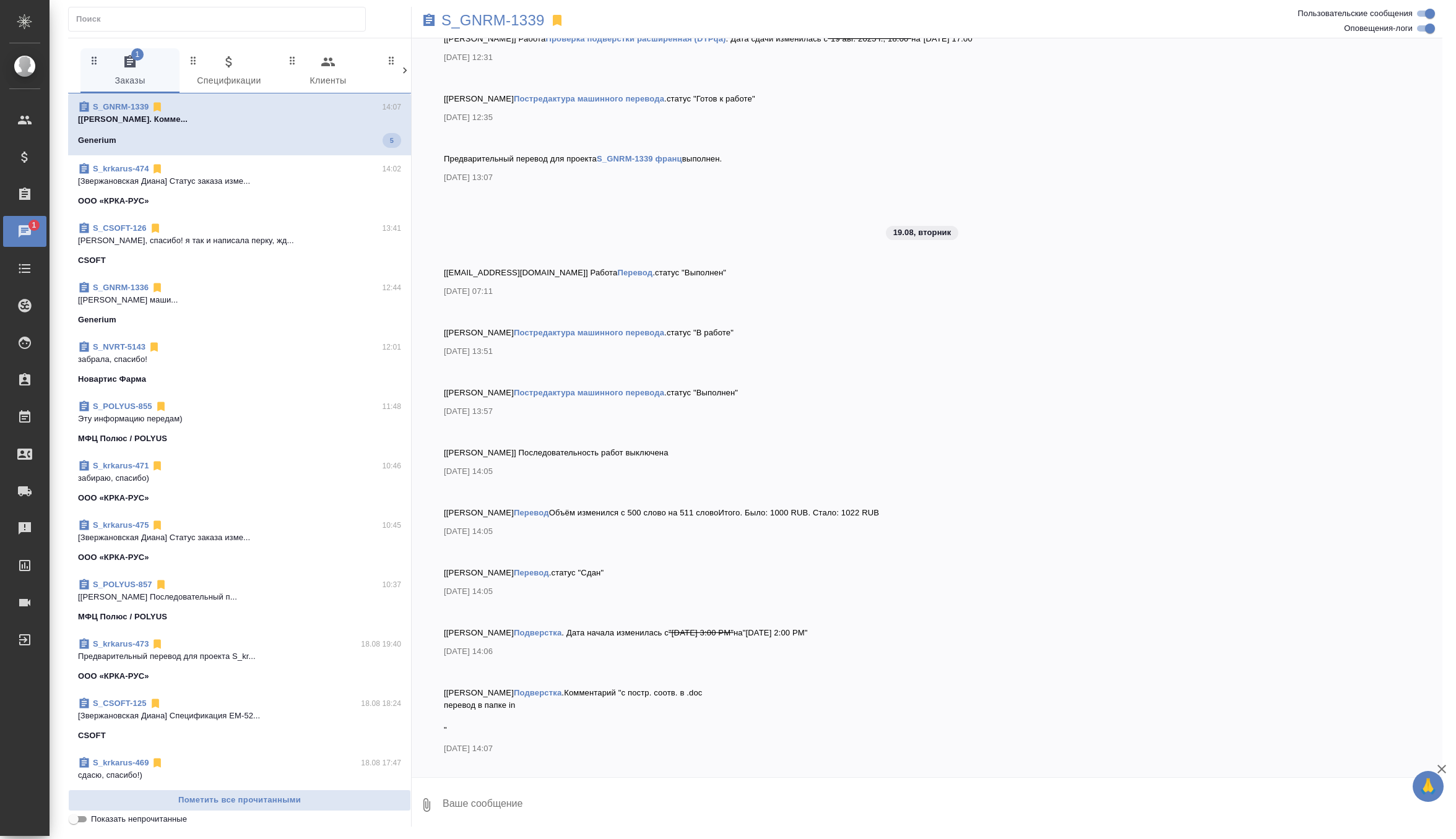
scroll to position [6079, 0]
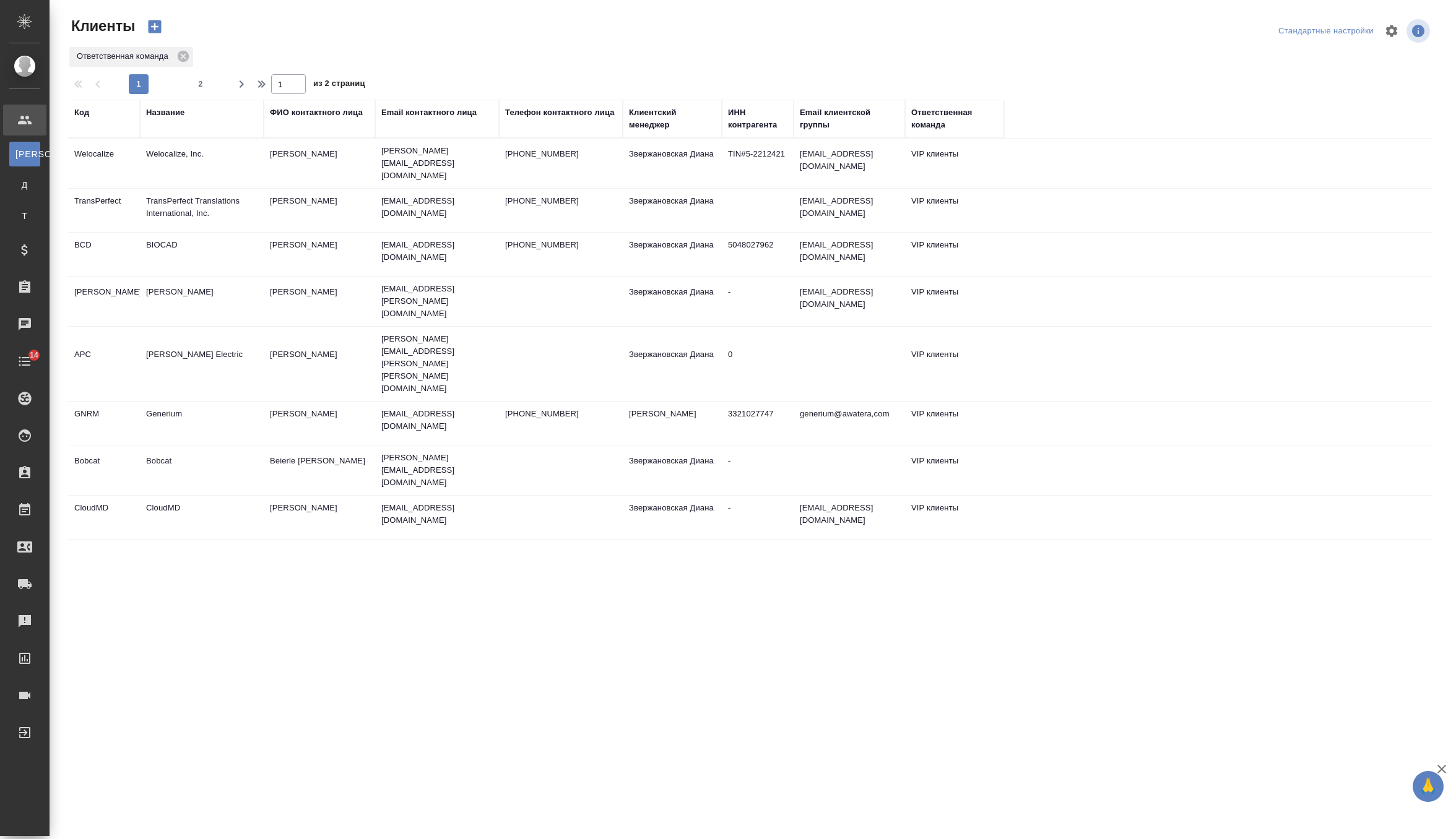
select select "RU"
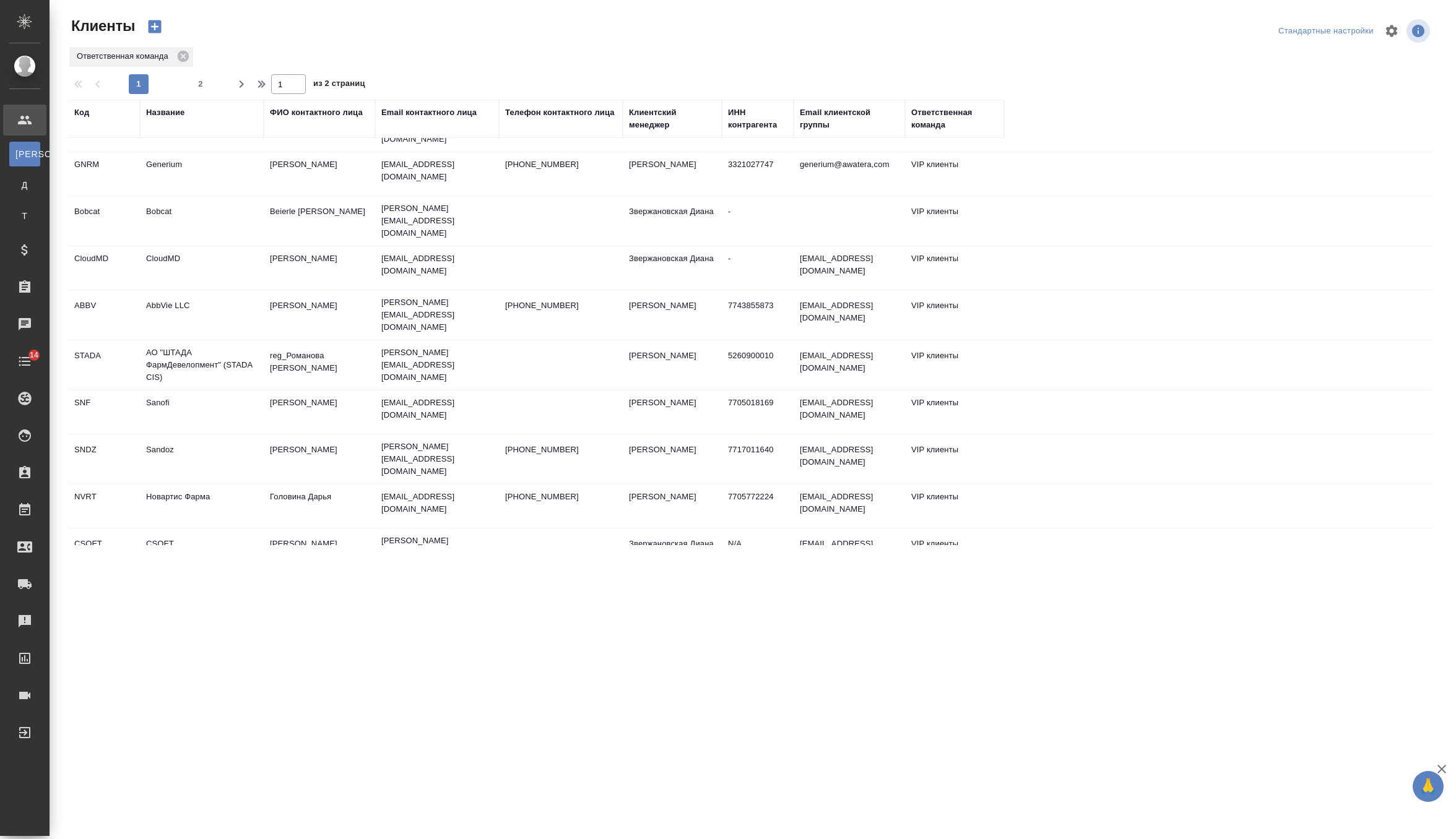
scroll to position [273, 0]
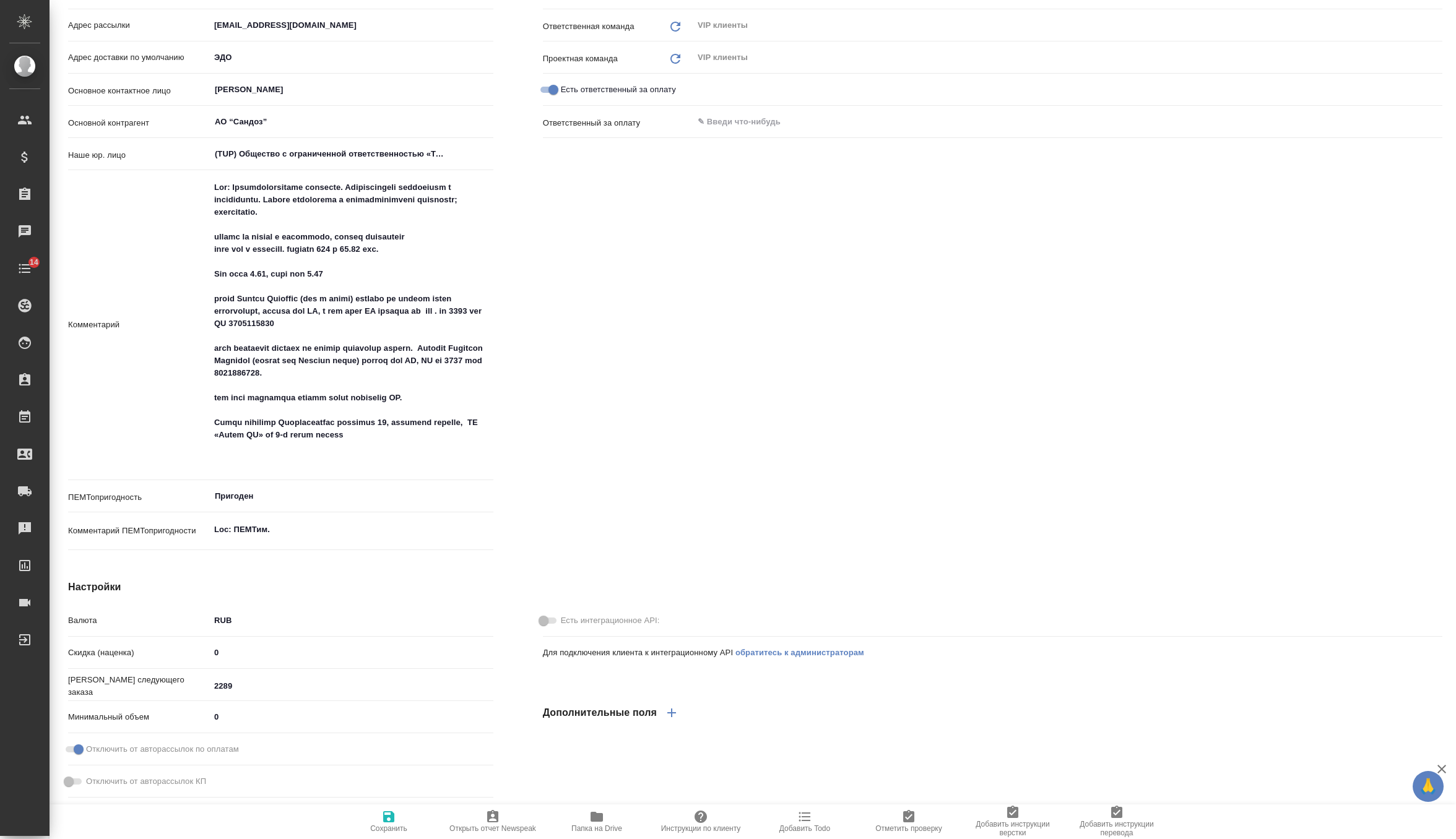
scroll to position [306, 0]
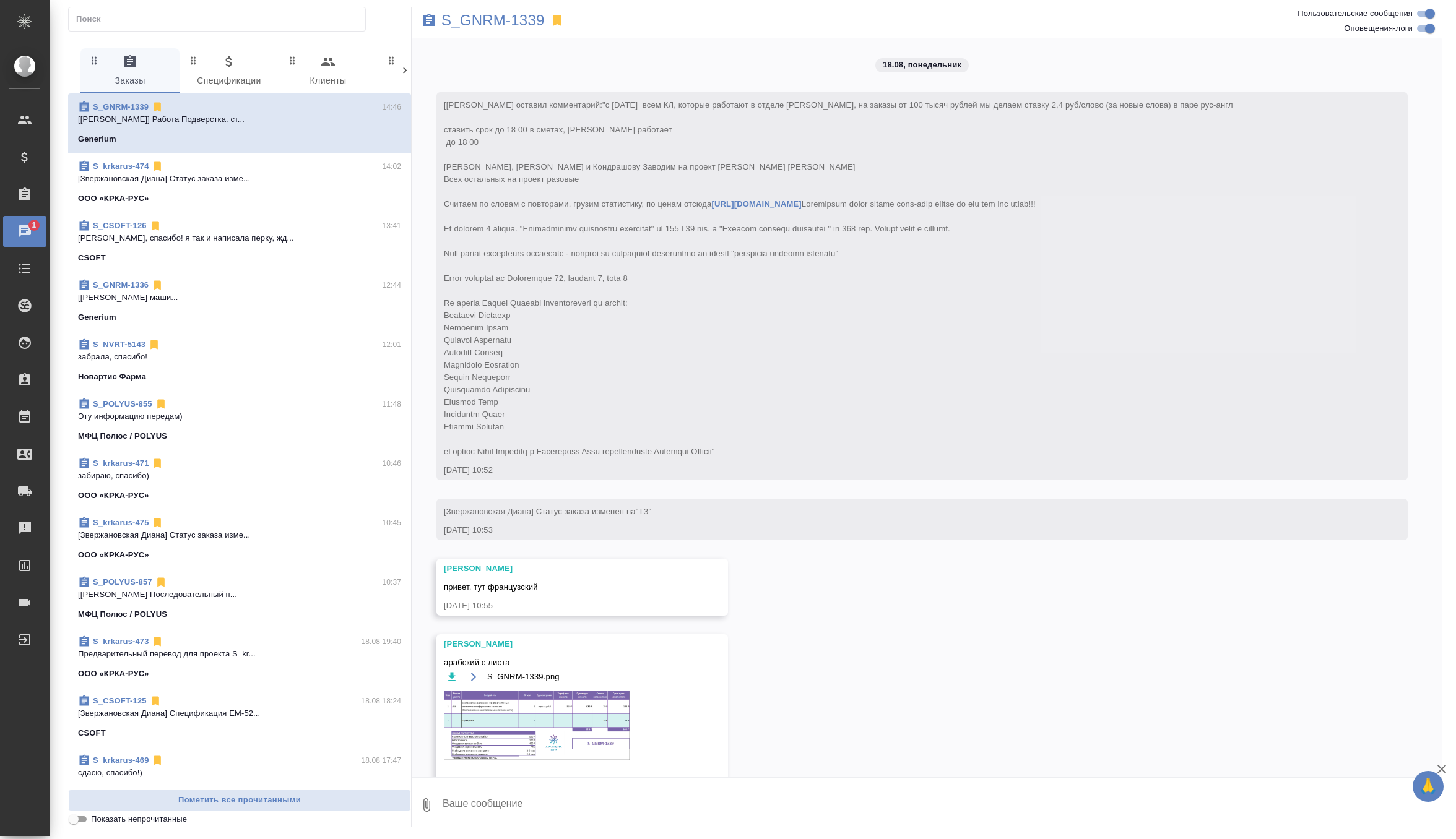
scroll to position [6140, 0]
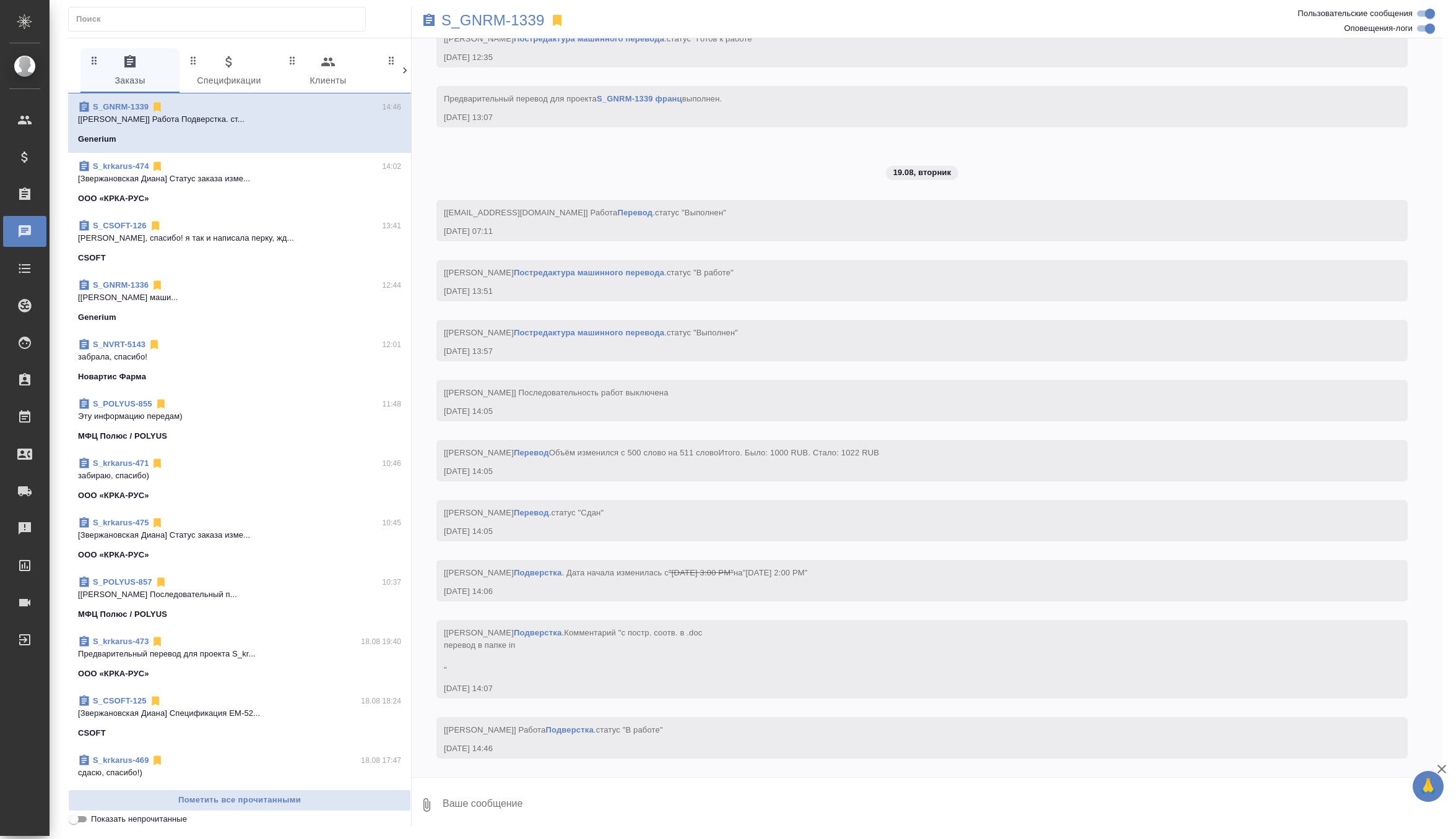
click at [225, 610] on div "МФЦ Полюс / POLYUS" at bounding box center [239, 615] width 323 height 13
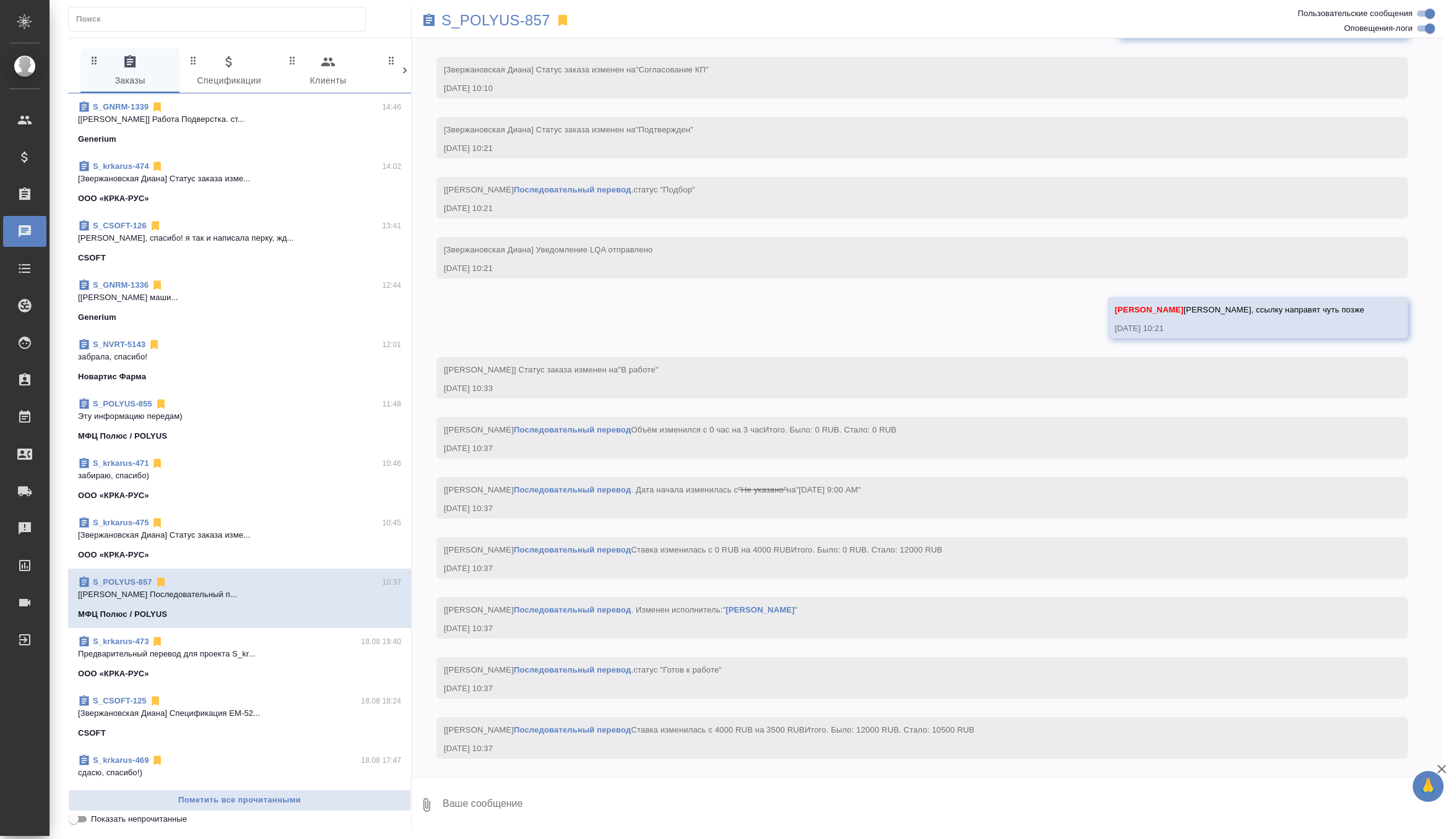
scroll to position [749, 0]
click at [494, 818] on textarea at bounding box center [941, 805] width 1001 height 42
type textarea """
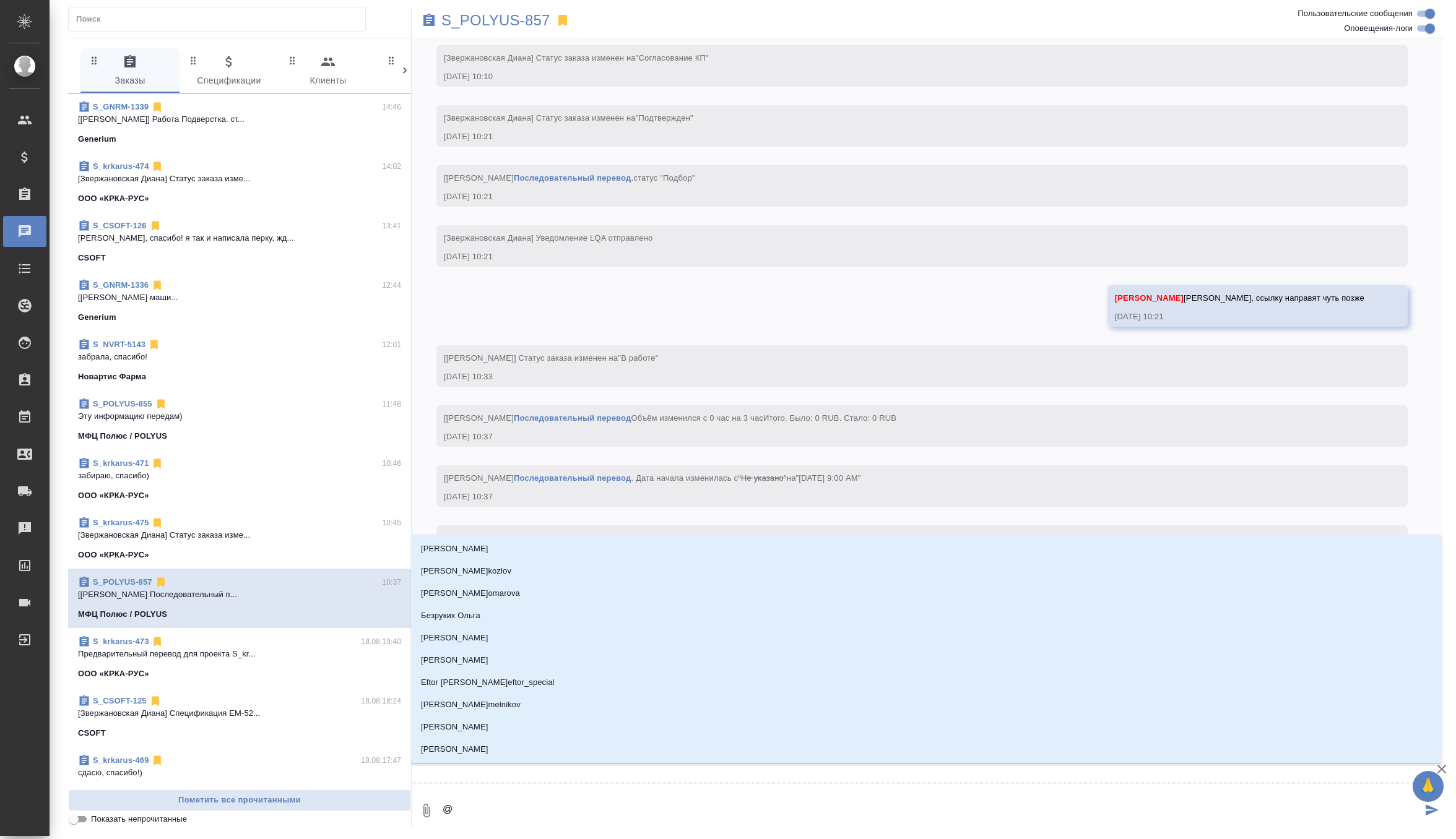
type textarea "@г"
type input "г"
type textarea "@гр"
type input "гр"
type textarea "@гра"
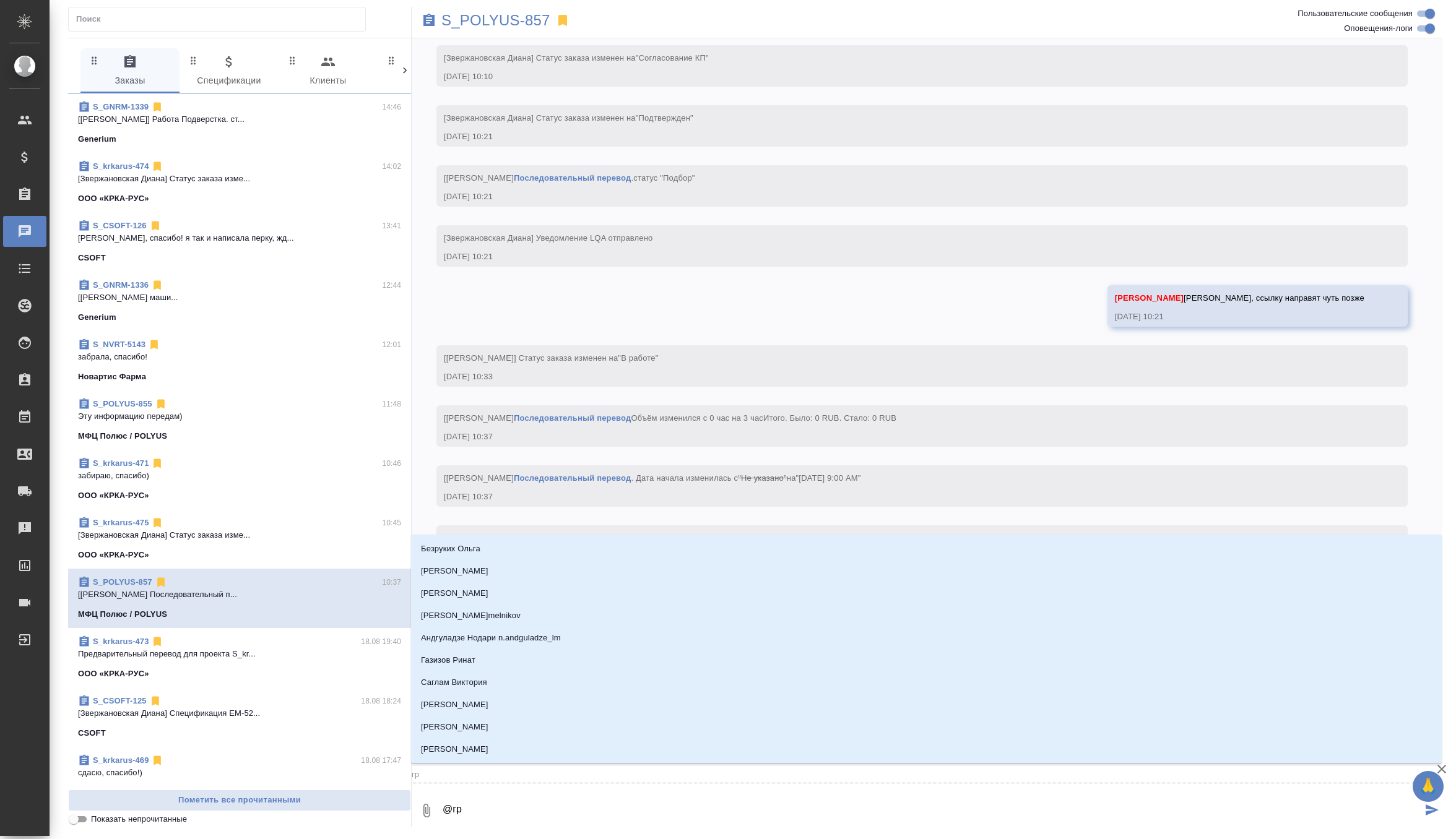
type input "гра"
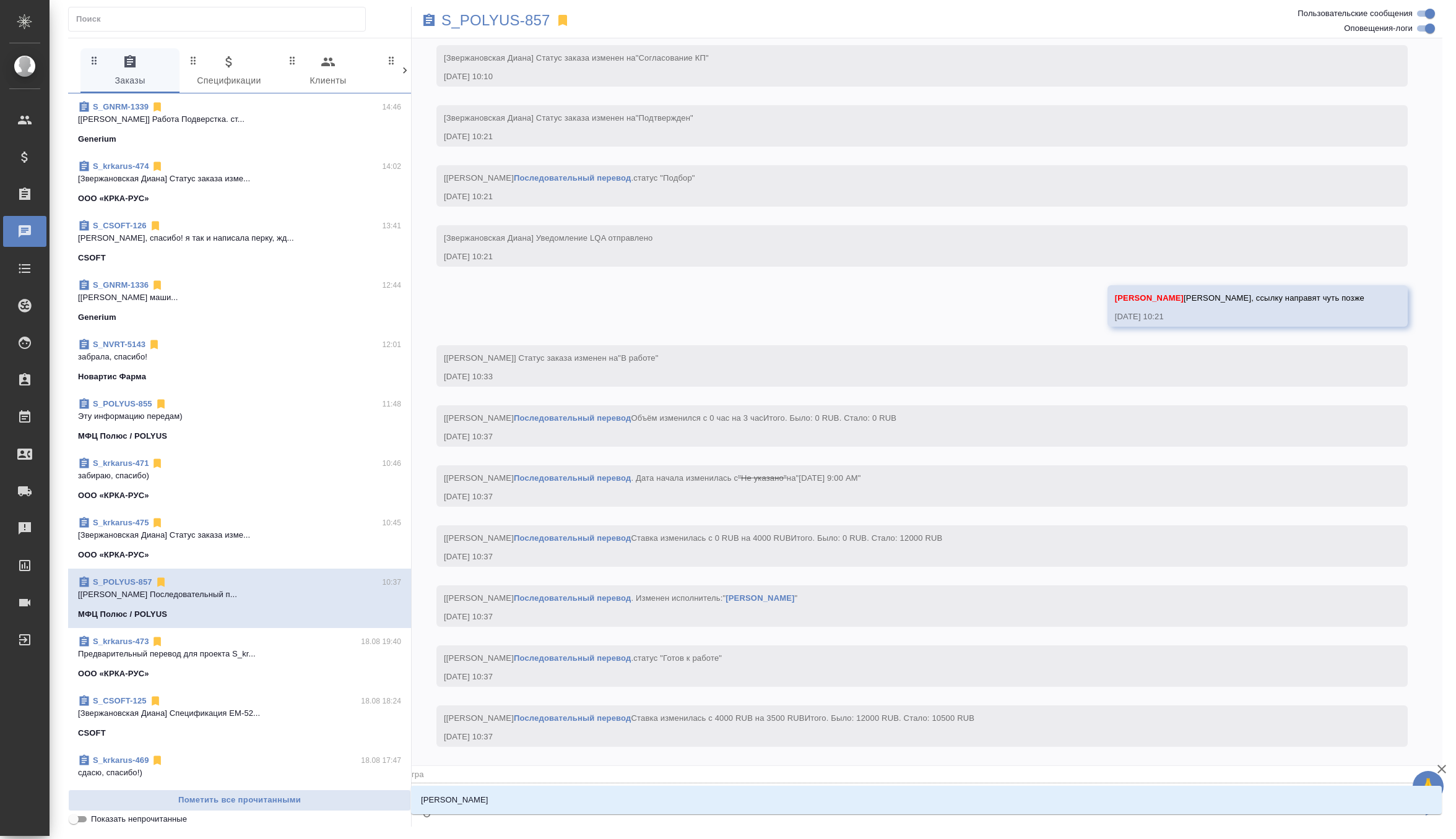
type textarea "@граб"
type input "граб"
click at [518, 802] on li "Грабко Мария" at bounding box center [926, 800] width 1030 height 23
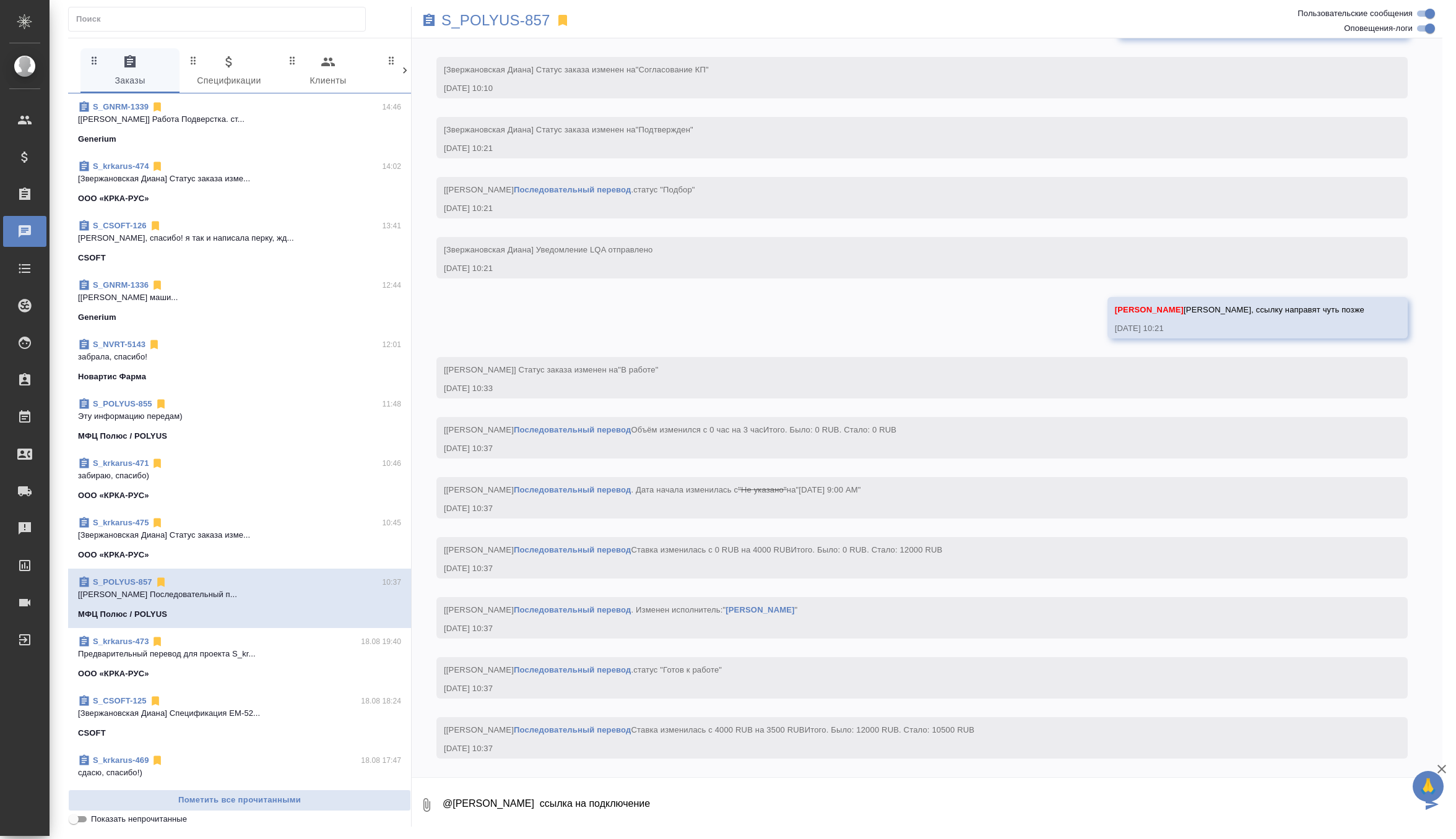
paste textarea "https://teams.live.com/meet/9386793856778?p=kqUcf9zYXveMXU4e0n"
type textarea "@Грабко Мария ссылка на подключение https://teams.live.com/meet/9386793856778?p…"
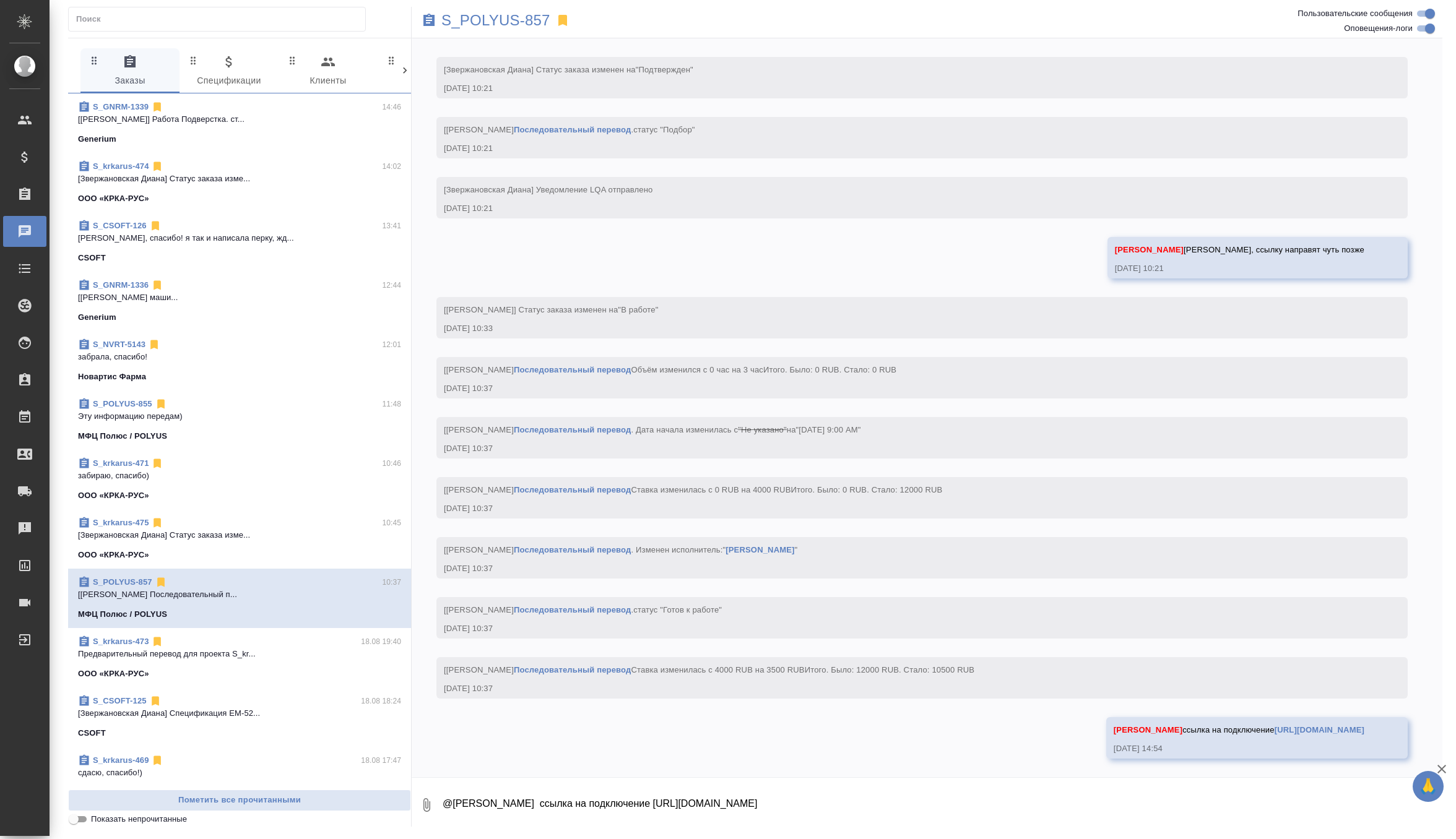
scroll to position [809, 0]
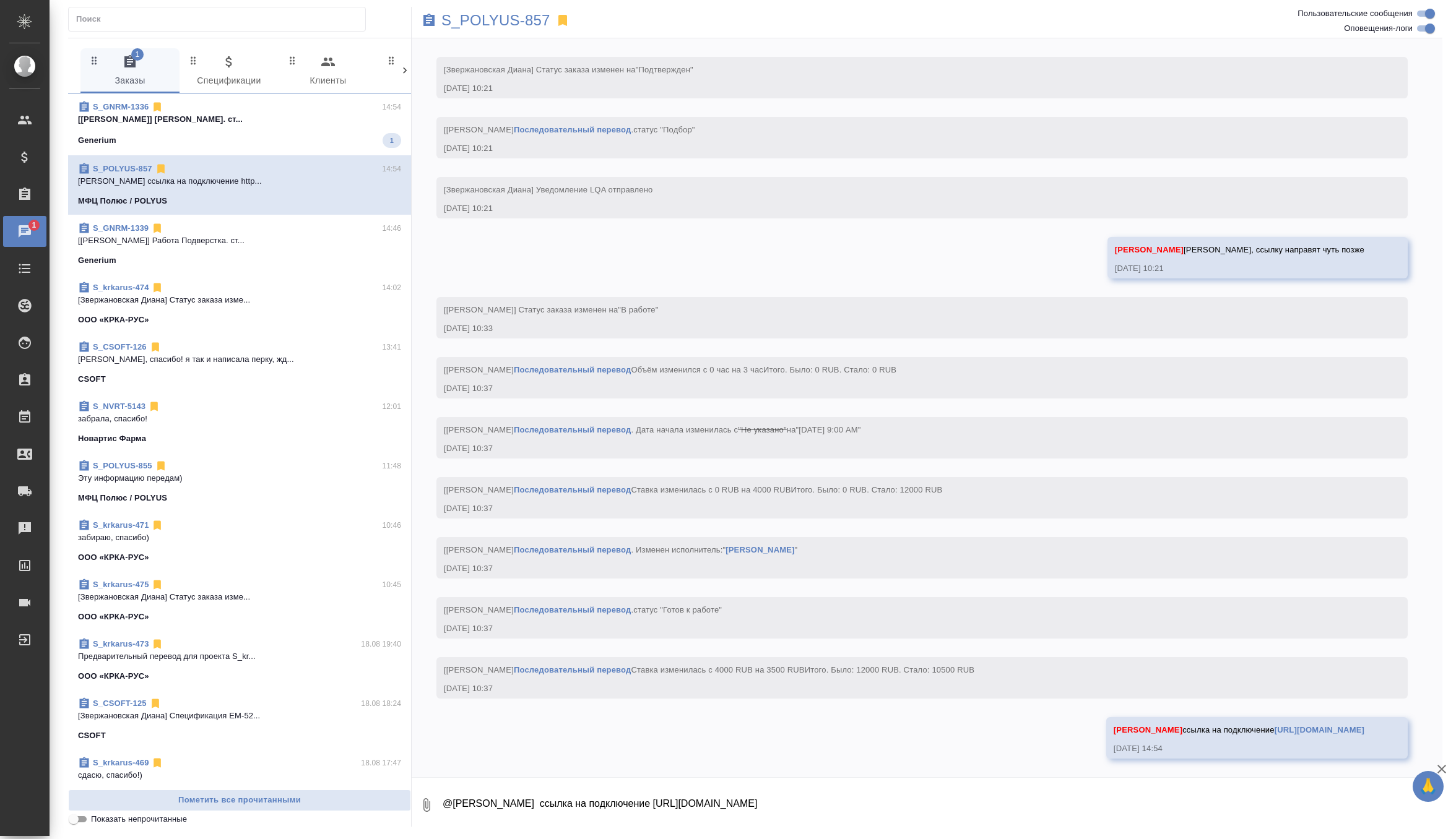
click at [288, 117] on p "[Siracheva Maria] Работа Корректура. ст..." at bounding box center [239, 119] width 323 height 13
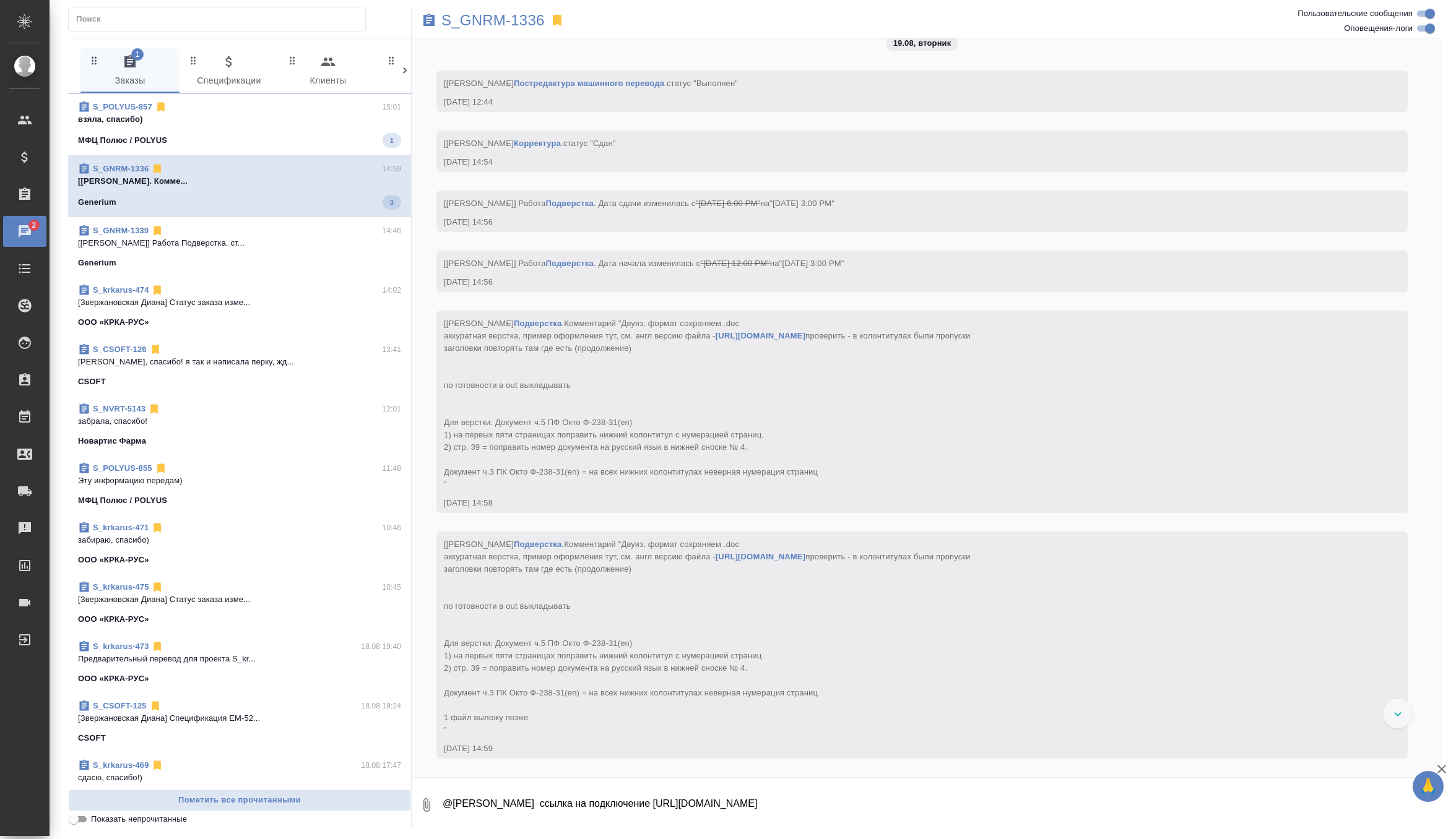
scroll to position [12935, 0]
click at [340, 126] on span "S_POLYUS-857 15:01 взяла, спасибо) МФЦ Полюс / POLYUS 1" at bounding box center [239, 124] width 323 height 47
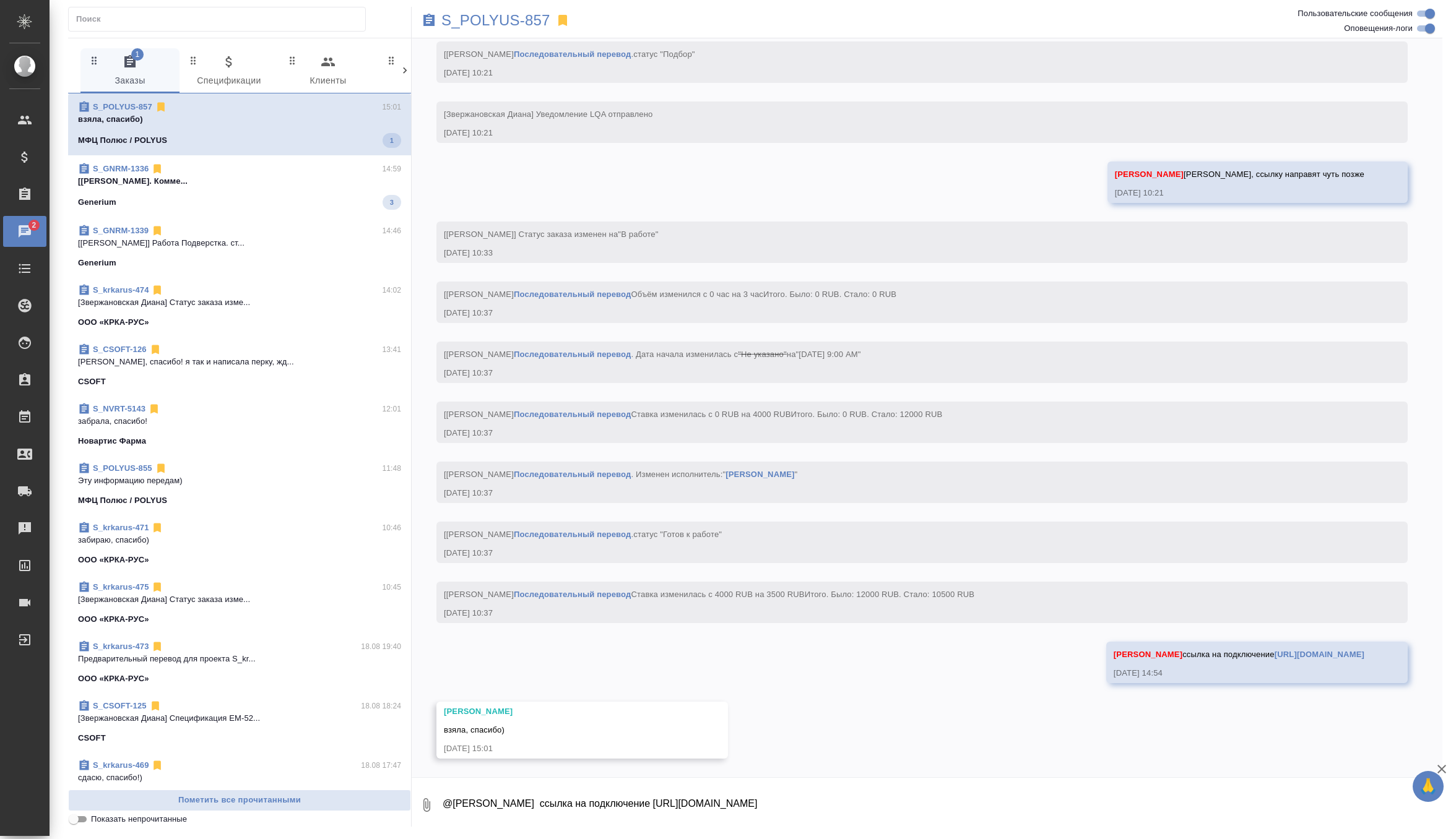
scroll to position [885, 0]
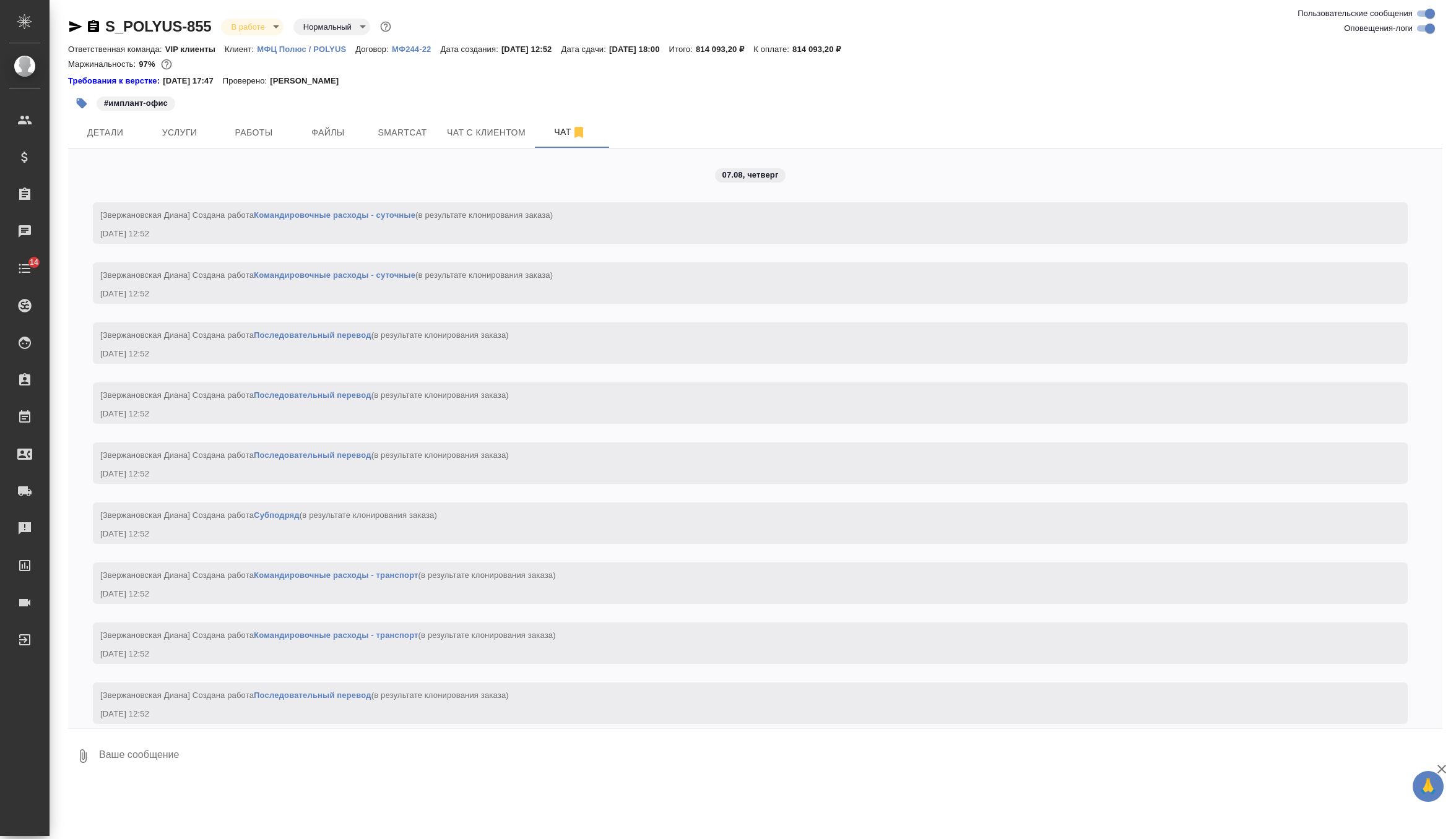
scroll to position [8439, 0]
